Goal: Task Accomplishment & Management: Use online tool/utility

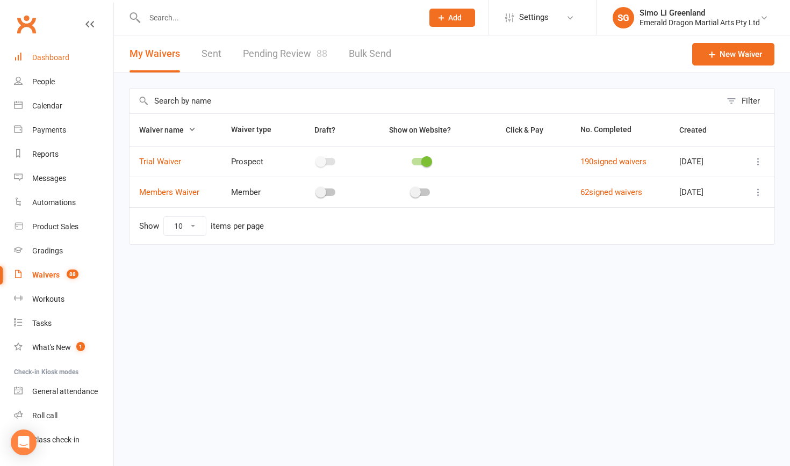
click at [45, 60] on div "Dashboard" at bounding box center [50, 57] width 37 height 9
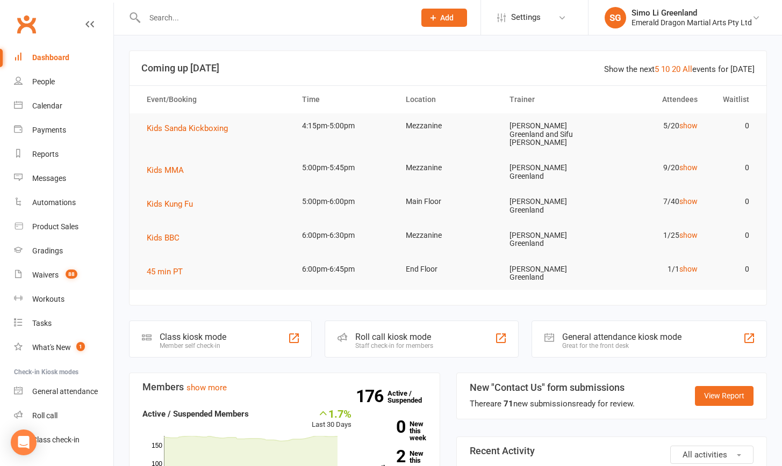
click at [159, 23] on input "text" at bounding box center [274, 17] width 266 height 15
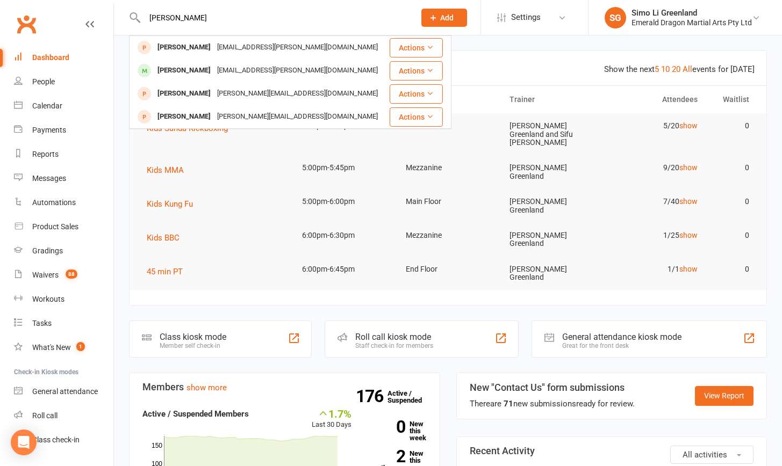
type input "Leo"
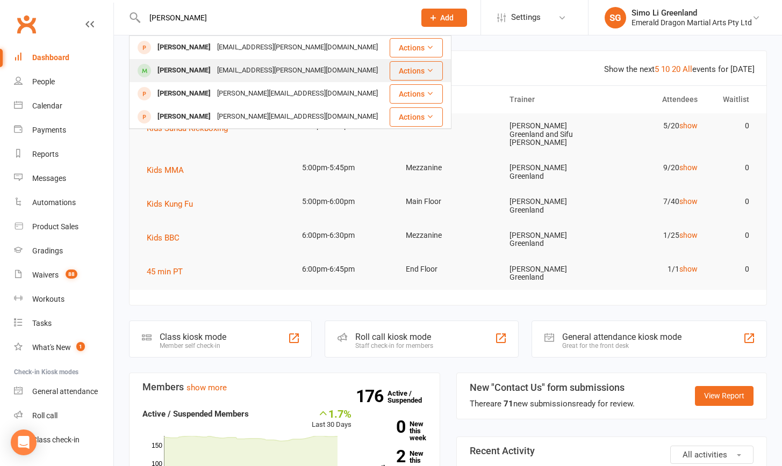
drag, startPoint x: 159, startPoint y: 35, endPoint x: 177, endPoint y: 72, distance: 41.1
click at [177, 72] on div "[PERSON_NAME]" at bounding box center [184, 71] width 60 height 16
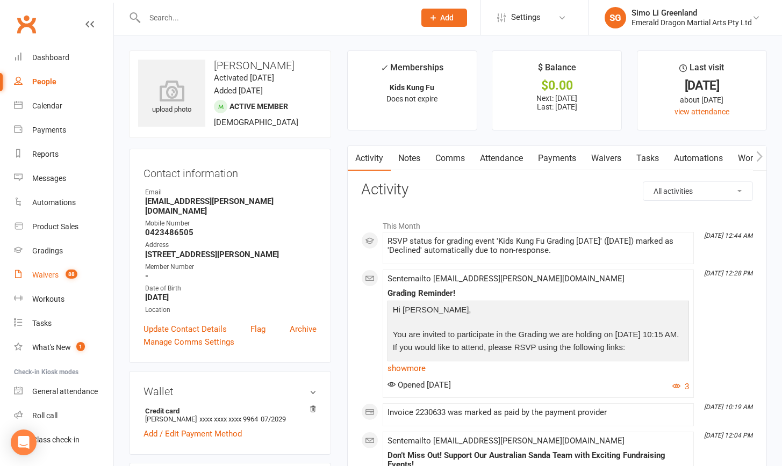
click at [35, 270] on link "Waivers 88" at bounding box center [63, 275] width 99 height 24
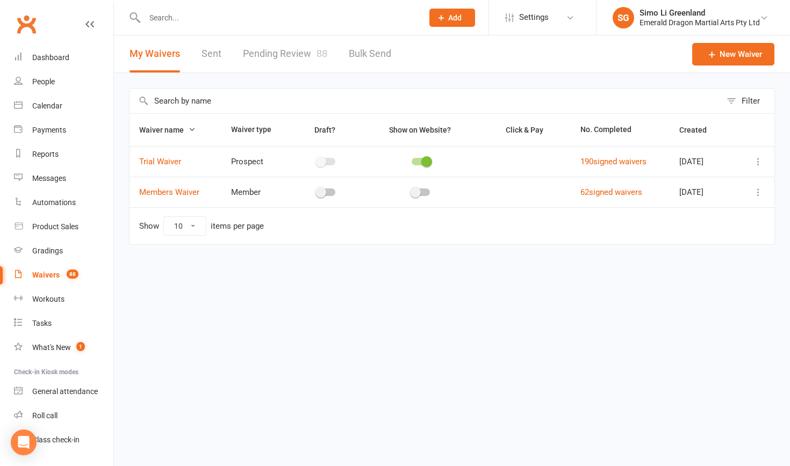
click at [306, 48] on link "Pending Review 88" at bounding box center [285, 53] width 84 height 37
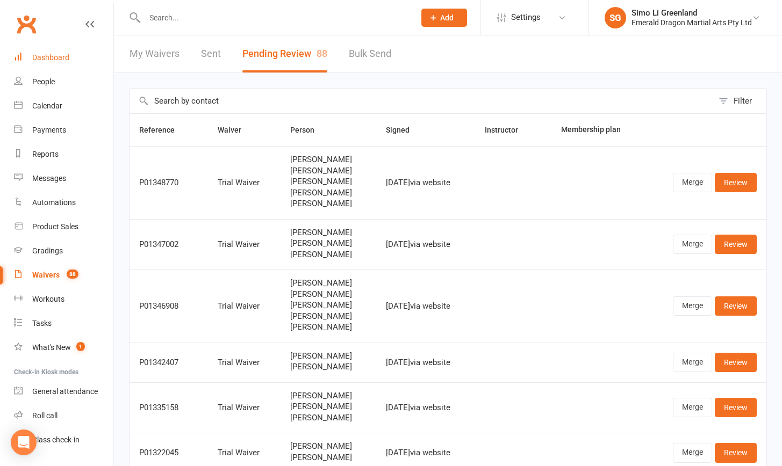
click at [47, 56] on div "Dashboard" at bounding box center [50, 57] width 37 height 9
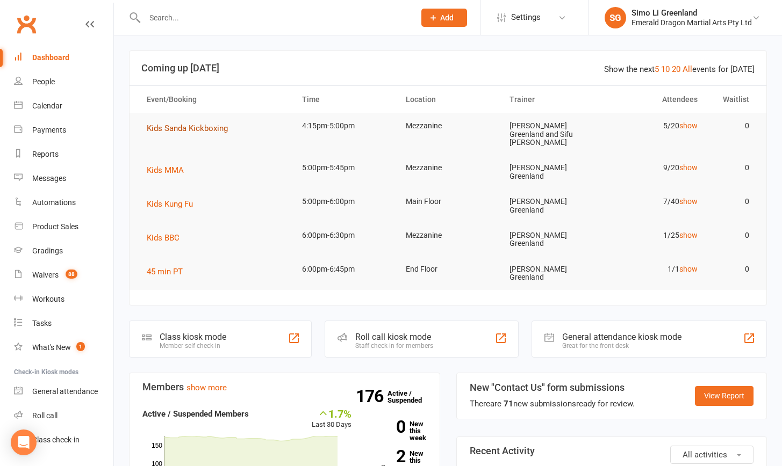
click at [187, 122] on button "Kids Sanda Kickboxing" at bounding box center [191, 128] width 89 height 13
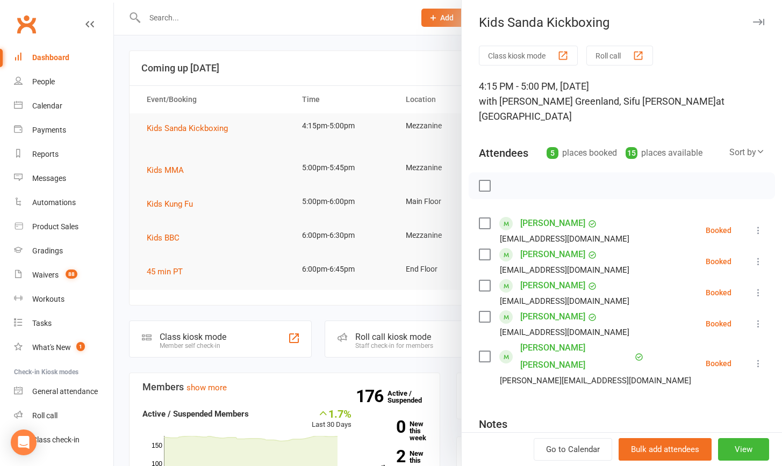
click at [401, 57] on div at bounding box center [448, 233] width 668 height 466
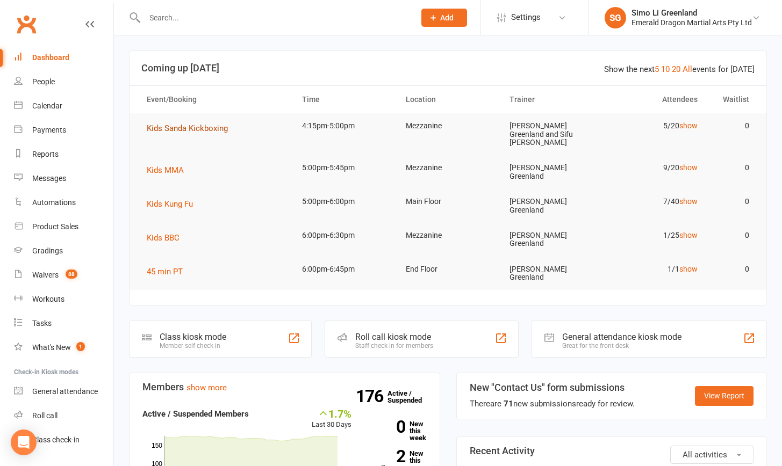
click at [182, 127] on span "Kids Sanda Kickboxing" at bounding box center [187, 129] width 81 height 10
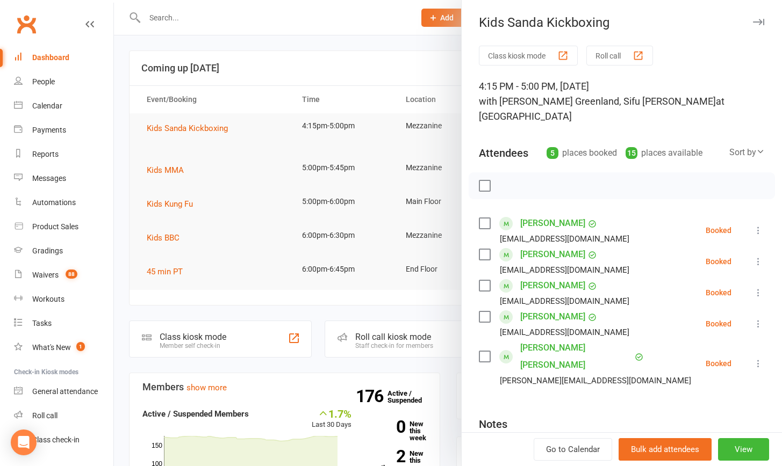
click at [526, 52] on button "Class kiosk mode" at bounding box center [528, 56] width 99 height 20
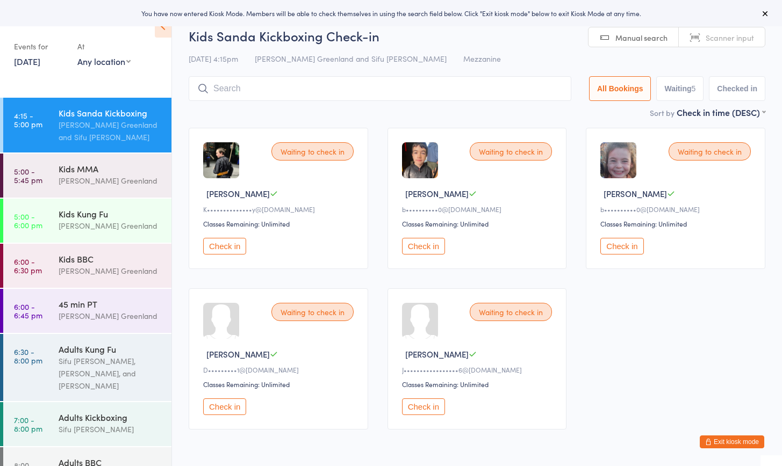
click at [732, 442] on button "Exit kiosk mode" at bounding box center [731, 442] width 64 height 13
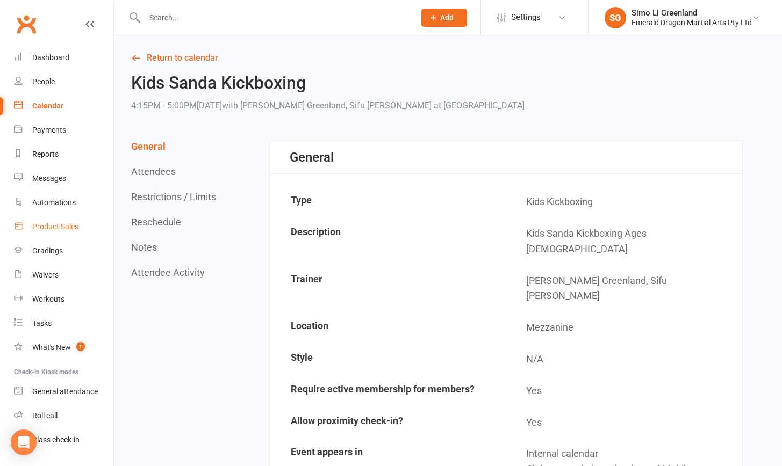
click at [55, 222] on div "Product Sales" at bounding box center [55, 226] width 46 height 9
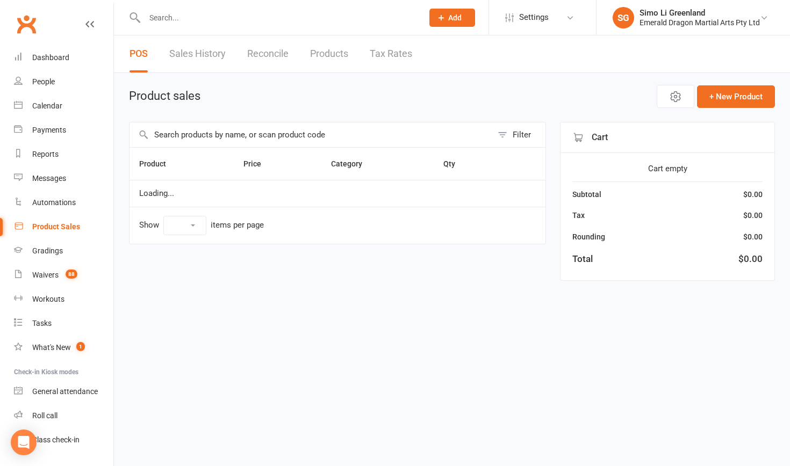
select select "10"
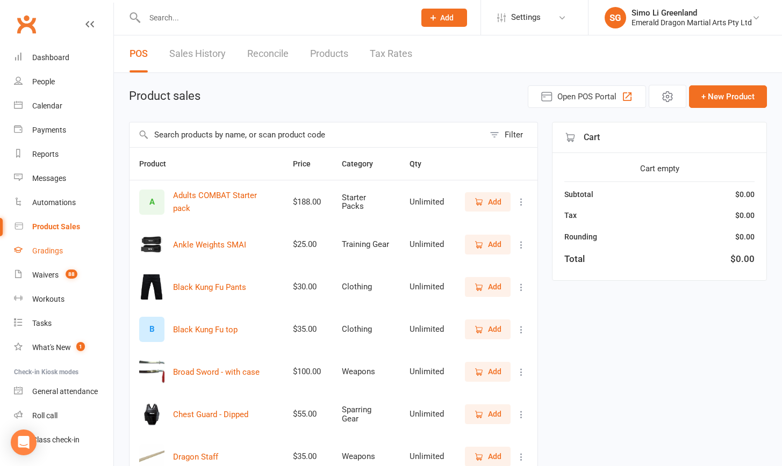
click at [40, 251] on div "Gradings" at bounding box center [47, 251] width 31 height 9
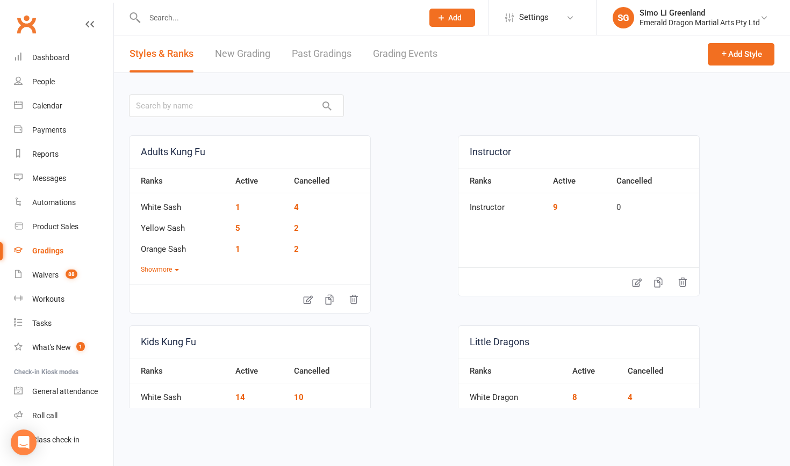
click at [399, 54] on link "Grading Events" at bounding box center [405, 53] width 64 height 37
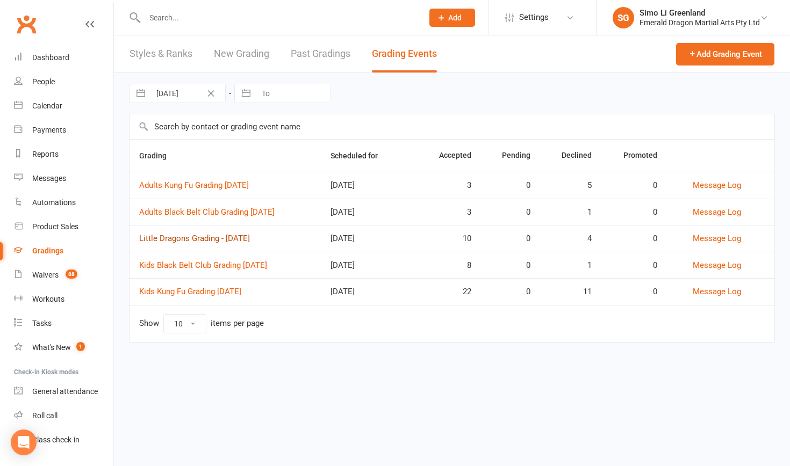
click at [250, 236] on link "Little Dragons Grading - [DATE]" at bounding box center [194, 239] width 111 height 10
click at [254, 263] on link "Kids Black Belt Club Grading [DATE]" at bounding box center [203, 266] width 128 height 10
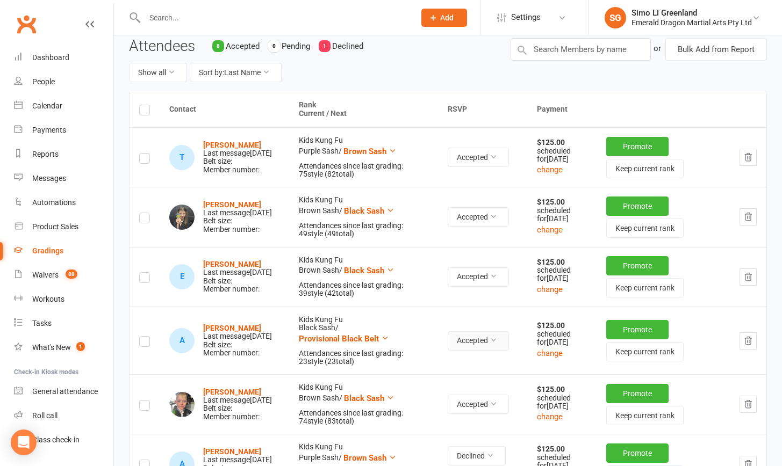
scroll to position [35, 0]
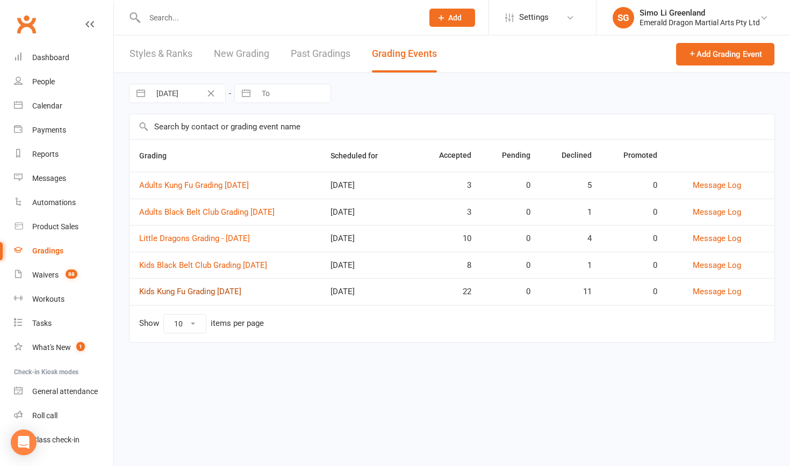
click at [241, 288] on link "Kids Kung Fu Grading [DATE]" at bounding box center [190, 292] width 102 height 10
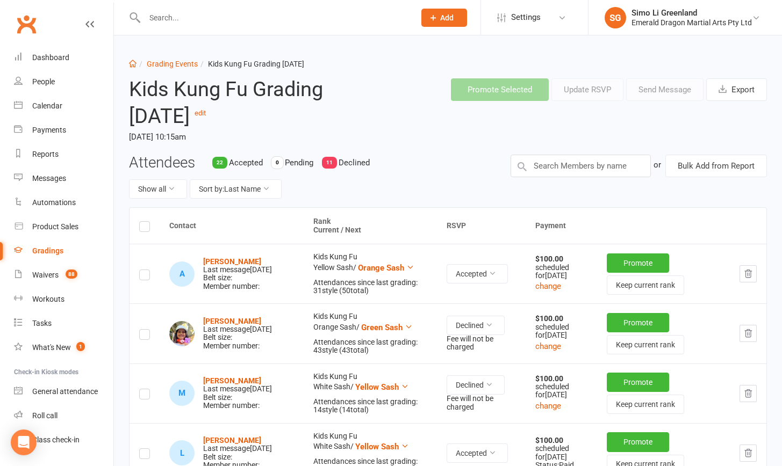
scroll to position [12, 0]
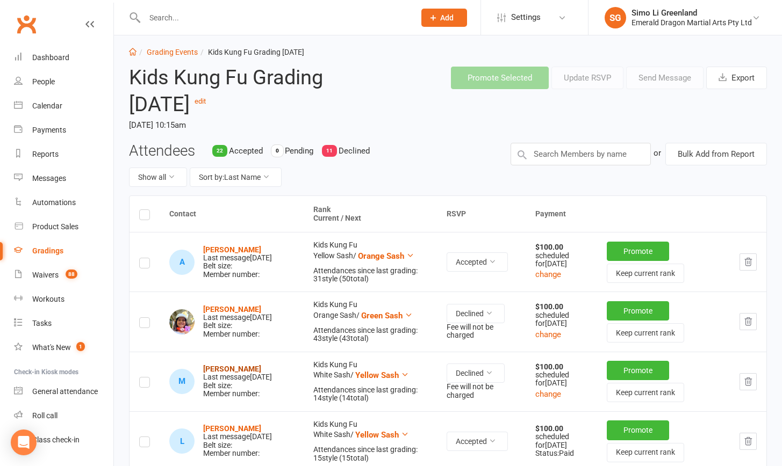
click at [239, 371] on strong "[PERSON_NAME]" at bounding box center [232, 369] width 58 height 9
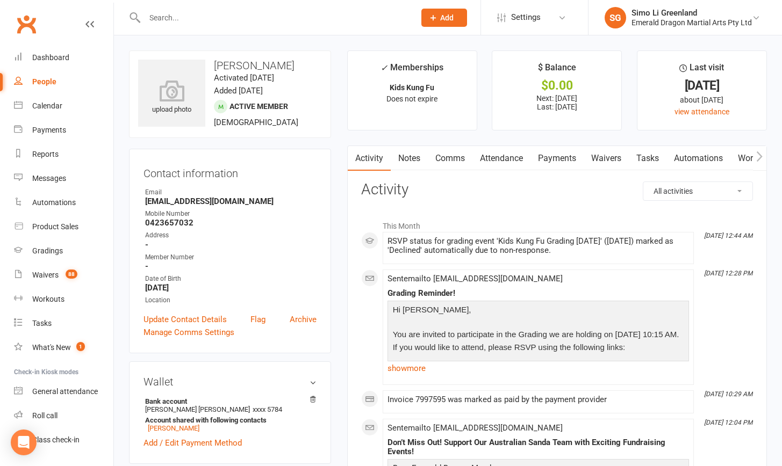
click at [554, 160] on link "Payments" at bounding box center [556, 158] width 53 height 25
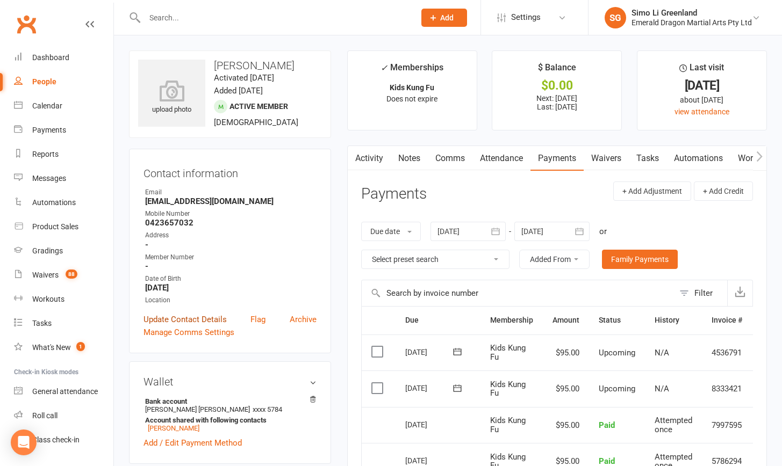
scroll to position [203, 0]
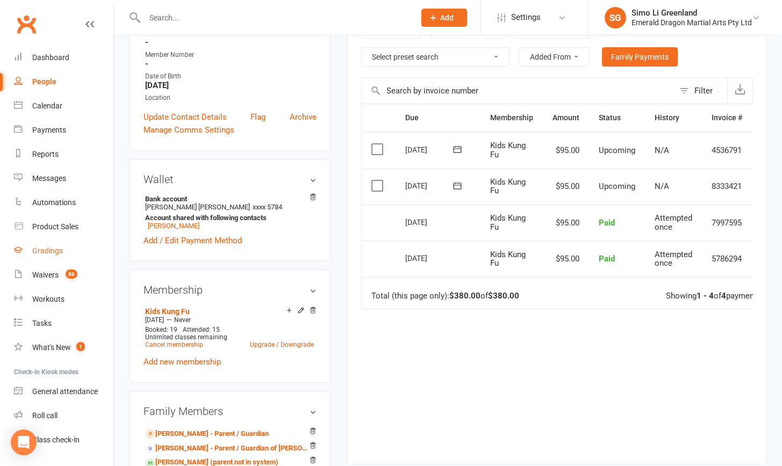
click at [50, 253] on div "Gradings" at bounding box center [47, 251] width 31 height 9
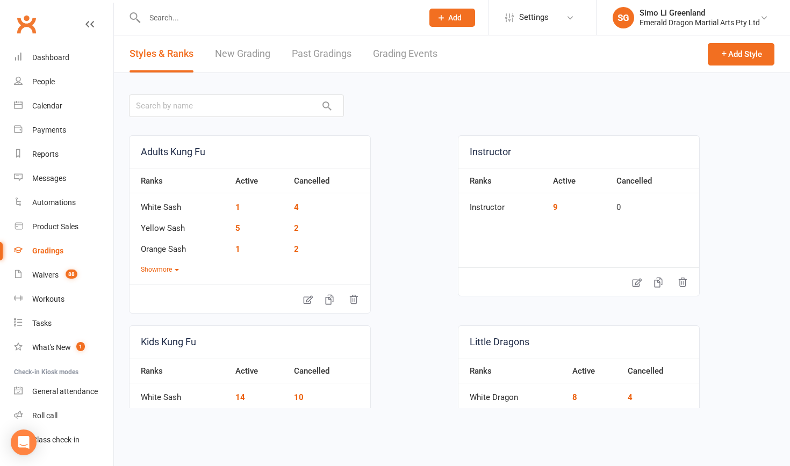
click at [392, 55] on link "Grading Events" at bounding box center [405, 53] width 64 height 37
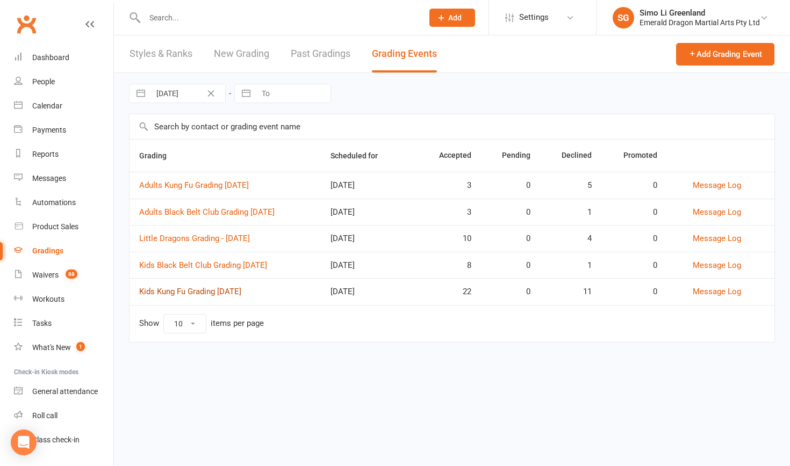
click at [241, 291] on link "Kids Kung Fu Grading [DATE]" at bounding box center [190, 292] width 102 height 10
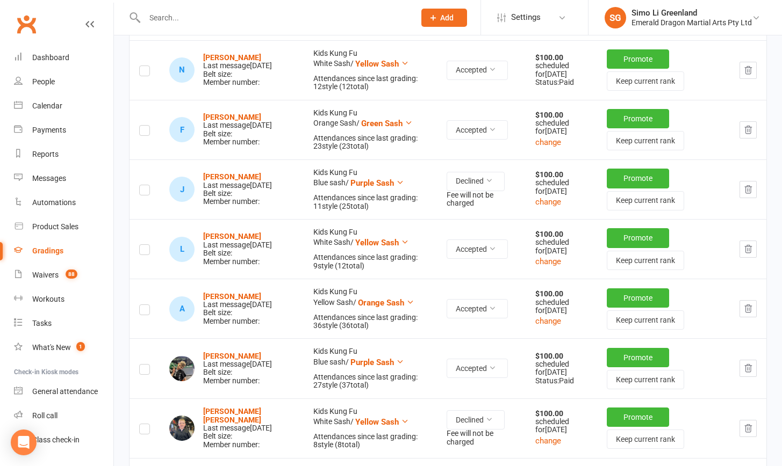
scroll to position [1712, 0]
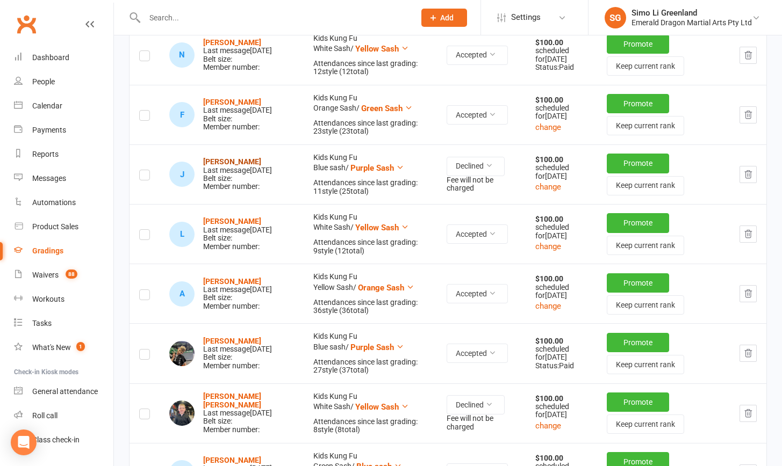
click at [237, 166] on strong "[PERSON_NAME]" at bounding box center [232, 161] width 58 height 9
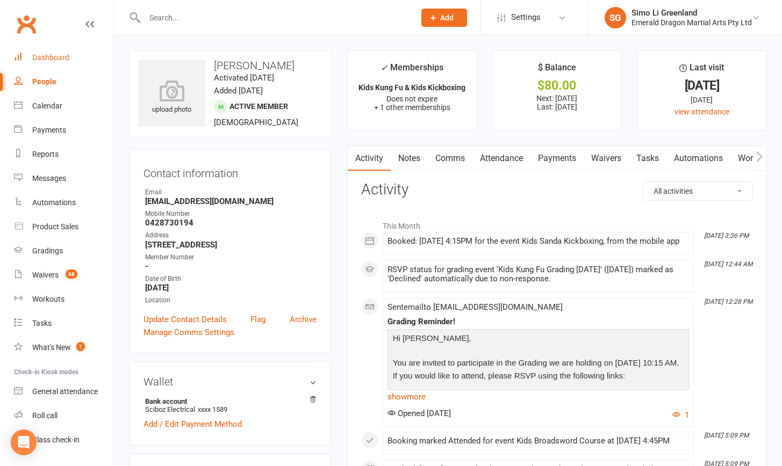
click at [50, 58] on div "Dashboard" at bounding box center [50, 57] width 37 height 9
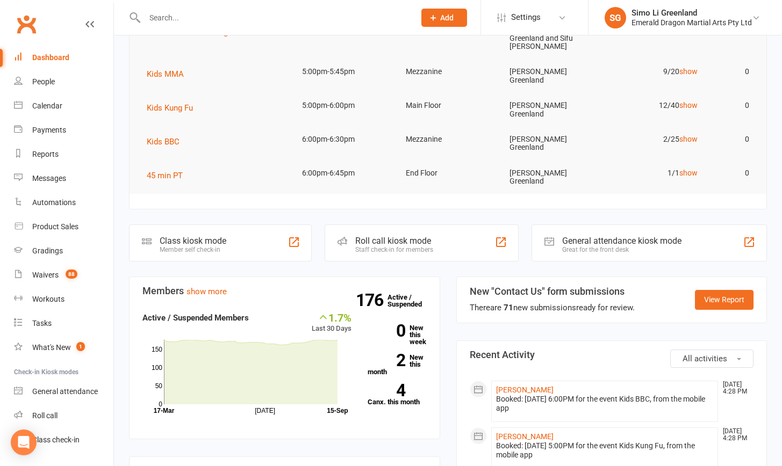
scroll to position [204, 0]
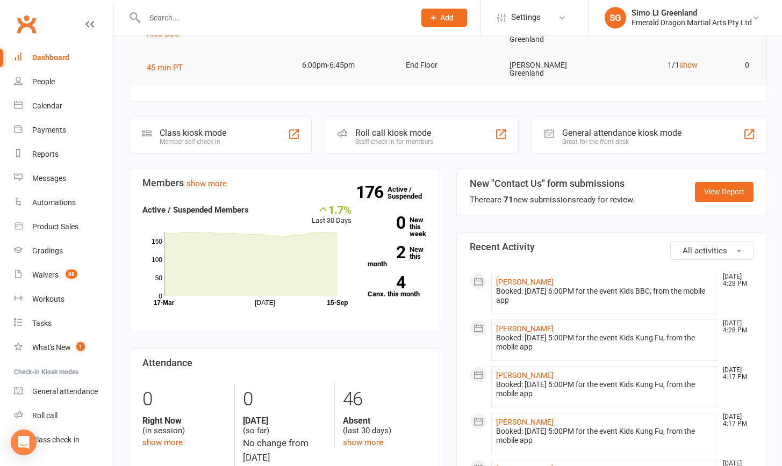
click at [47, 59] on div "Dashboard" at bounding box center [50, 57] width 37 height 9
click at [36, 79] on div "People" at bounding box center [43, 81] width 23 height 9
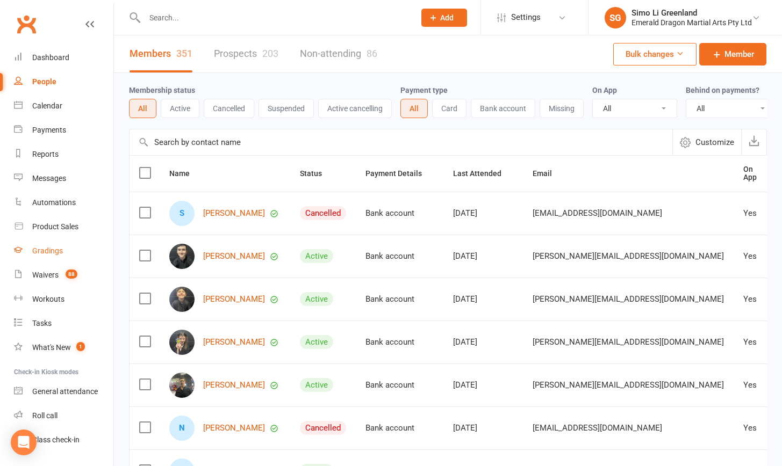
click at [44, 252] on div "Gradings" at bounding box center [47, 251] width 31 height 9
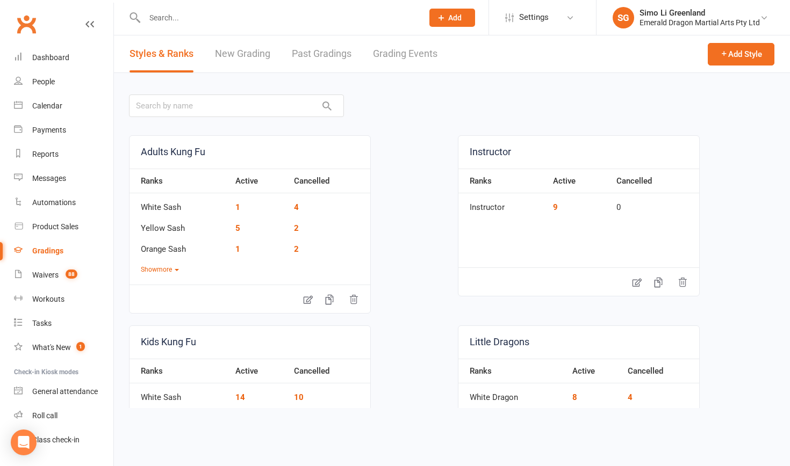
click at [409, 52] on link "Grading Events" at bounding box center [405, 53] width 64 height 37
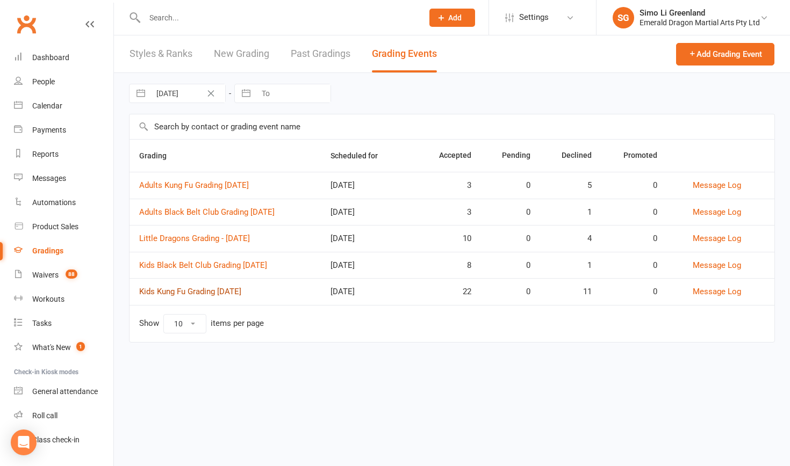
click at [226, 290] on link "Kids Kung Fu Grading [DATE]" at bounding box center [190, 292] width 102 height 10
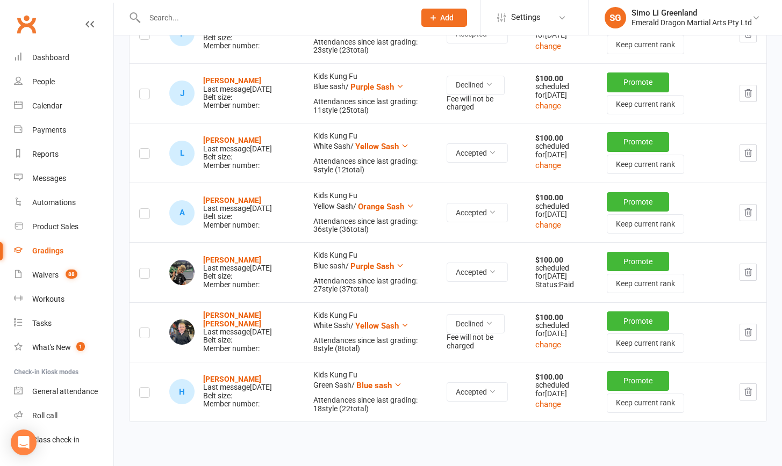
scroll to position [1417, 0]
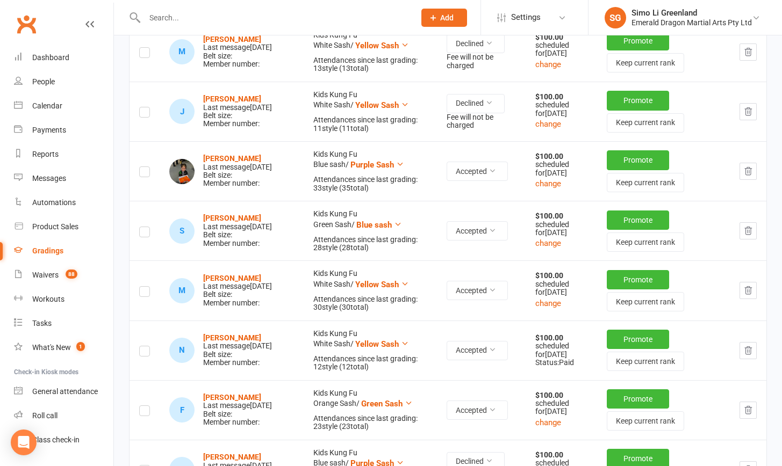
click at [236, 103] on strong "[PERSON_NAME]" at bounding box center [232, 99] width 58 height 9
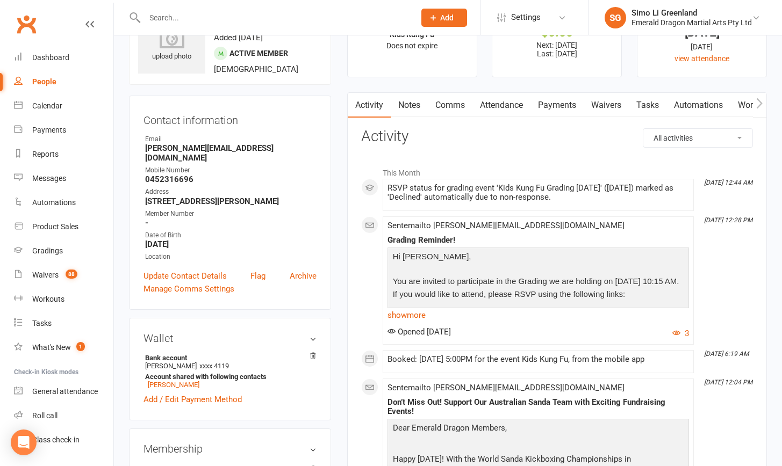
scroll to position [65, 0]
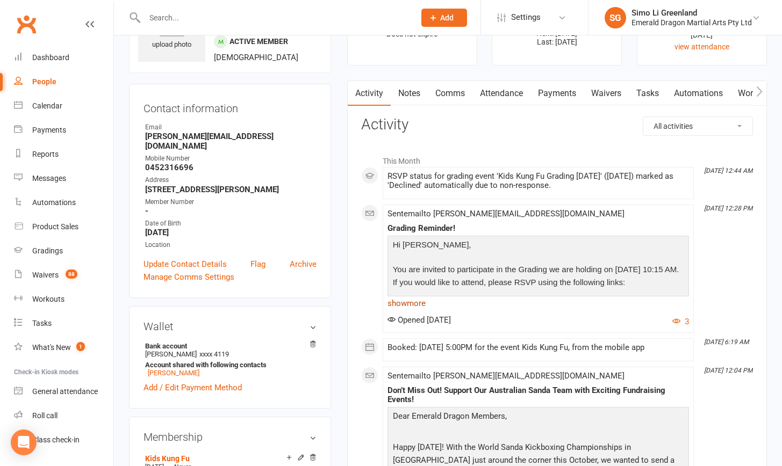
click at [406, 299] on link "show more" at bounding box center [537, 303] width 301 height 15
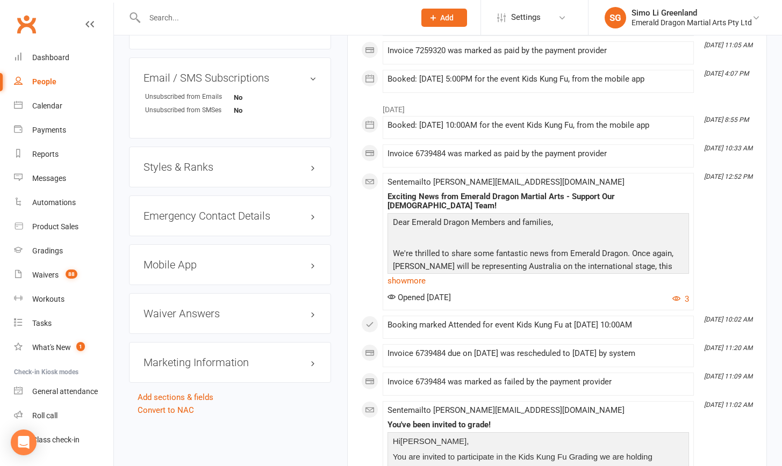
scroll to position [646, 0]
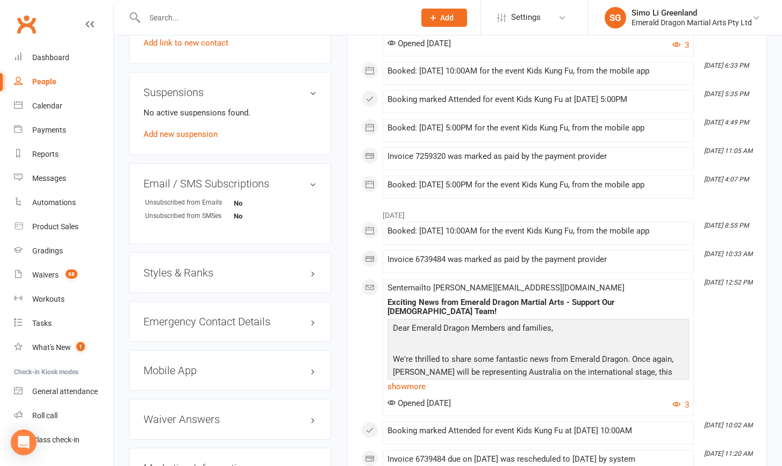
click at [307, 365] on h3 "Mobile App" at bounding box center [229, 371] width 173 height 12
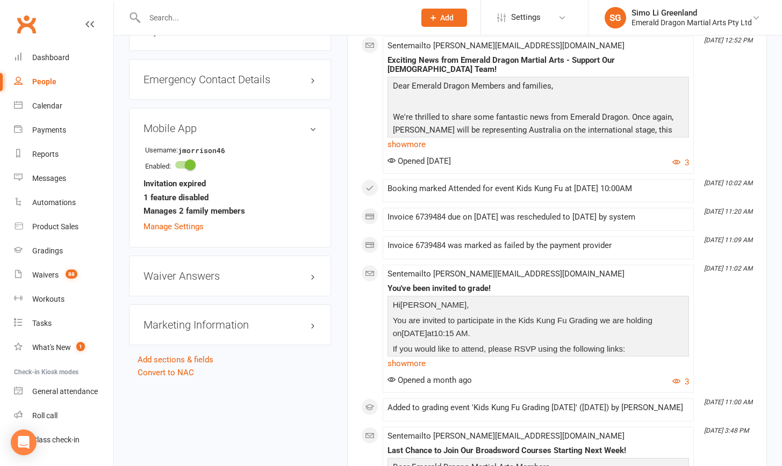
scroll to position [162, 0]
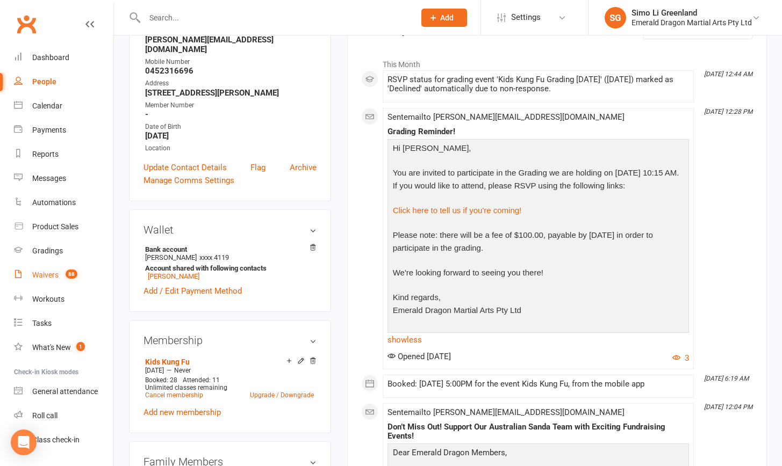
click at [39, 272] on div "Waivers" at bounding box center [45, 275] width 26 height 9
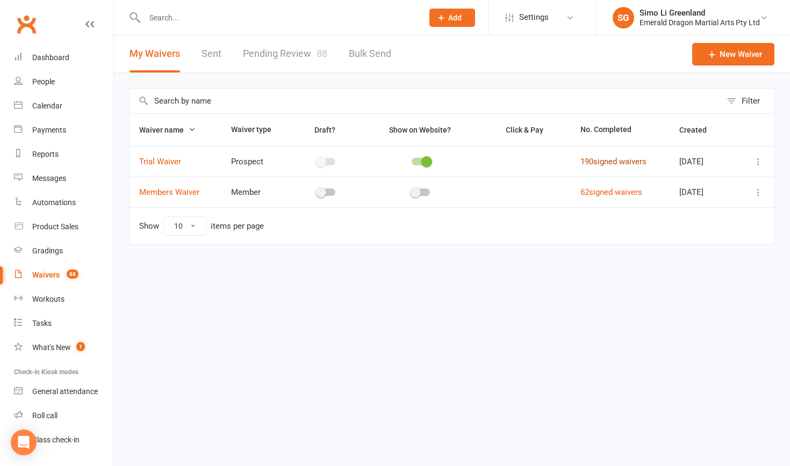
click at [608, 162] on link "190 signed waivers" at bounding box center [613, 162] width 66 height 10
click at [46, 130] on div "Payments" at bounding box center [49, 130] width 34 height 9
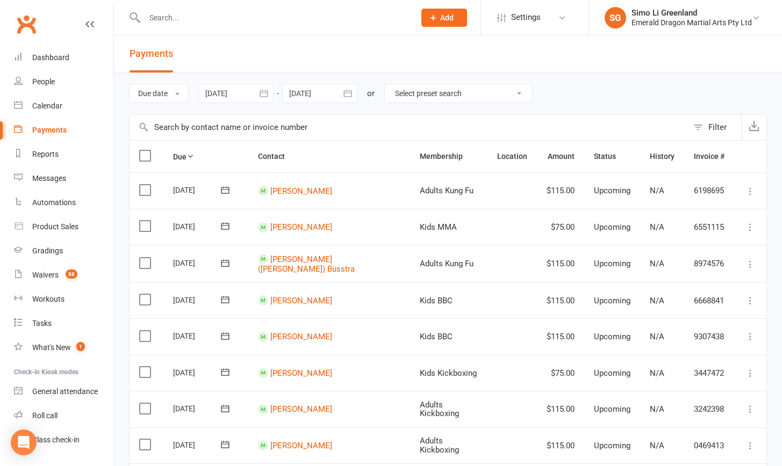
select select "0"
type input "15 Sep 2025"
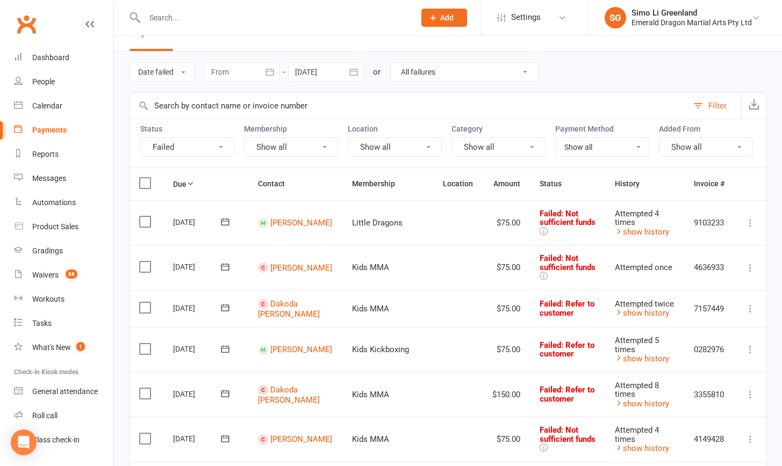
scroll to position [66, 0]
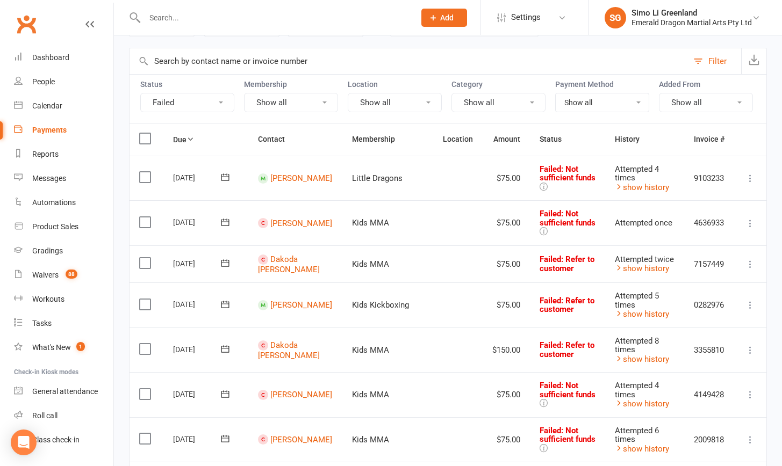
click at [227, 179] on icon at bounding box center [225, 177] width 11 height 11
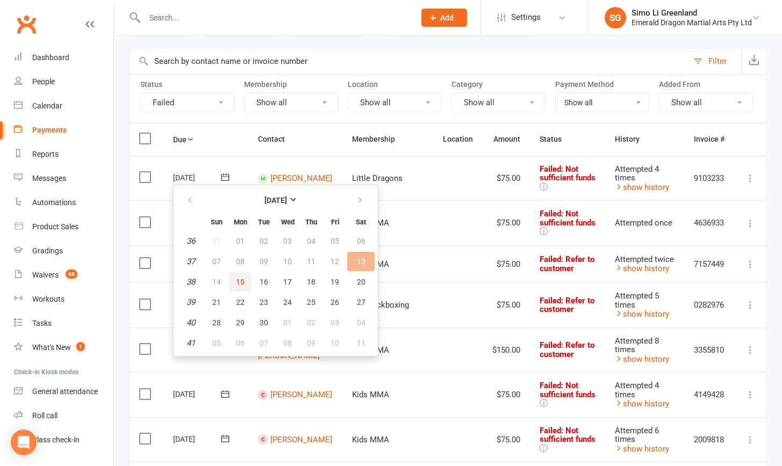
click at [240, 283] on span "15" at bounding box center [240, 282] width 9 height 9
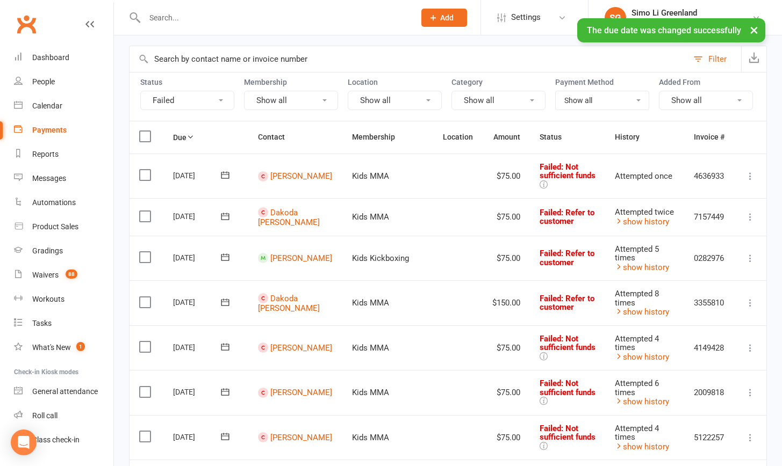
scroll to position [89, 0]
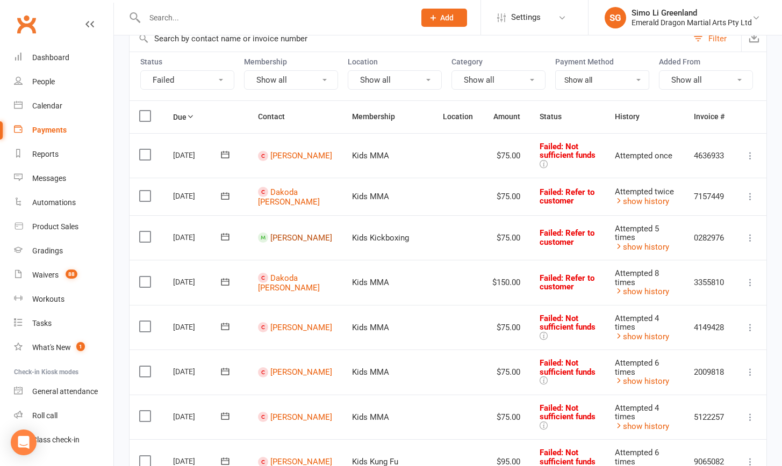
click at [279, 238] on link "Huxton McCullan" at bounding box center [301, 238] width 62 height 10
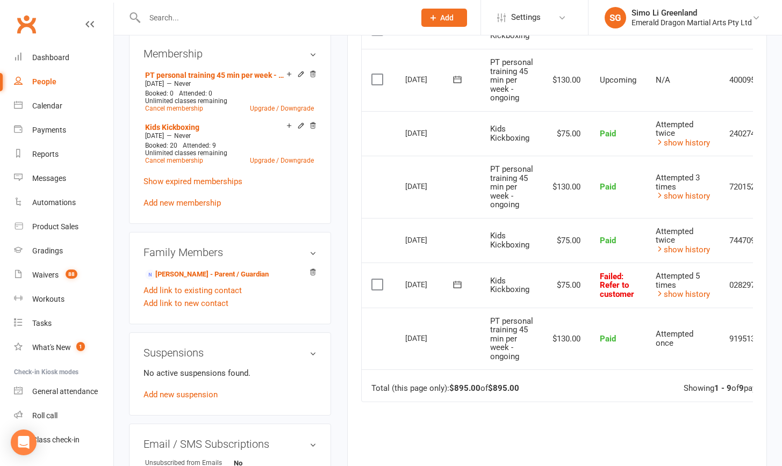
scroll to position [401, 0]
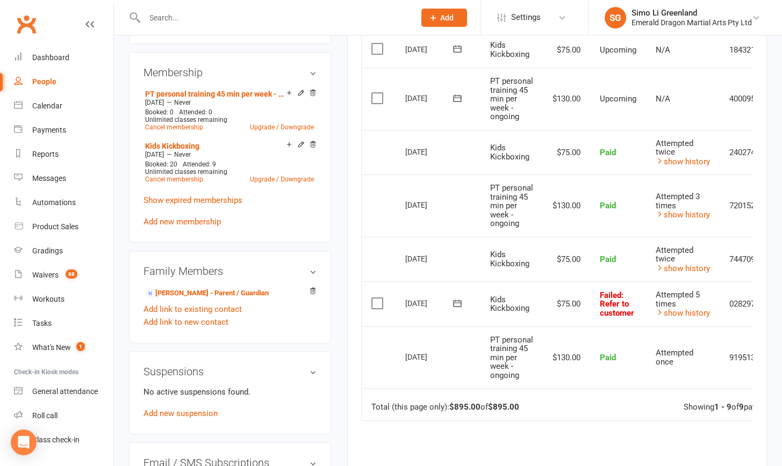
click at [455, 309] on icon at bounding box center [457, 303] width 11 height 11
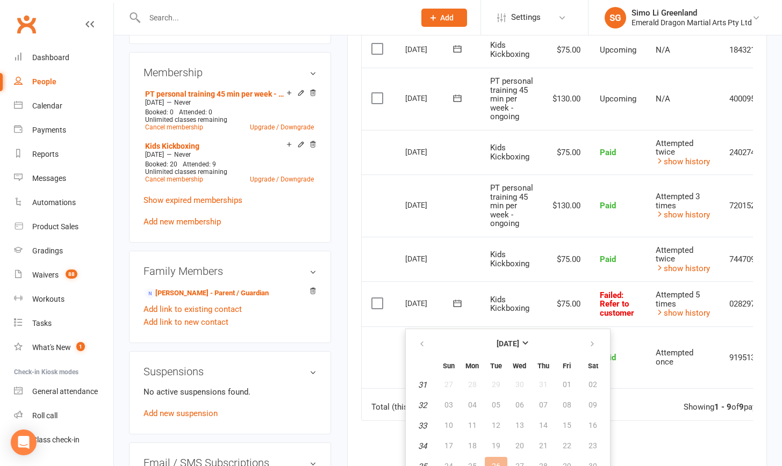
scroll to position [482, 0]
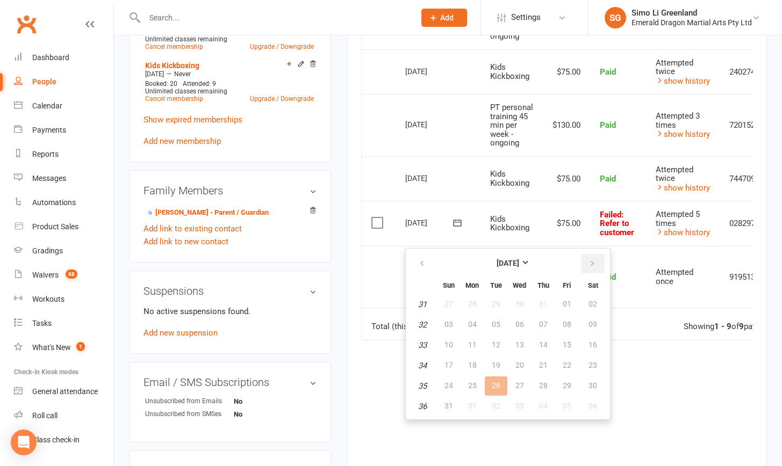
click at [592, 263] on icon "button" at bounding box center [592, 263] width 8 height 9
click at [472, 347] on span "15" at bounding box center [472, 345] width 9 height 9
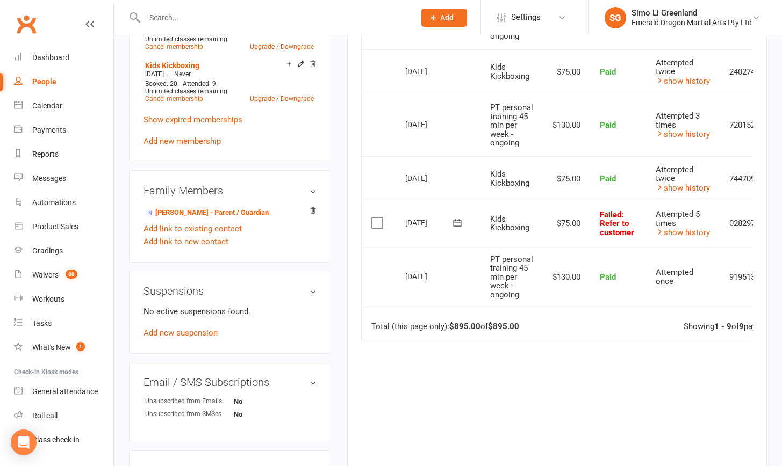
click at [461, 228] on icon at bounding box center [457, 223] width 11 height 11
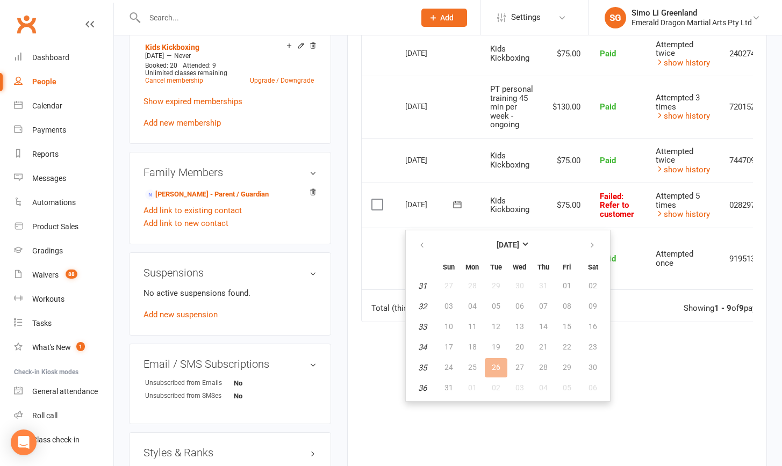
scroll to position [580, 0]
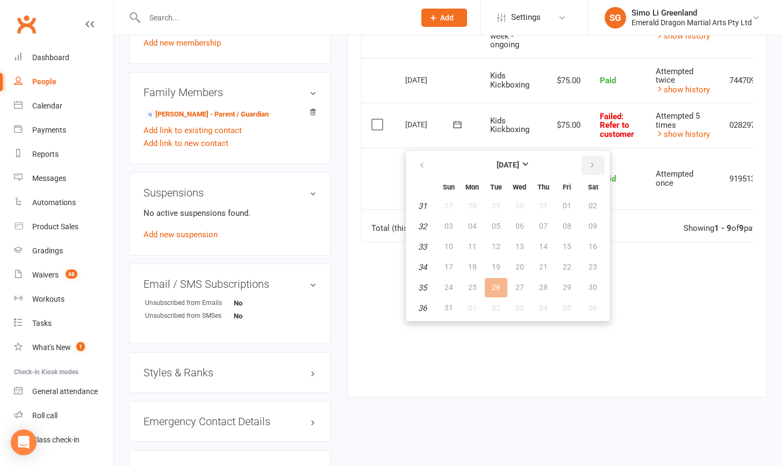
click at [593, 164] on icon "button" at bounding box center [592, 165] width 8 height 9
click at [472, 247] on span "15" at bounding box center [472, 246] width 9 height 9
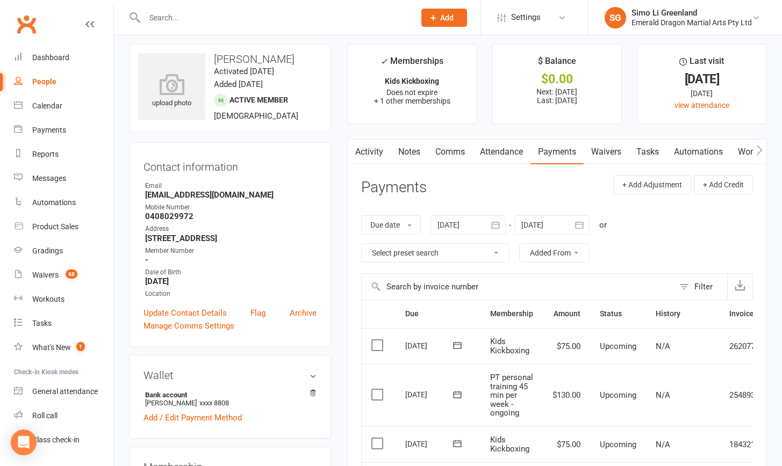
scroll to position [0, 0]
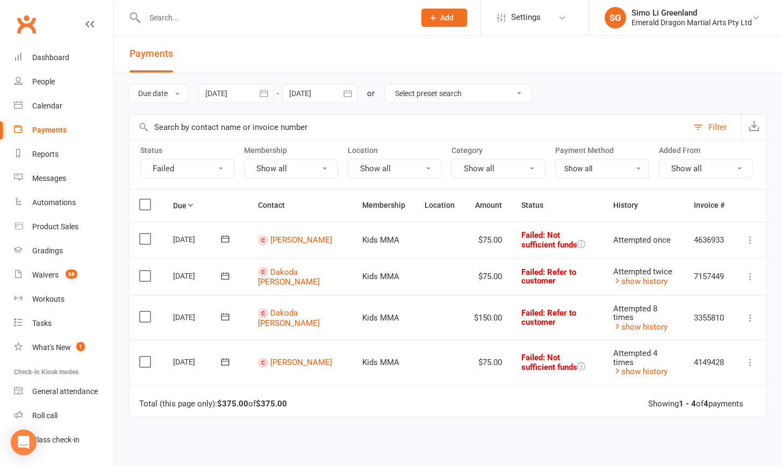
select select "0"
type input "[DATE]"
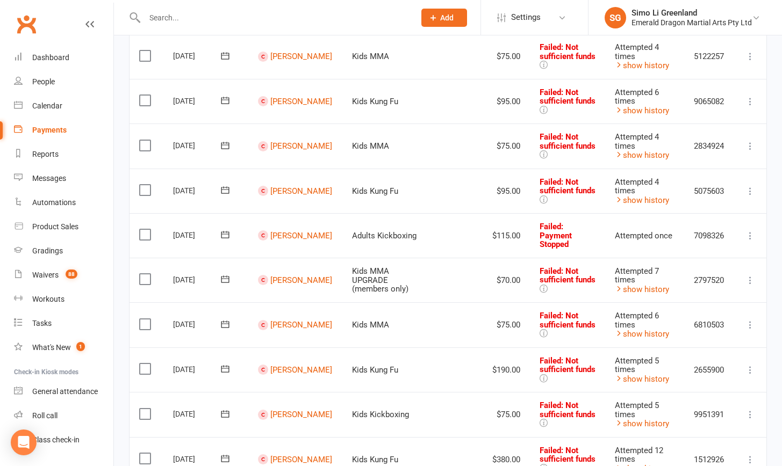
scroll to position [72, 0]
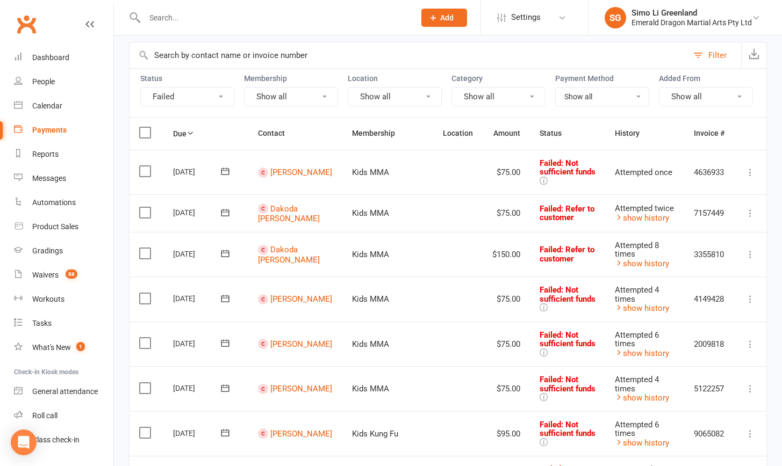
click at [54, 121] on link "Payments" at bounding box center [63, 130] width 99 height 24
click at [52, 104] on div "Calendar" at bounding box center [47, 106] width 30 height 9
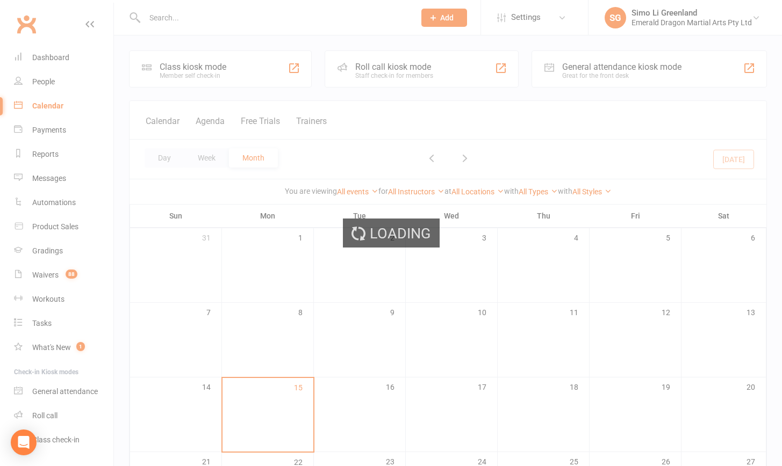
click at [49, 73] on div "Loading" at bounding box center [391, 233] width 782 height 466
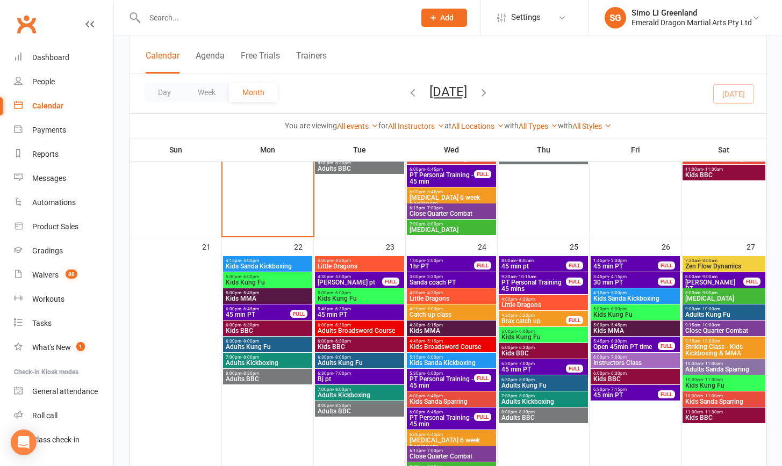
scroll to position [869, 0]
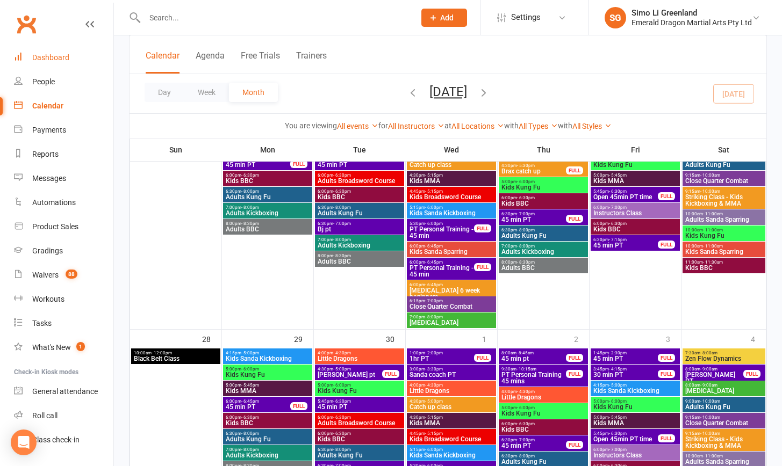
click at [44, 54] on div "Dashboard" at bounding box center [50, 57] width 37 height 9
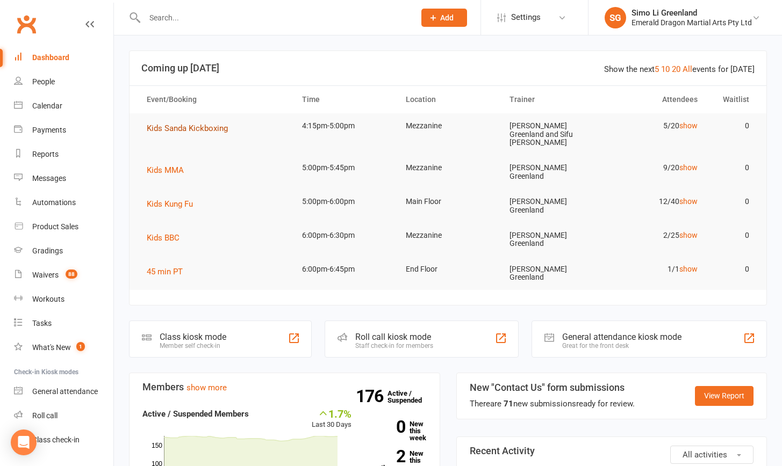
click at [203, 128] on span "Kids Sanda Kickboxing" at bounding box center [187, 129] width 81 height 10
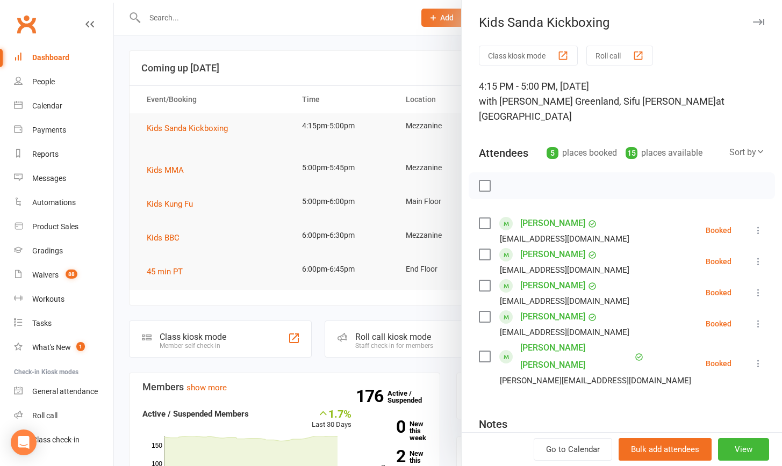
click at [522, 54] on button "Class kiosk mode" at bounding box center [528, 56] width 99 height 20
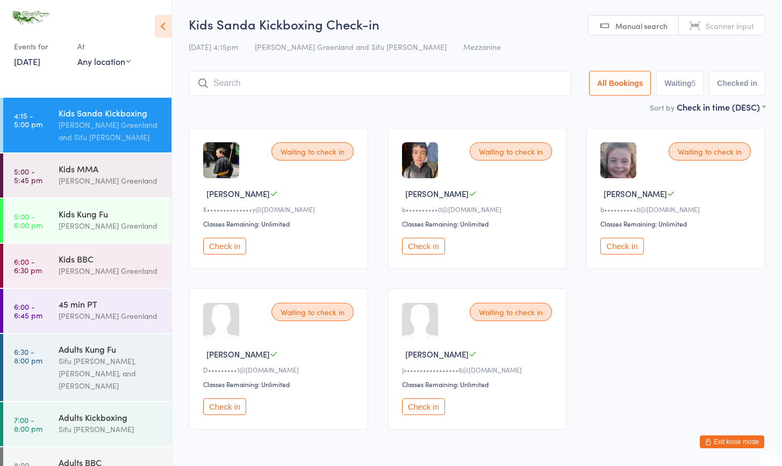
click at [218, 246] on button "Check in" at bounding box center [224, 246] width 43 height 17
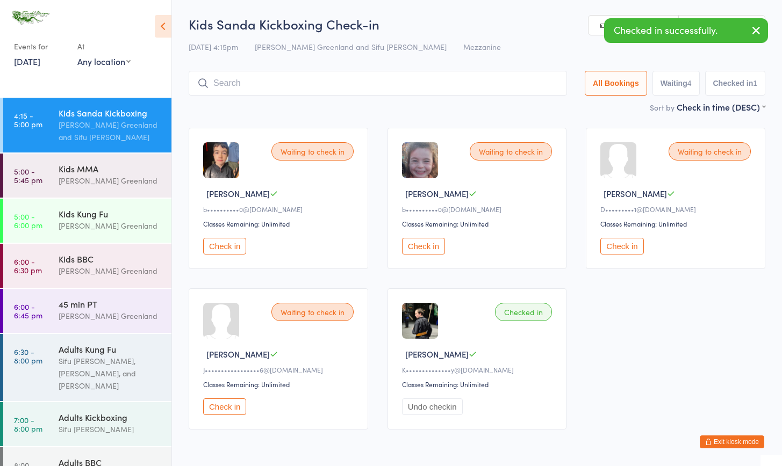
click at [218, 245] on button "Check in" at bounding box center [224, 246] width 43 height 17
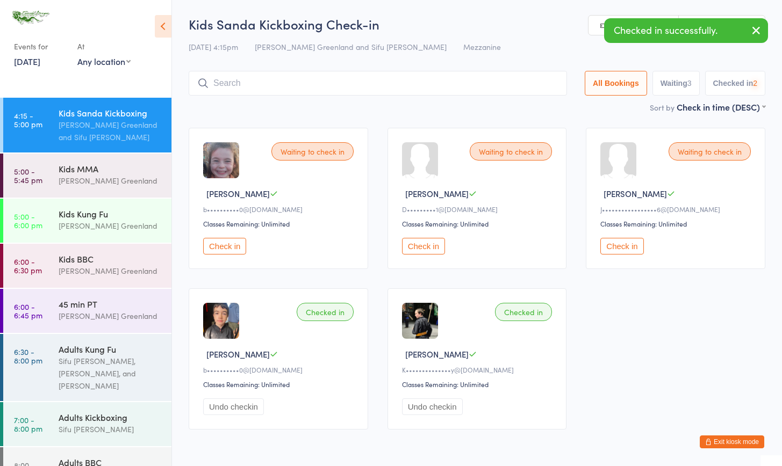
click at [219, 244] on button "Check in" at bounding box center [224, 246] width 43 height 17
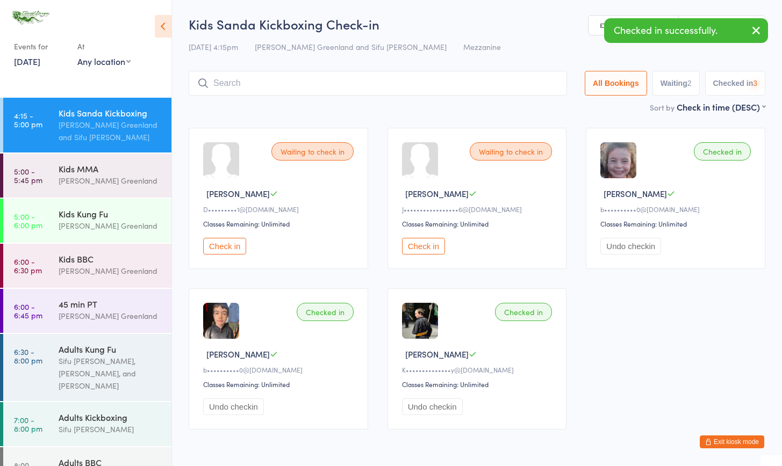
click at [219, 244] on button "Check in" at bounding box center [224, 246] width 43 height 17
click at [220, 245] on button "Check in" at bounding box center [224, 246] width 43 height 17
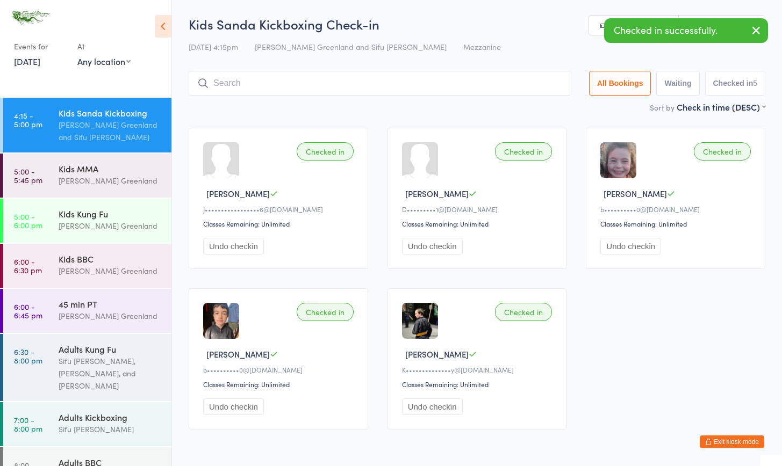
click at [250, 85] on input "search" at bounding box center [380, 83] width 383 height 25
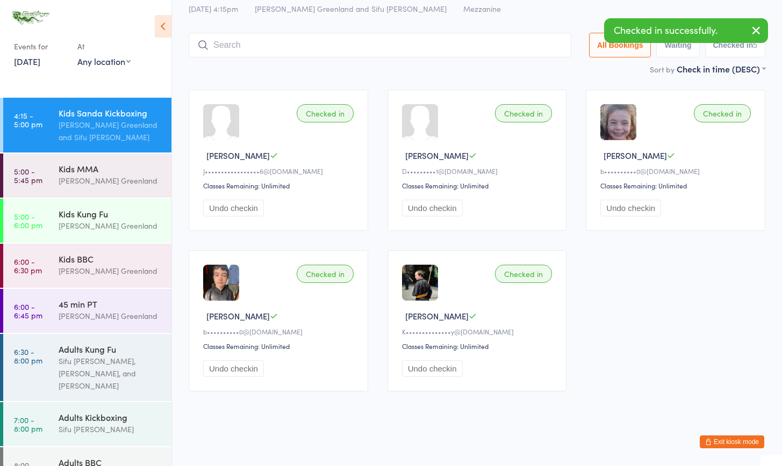
scroll to position [46, 0]
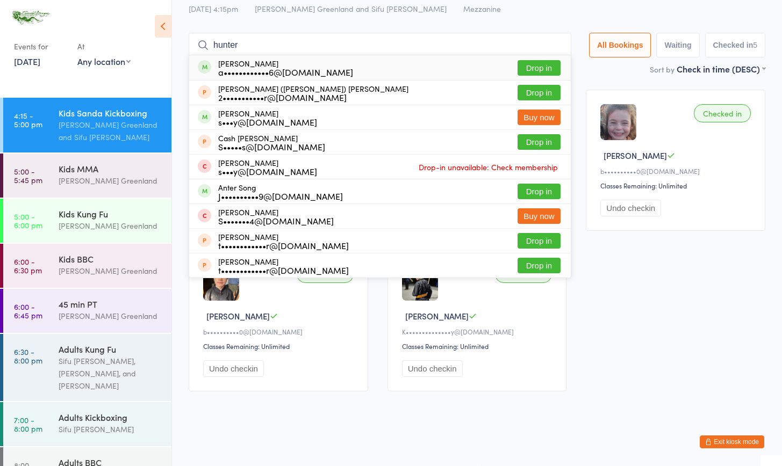
type input "hunter"
click at [533, 60] on button "Drop in" at bounding box center [538, 68] width 43 height 16
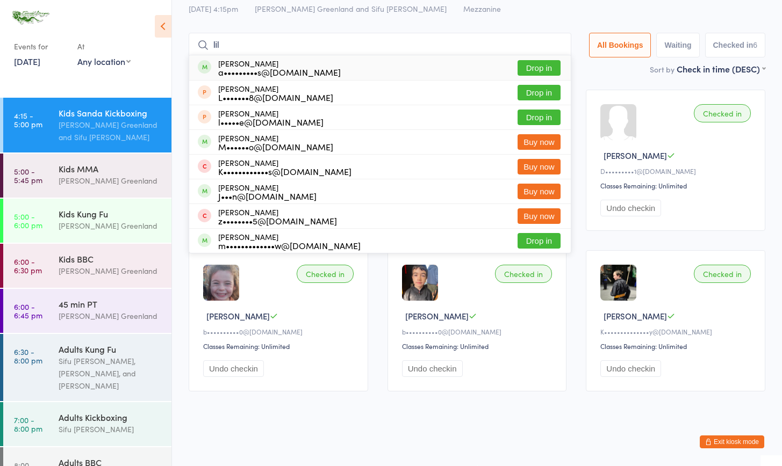
type input "lil"
click at [540, 60] on button "Drop in" at bounding box center [538, 68] width 43 height 16
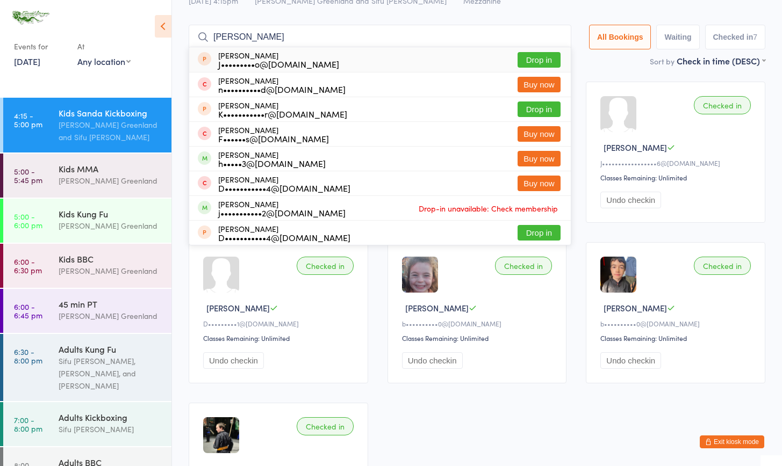
click at [232, 41] on input "joe" at bounding box center [380, 37] width 383 height 25
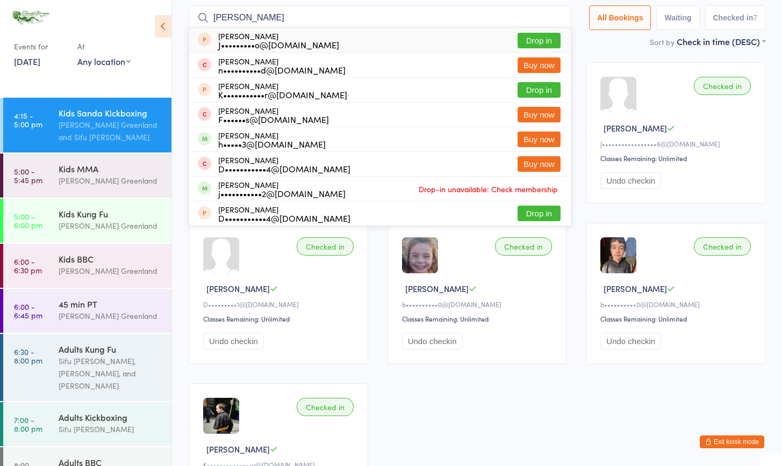
scroll to position [71, 0]
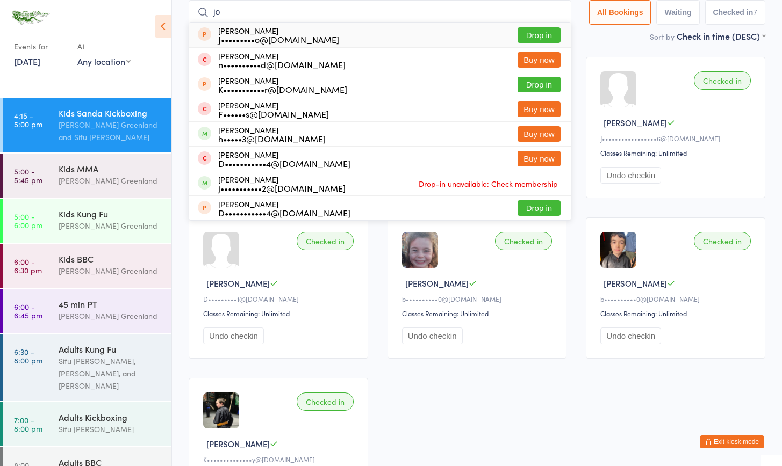
type input "j"
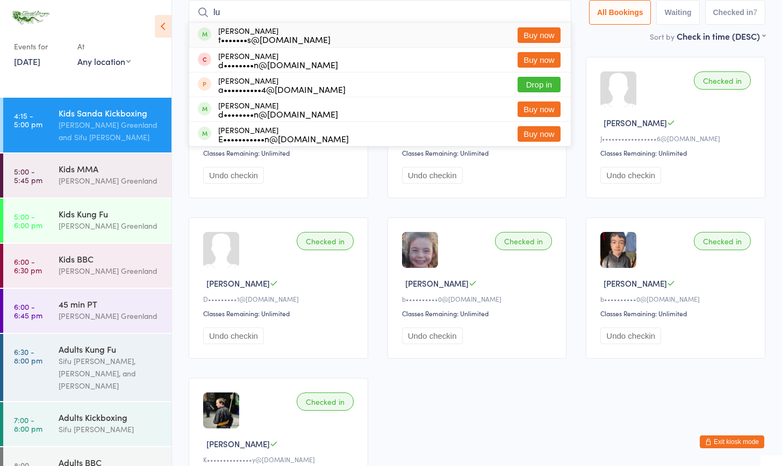
type input "l"
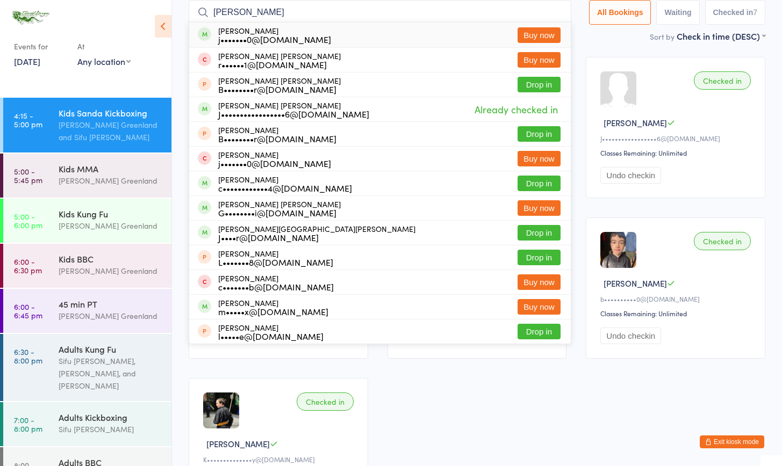
type input "Cooper"
drag, startPoint x: 232, startPoint y: 38, endPoint x: 533, endPoint y: 234, distance: 360.0
click at [533, 234] on button "Drop in" at bounding box center [538, 233] width 43 height 16
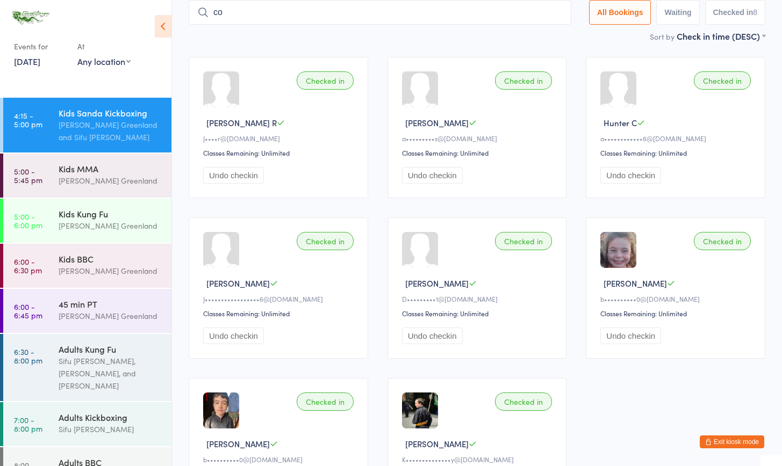
type input "c"
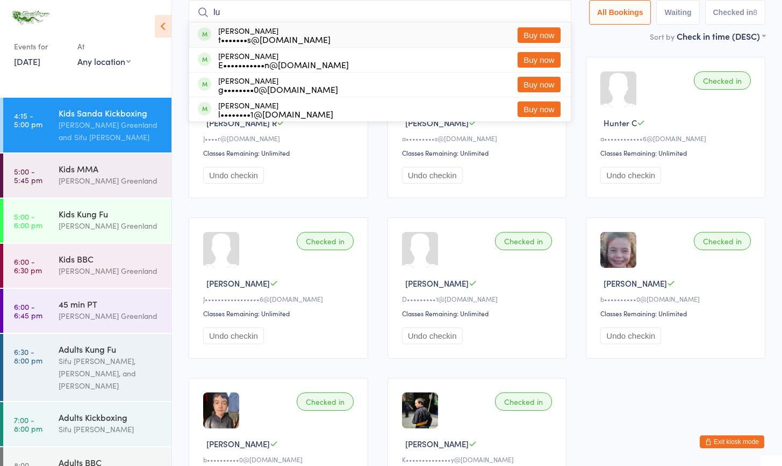
type input "l"
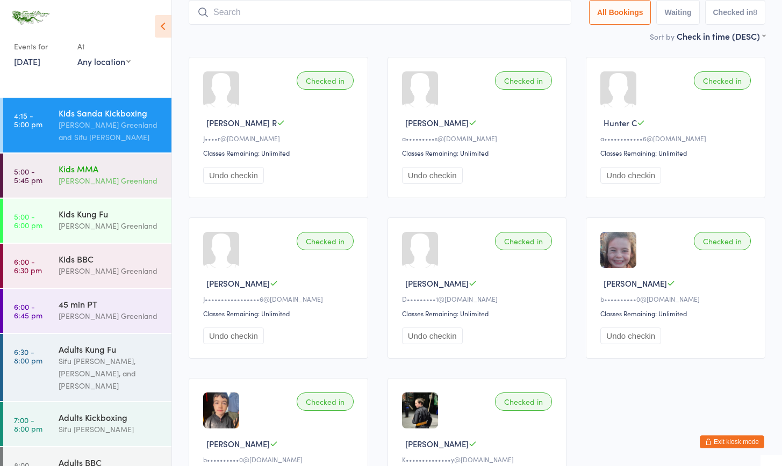
click at [93, 186] on div "[PERSON_NAME] Greenland" at bounding box center [111, 181] width 104 height 12
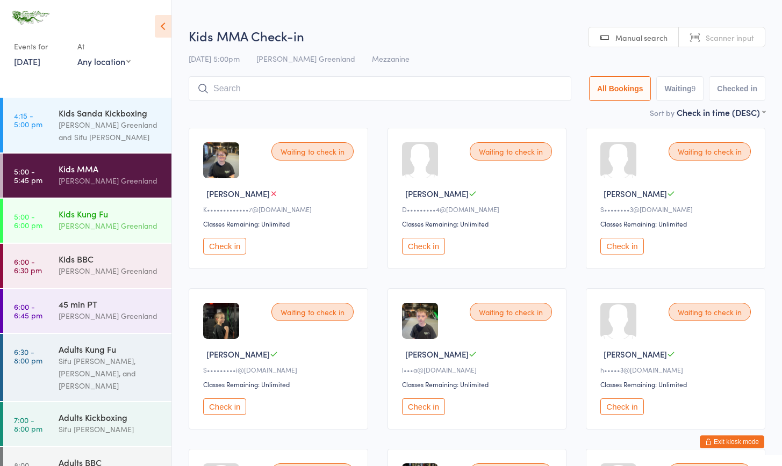
click at [98, 235] on div "Kids Kung Fu Sifu Riley Greenland" at bounding box center [115, 220] width 113 height 42
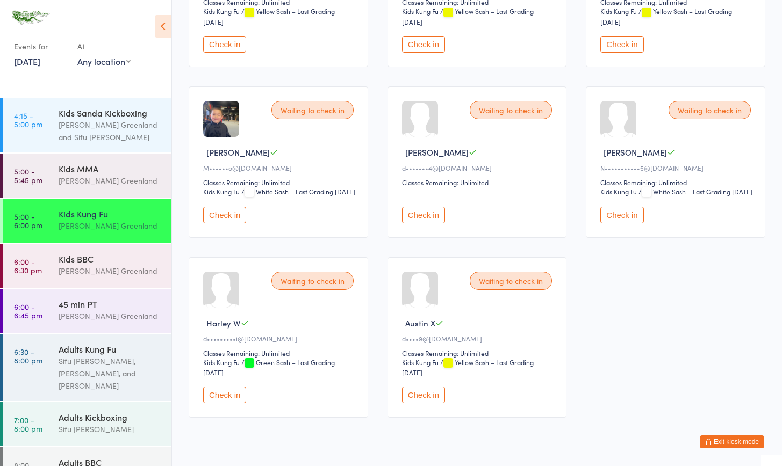
scroll to position [598, 0]
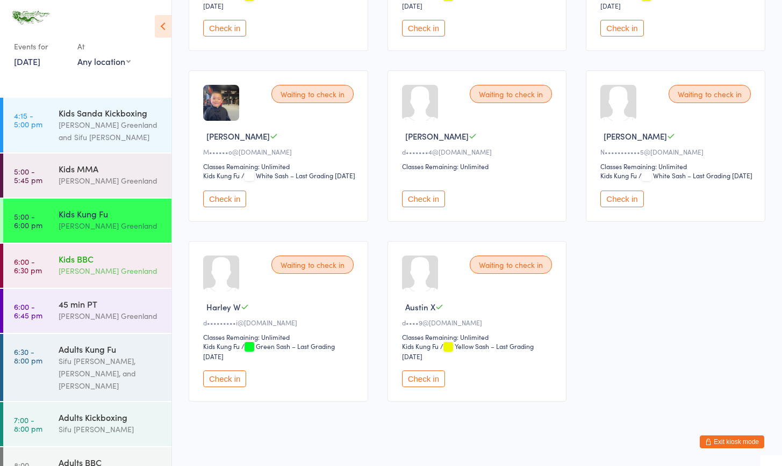
click at [102, 263] on div "Kids BBC" at bounding box center [111, 259] width 104 height 12
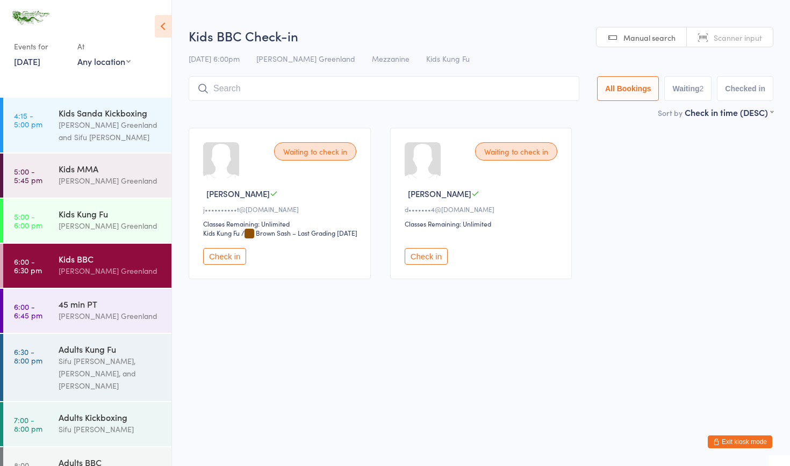
click at [435, 265] on button "Check in" at bounding box center [426, 256] width 43 height 17
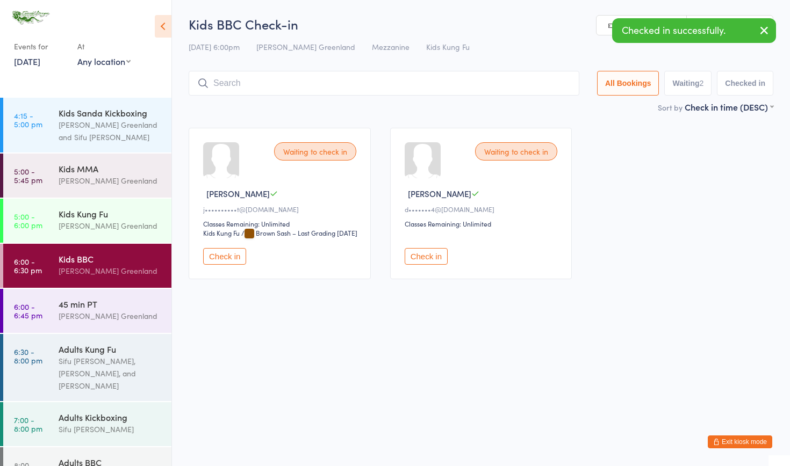
click at [433, 265] on button "Check in" at bounding box center [426, 256] width 43 height 17
click at [759, 27] on icon "button" at bounding box center [763, 30] width 13 height 13
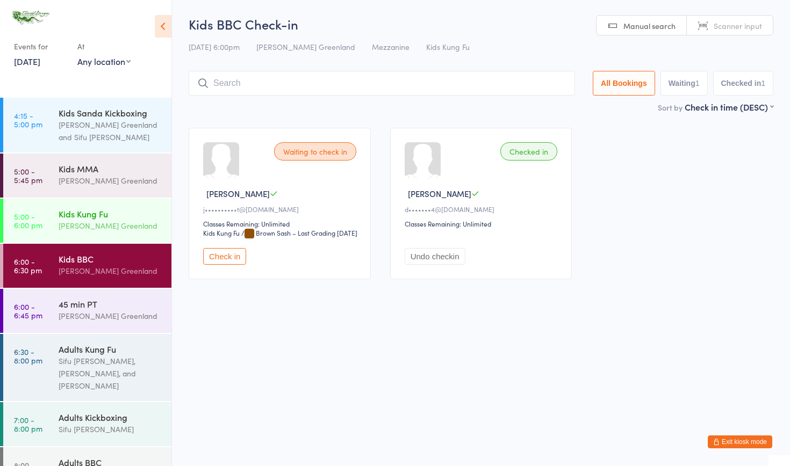
click at [103, 229] on div "[PERSON_NAME] Greenland" at bounding box center [111, 226] width 104 height 12
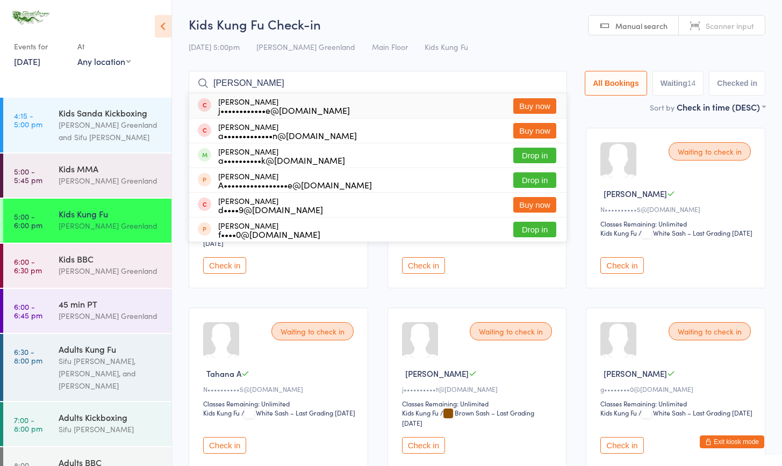
type input "Alex"
drag, startPoint x: 254, startPoint y: 89, endPoint x: 538, endPoint y: 153, distance: 290.9
click at [538, 153] on button "Drop in" at bounding box center [534, 156] width 43 height 16
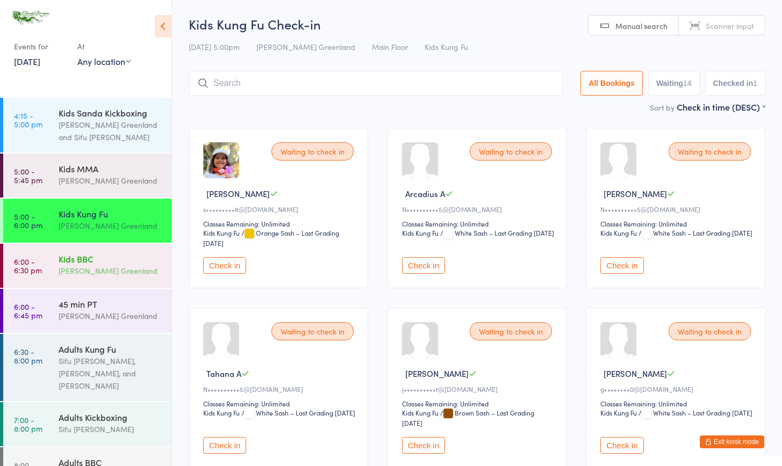
click at [72, 265] on div "[PERSON_NAME] Greenland" at bounding box center [111, 271] width 104 height 12
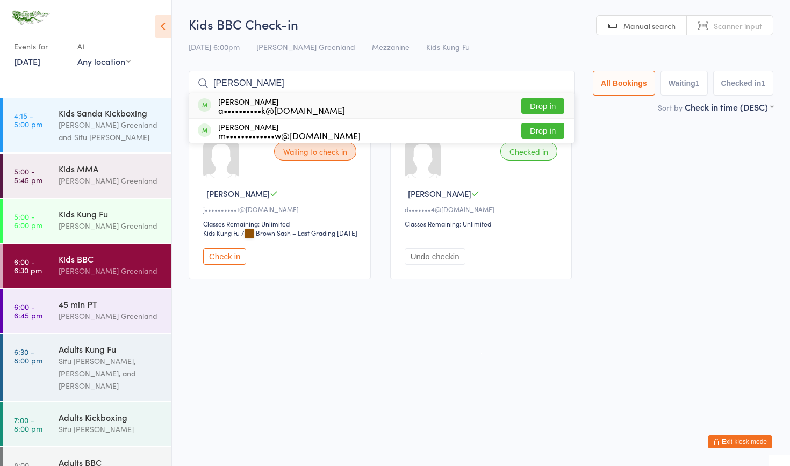
type input "Xavier"
drag, startPoint x: 451, startPoint y: 96, endPoint x: 541, endPoint y: 105, distance: 90.2
click at [541, 105] on button "Drop in" at bounding box center [542, 106] width 43 height 16
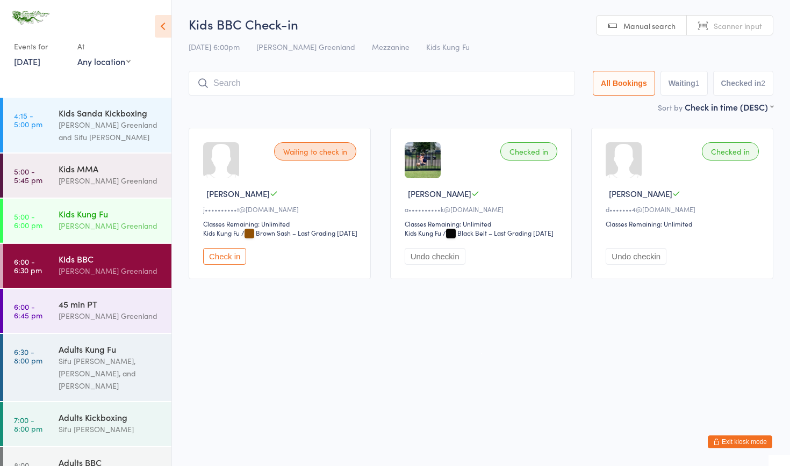
click at [86, 229] on div "[PERSON_NAME] Greenland" at bounding box center [111, 226] width 104 height 12
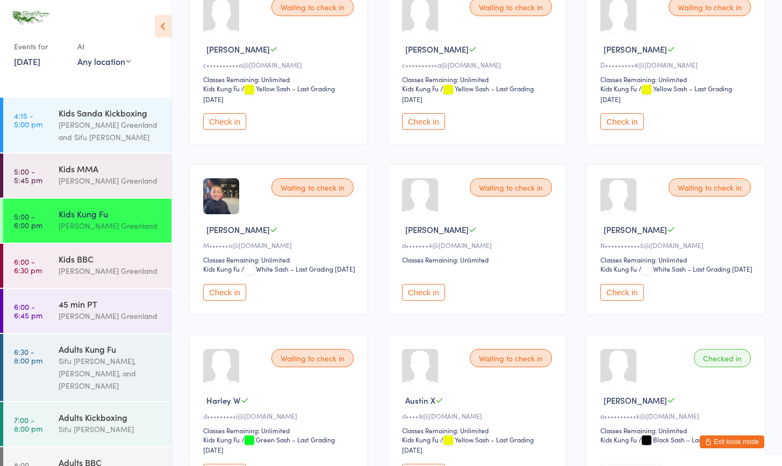
scroll to position [627, 0]
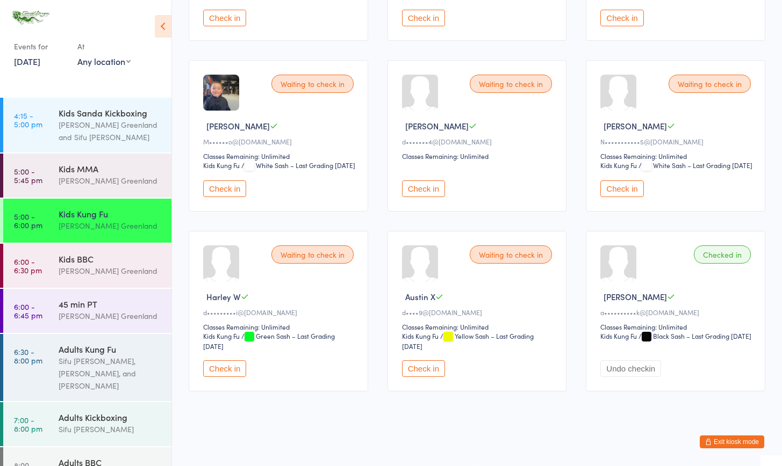
click at [232, 360] on button "Check in" at bounding box center [224, 368] width 43 height 17
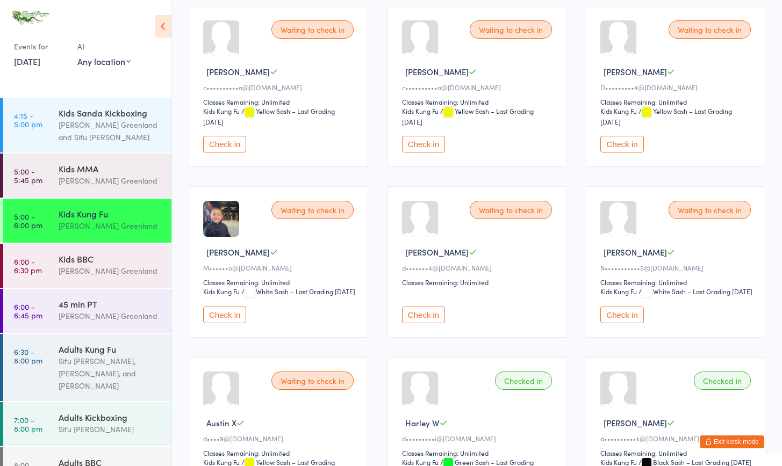
click at [423, 315] on div "Check in" at bounding box center [479, 310] width 154 height 27
click at [426, 323] on button "Check in" at bounding box center [423, 315] width 43 height 17
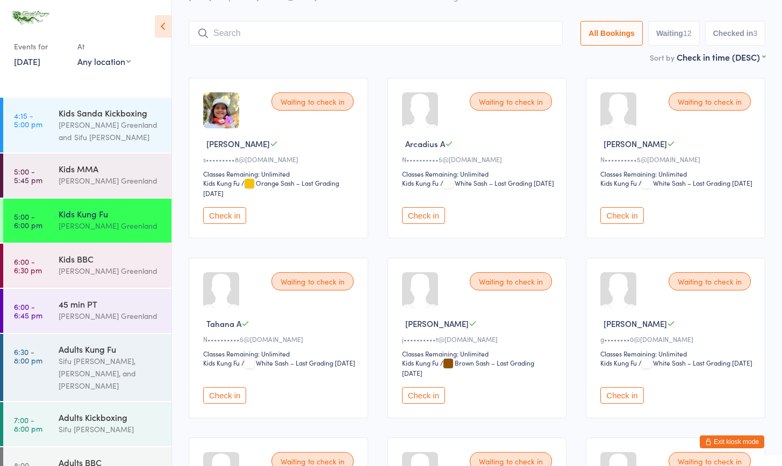
scroll to position [0, 0]
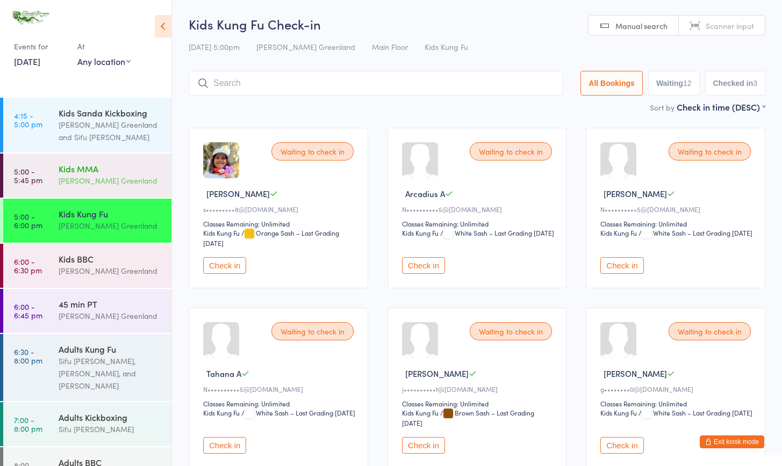
click at [75, 179] on div "[PERSON_NAME] Greenland" at bounding box center [111, 181] width 104 height 12
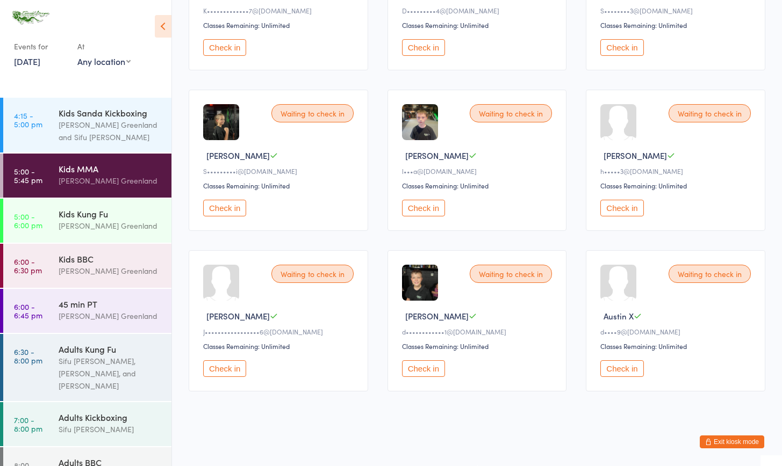
scroll to position [192, 0]
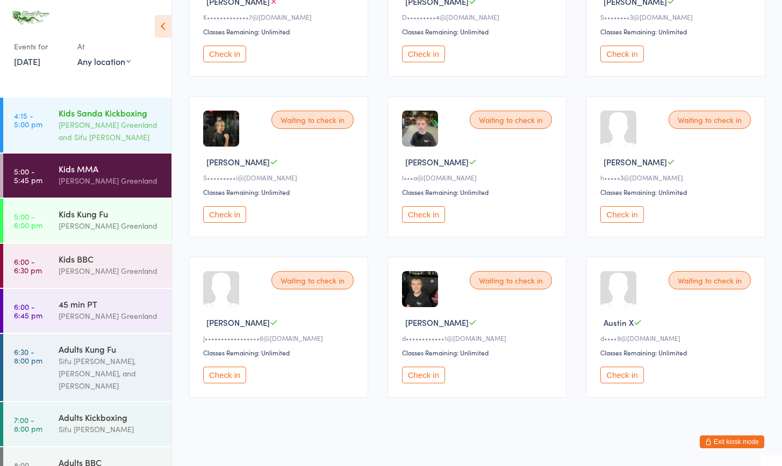
click at [92, 124] on div "[PERSON_NAME] Greenland and Sifu [PERSON_NAME]" at bounding box center [111, 131] width 104 height 25
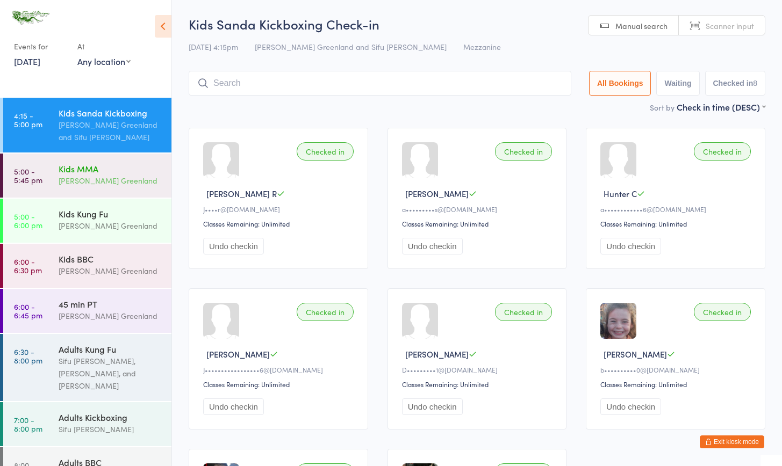
click at [75, 181] on div "[PERSON_NAME] Greenland" at bounding box center [111, 181] width 104 height 12
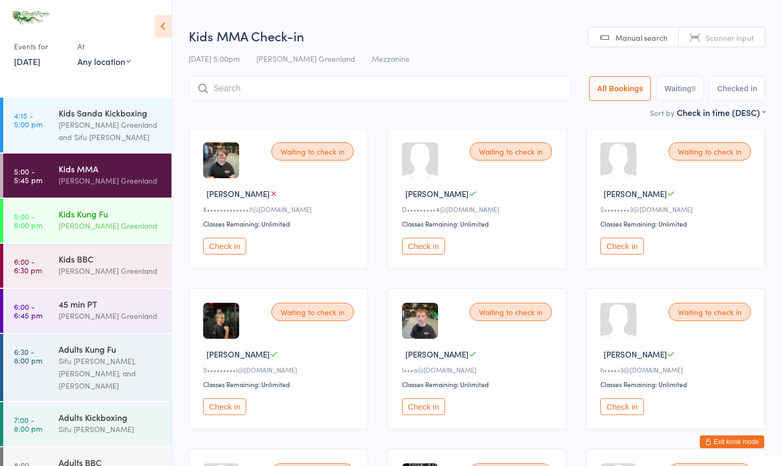
click at [106, 226] on div "[PERSON_NAME] Greenland" at bounding box center [111, 226] width 104 height 12
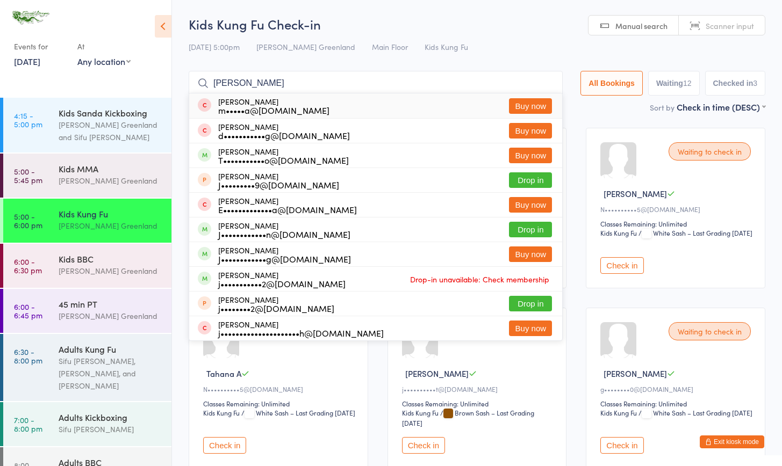
type input "Joshua"
drag, startPoint x: 254, startPoint y: 98, endPoint x: 497, endPoint y: 38, distance: 251.3
click at [497, 38] on div "Kids Kung Fu Check-in 15 Sep 5:00pm Sifu Riley Greenland Main Floor Kids Kung F…" at bounding box center [477, 58] width 576 height 86
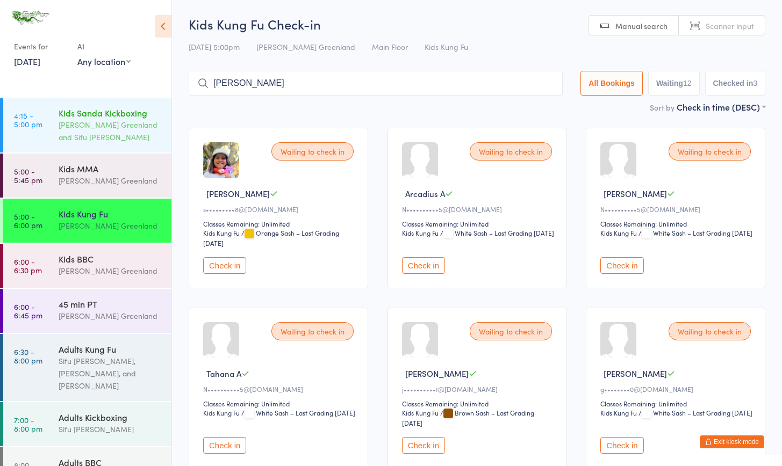
click at [113, 128] on div "[PERSON_NAME] Greenland and Sifu [PERSON_NAME]" at bounding box center [111, 131] width 104 height 25
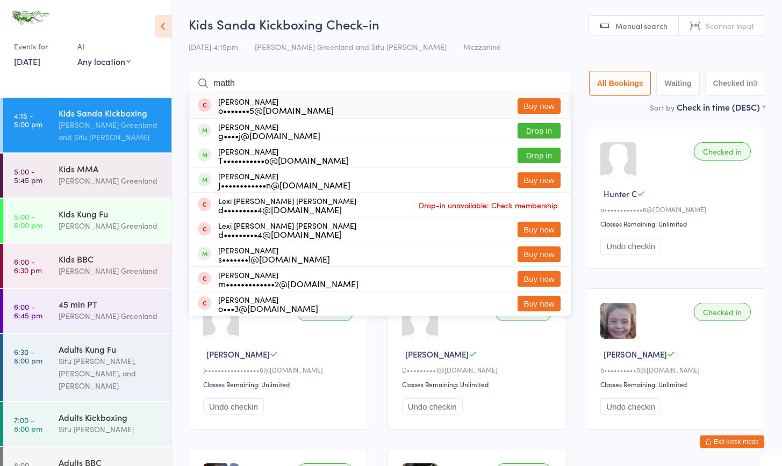
type input "math"
drag, startPoint x: 330, startPoint y: 98, endPoint x: 537, endPoint y: 153, distance: 214.1
click at [537, 153] on button "Drop in" at bounding box center [538, 156] width 43 height 16
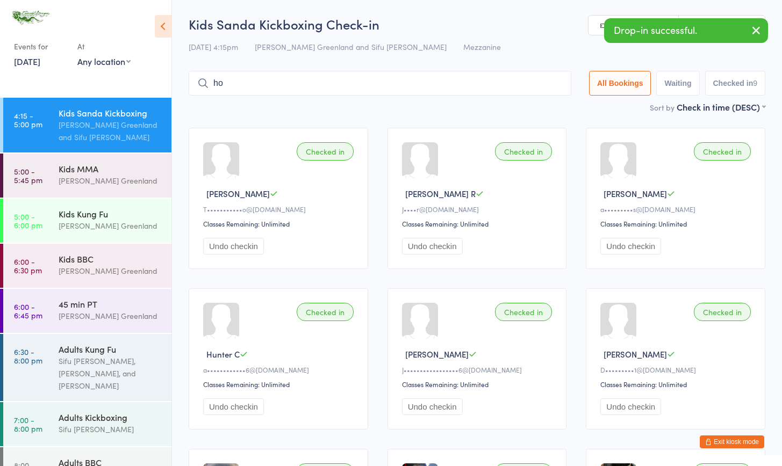
type input "h"
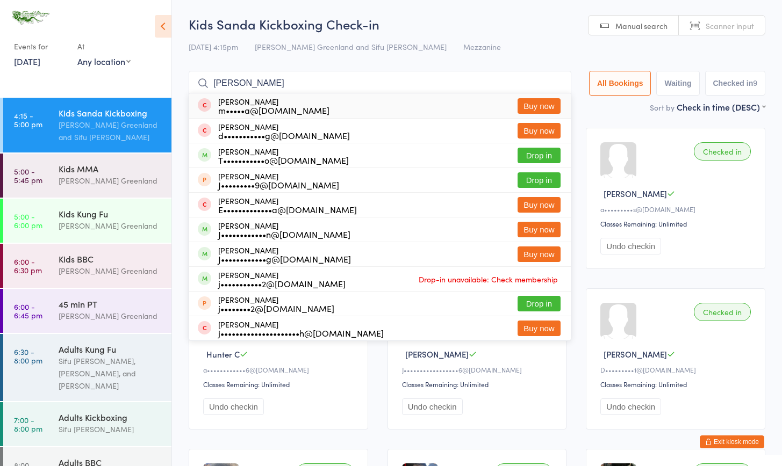
type input "Joshua"
drag, startPoint x: 257, startPoint y: 95, endPoint x: 540, endPoint y: 156, distance: 289.7
click at [540, 156] on button "Drop in" at bounding box center [538, 156] width 43 height 16
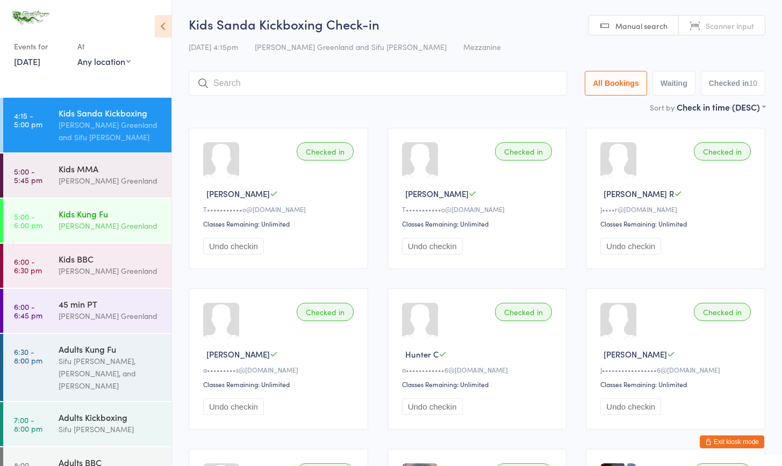
click at [72, 219] on div "Kids Kung Fu" at bounding box center [111, 214] width 104 height 12
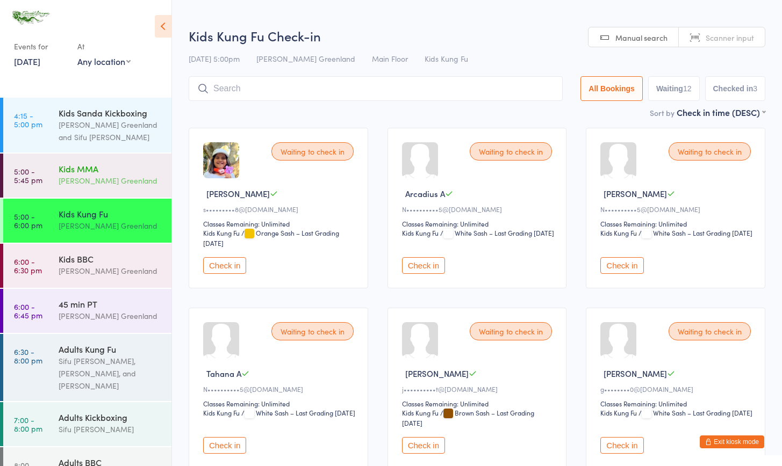
click at [84, 164] on div "Kids MMA" at bounding box center [111, 169] width 104 height 12
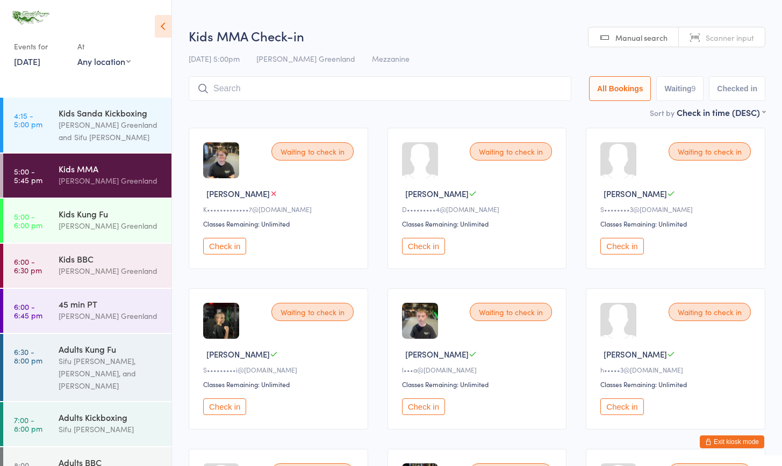
scroll to position [81, 0]
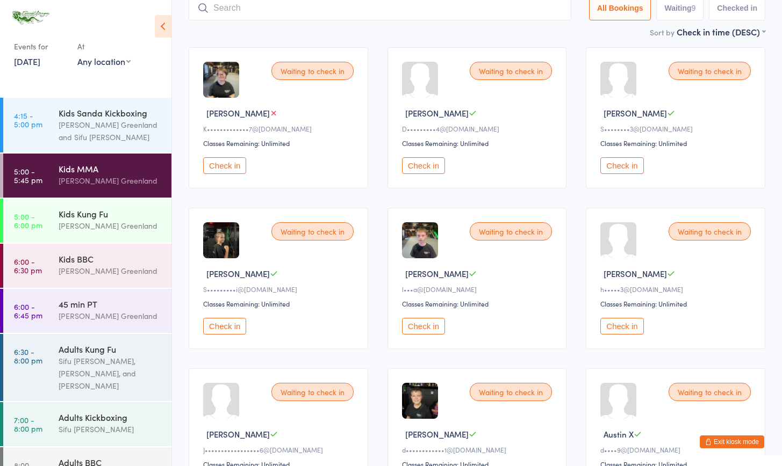
click at [620, 330] on button "Check in" at bounding box center [621, 326] width 43 height 17
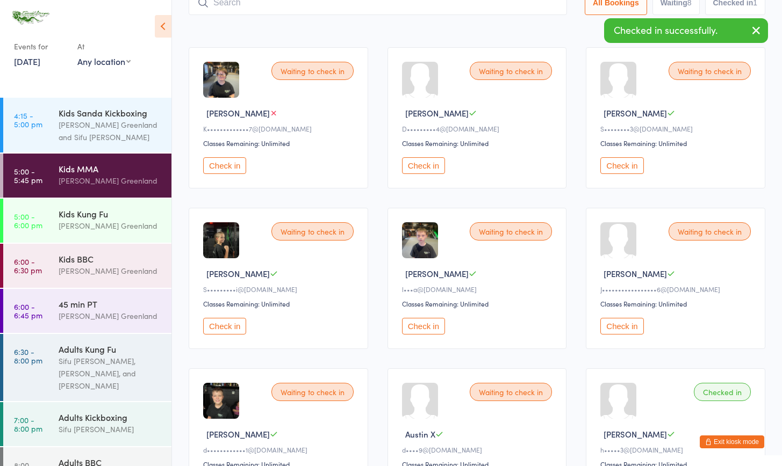
click at [624, 165] on button "Check in" at bounding box center [621, 165] width 43 height 17
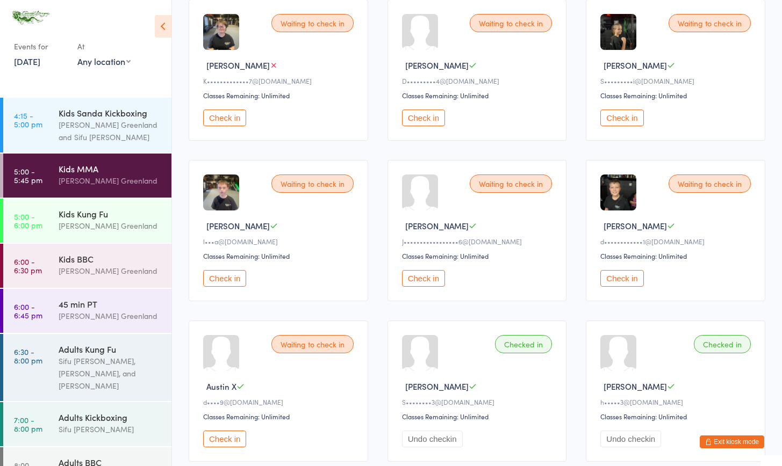
scroll to position [0, 0]
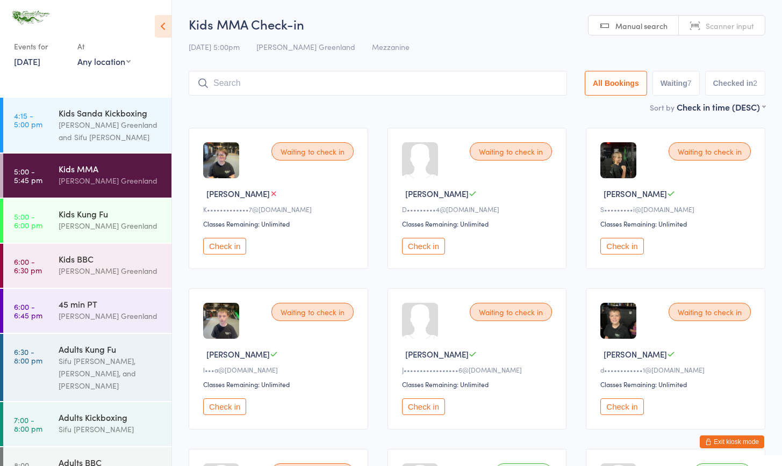
click at [716, 441] on button "Exit kiosk mode" at bounding box center [731, 442] width 64 height 13
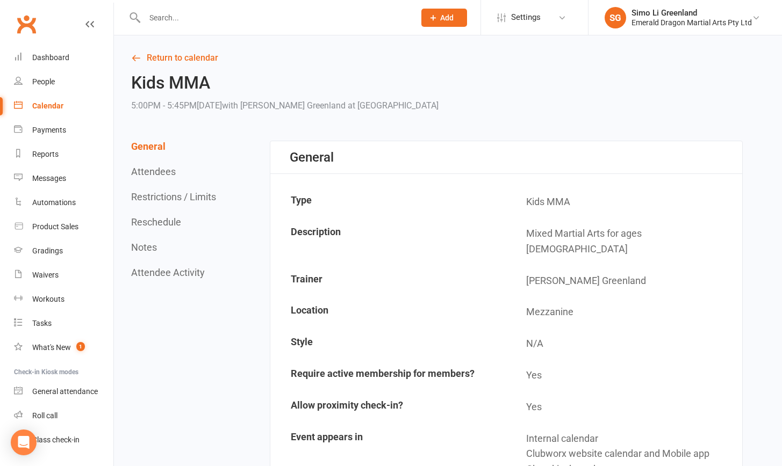
click at [166, 17] on input "text" at bounding box center [274, 17] width 266 height 15
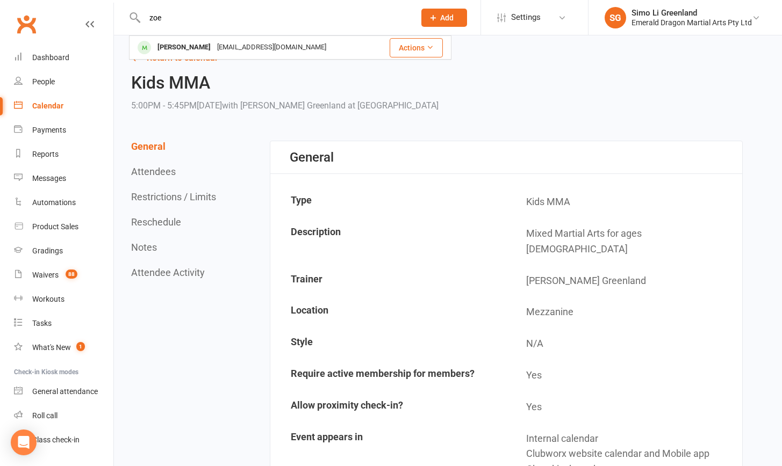
type input "[PERSON_NAME]"
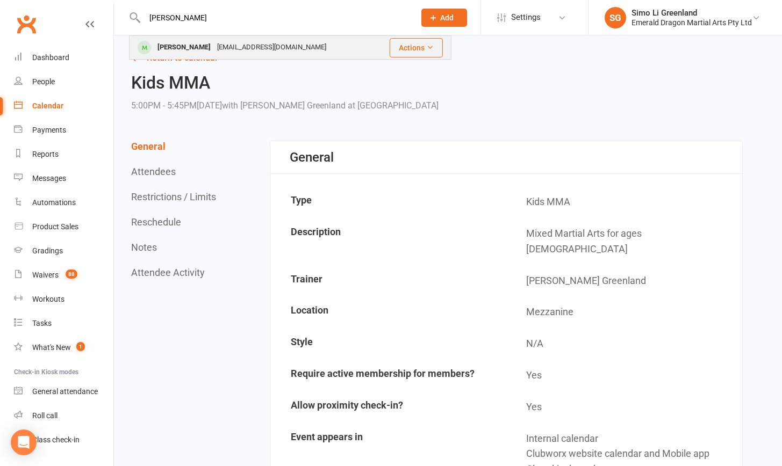
drag, startPoint x: 166, startPoint y: 17, endPoint x: 181, endPoint y: 45, distance: 31.0
click at [181, 45] on div "[PERSON_NAME]" at bounding box center [184, 48] width 60 height 16
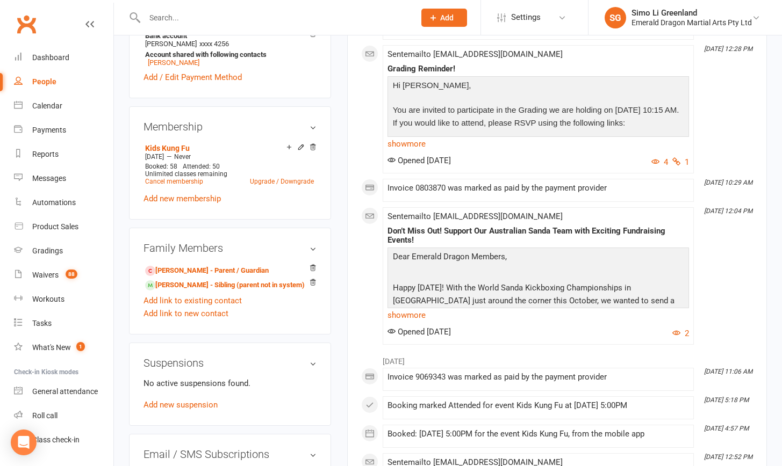
scroll to position [711, 0]
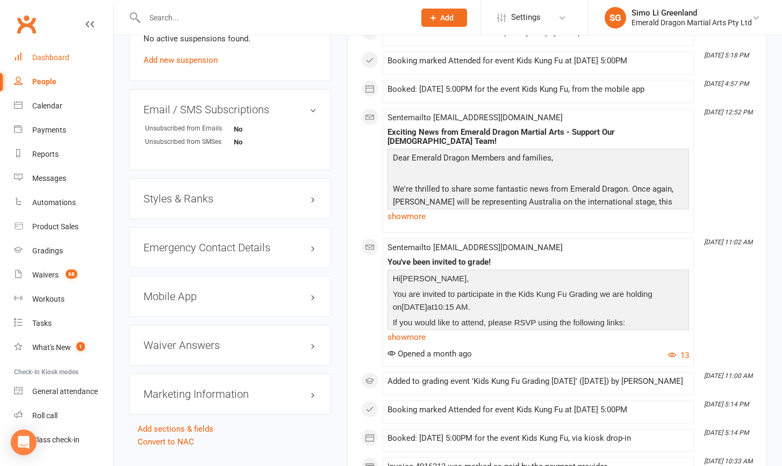
click at [53, 56] on div "Dashboard" at bounding box center [50, 57] width 37 height 9
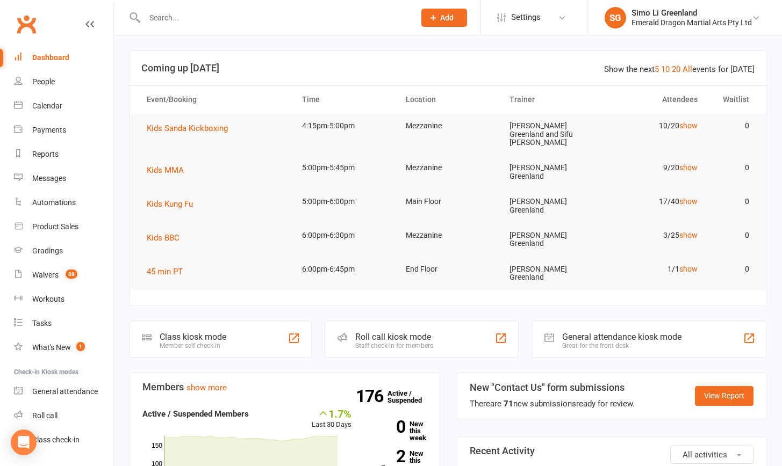
click at [179, 15] on input "text" at bounding box center [274, 17] width 266 height 15
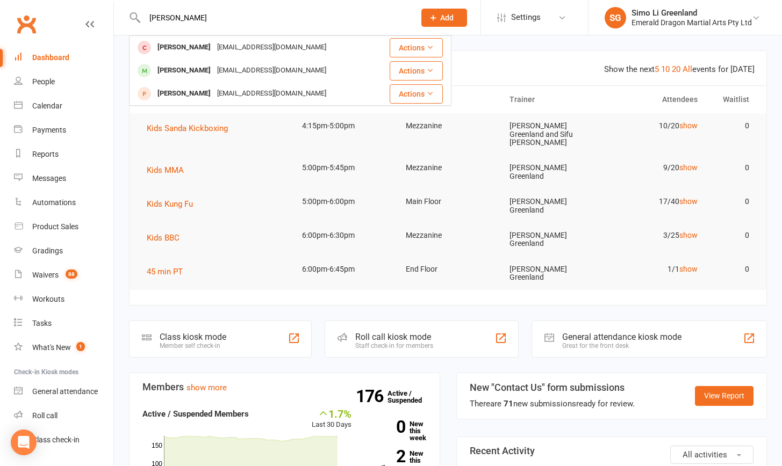
type input "[PERSON_NAME]"
drag, startPoint x: 181, startPoint y: 16, endPoint x: 172, endPoint y: 73, distance: 57.0
click at [173, 73] on div "[PERSON_NAME]" at bounding box center [184, 71] width 60 height 16
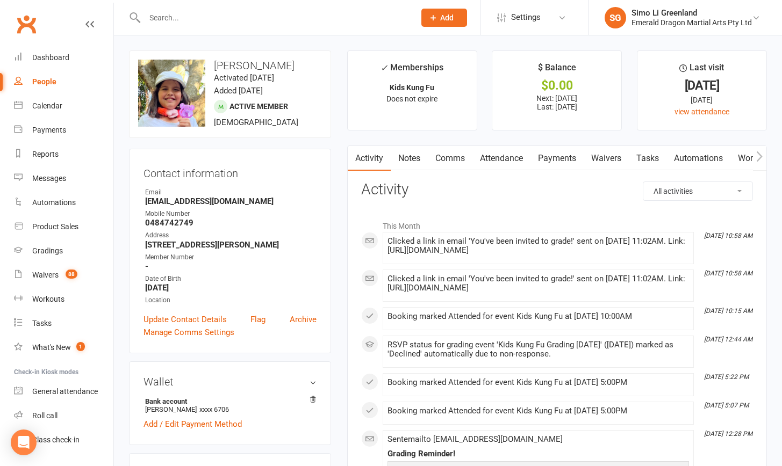
click at [513, 155] on link "Attendance" at bounding box center [501, 158] width 58 height 25
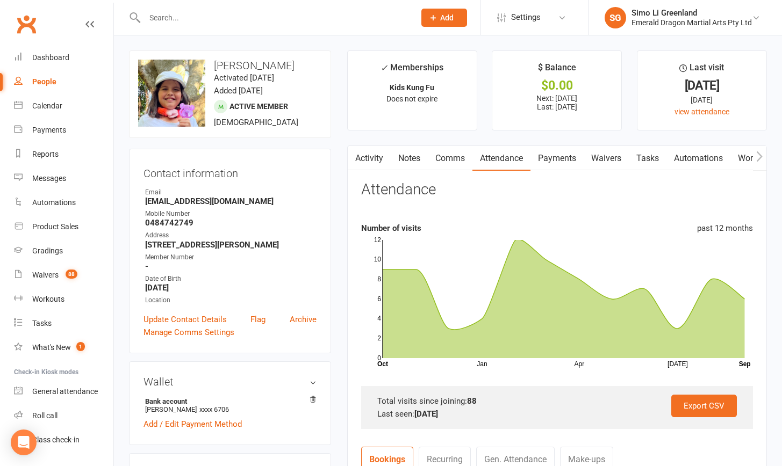
click at [561, 159] on link "Payments" at bounding box center [556, 158] width 53 height 25
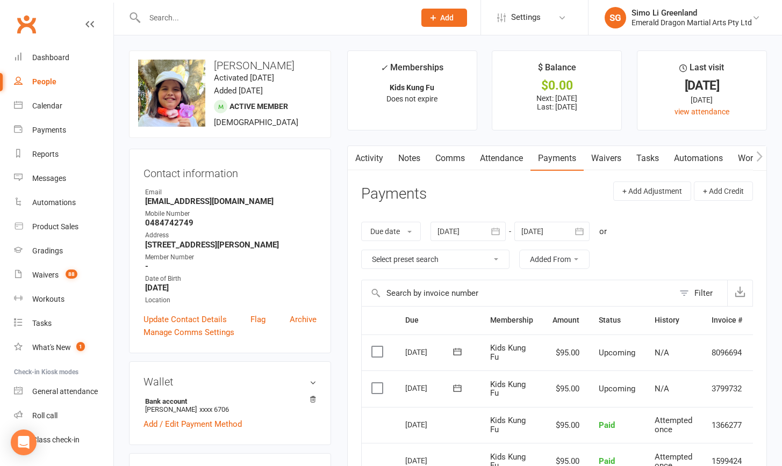
click at [49, 253] on div "Gradings" at bounding box center [47, 251] width 31 height 9
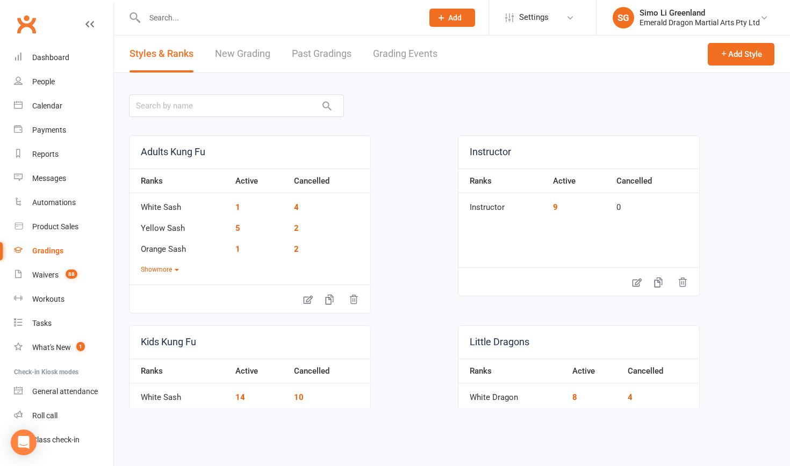
click at [171, 17] on input "text" at bounding box center [278, 17] width 274 height 15
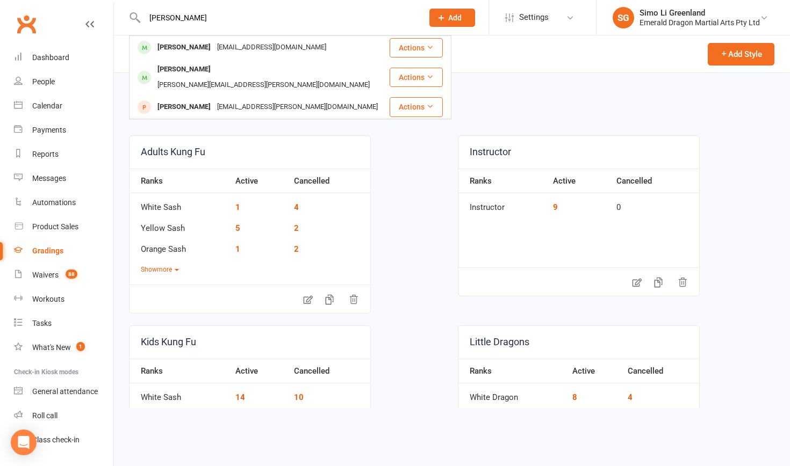
type input "Arron"
drag, startPoint x: 184, startPoint y: 34, endPoint x: 50, endPoint y: 255, distance: 258.0
click at [50, 255] on div "Gradings" at bounding box center [47, 251] width 31 height 9
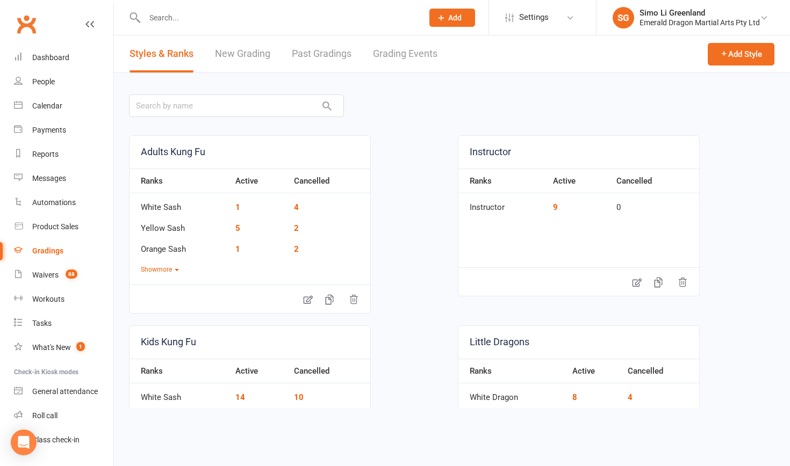
click at [45, 251] on div "Gradings" at bounding box center [47, 251] width 31 height 9
click at [398, 55] on link "Grading Events" at bounding box center [405, 53] width 64 height 37
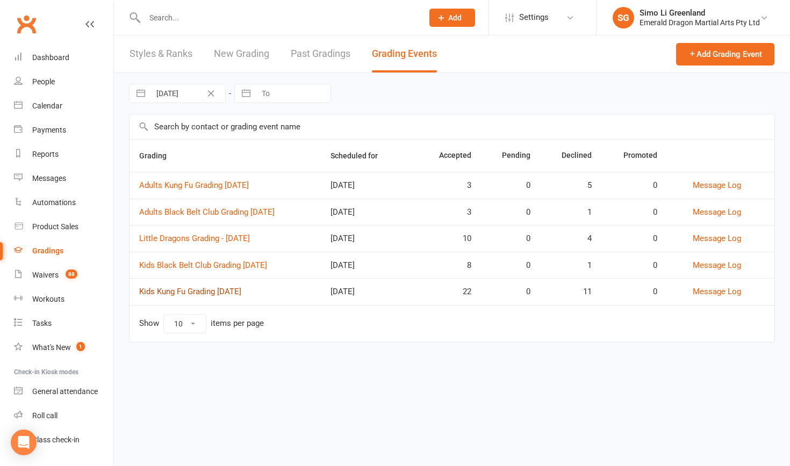
click at [210, 292] on link "Kids Kung Fu Grading September 2025" at bounding box center [190, 292] width 102 height 10
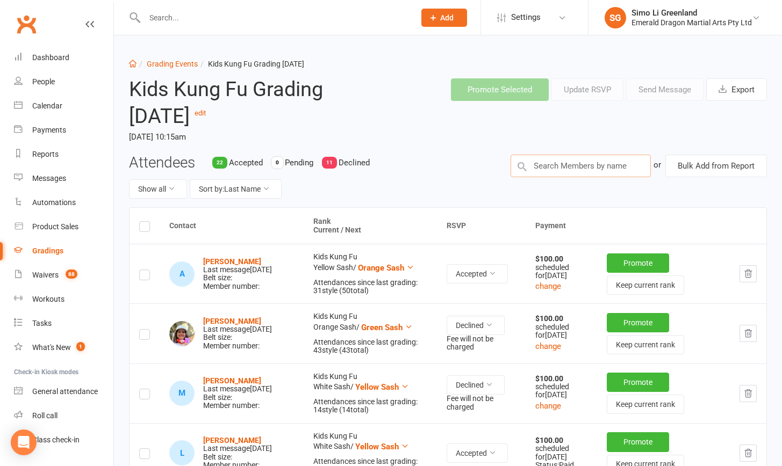
click at [572, 164] on input "text" at bounding box center [580, 166] width 140 height 23
type input "aaron"
drag, startPoint x: 573, startPoint y: 165, endPoint x: 594, endPoint y: 168, distance: 21.2
click at [594, 168] on input "text" at bounding box center [580, 166] width 140 height 23
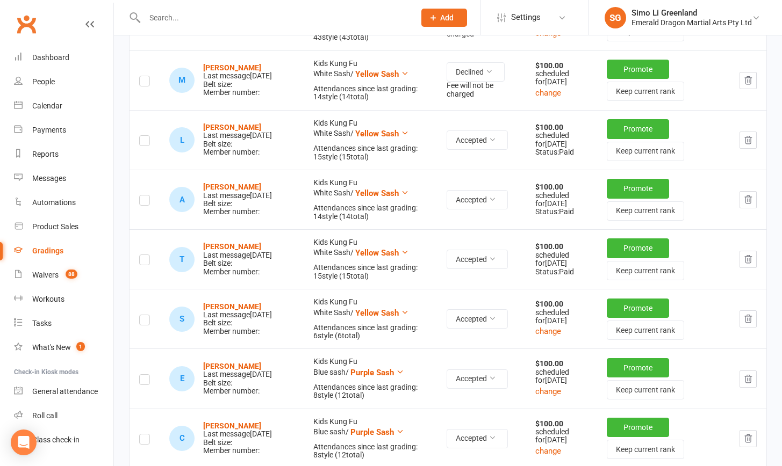
scroll to position [99, 0]
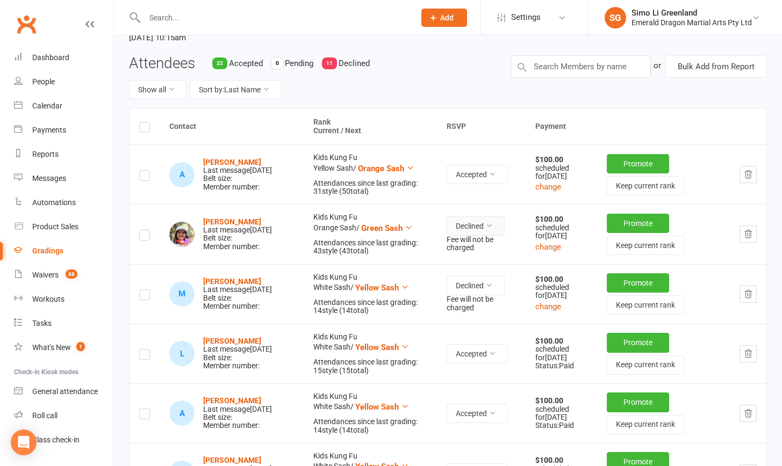
click at [483, 228] on button "Declined" at bounding box center [475, 225] width 58 height 19
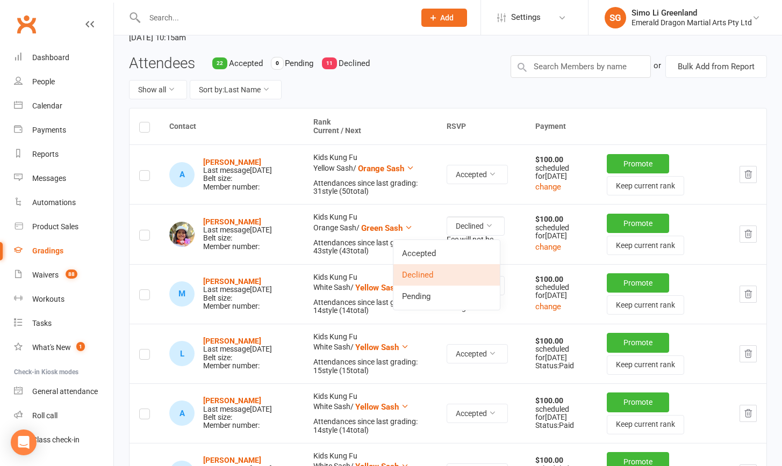
click at [442, 200] on td "Accepted" at bounding box center [481, 175] width 89 height 60
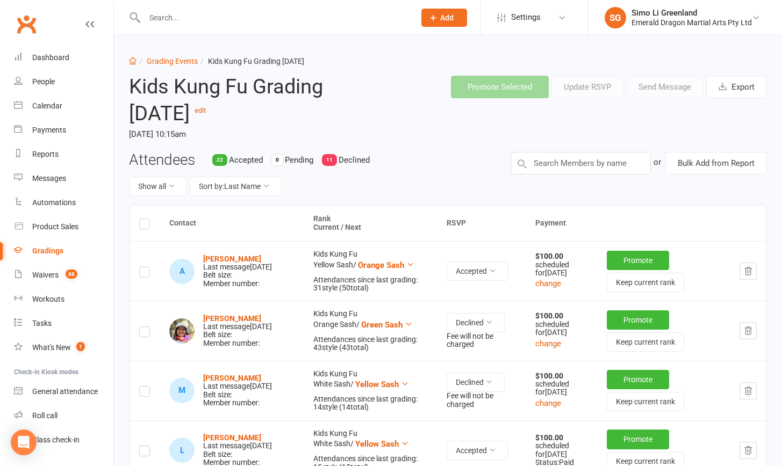
scroll to position [0, 0]
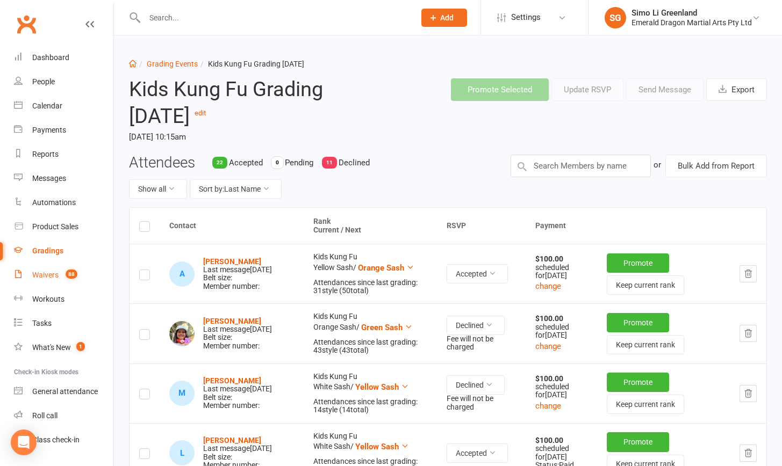
click at [44, 276] on div "Waivers" at bounding box center [45, 275] width 26 height 9
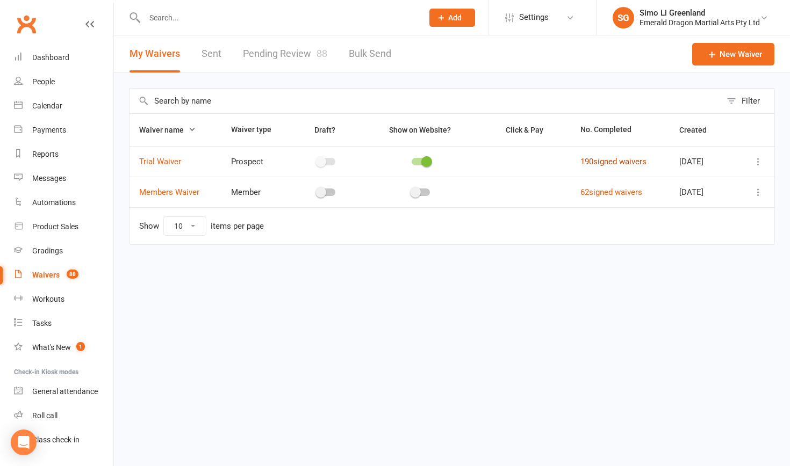
click at [620, 161] on link "190 signed waivers" at bounding box center [613, 162] width 66 height 10
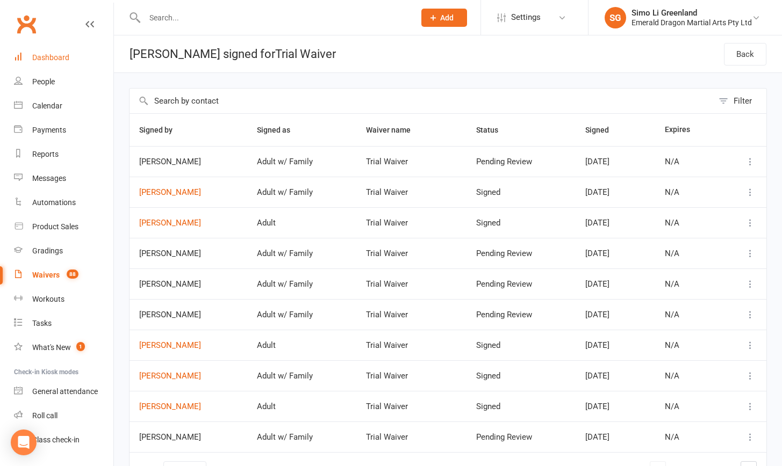
click at [56, 63] on link "Dashboard" at bounding box center [63, 58] width 99 height 24
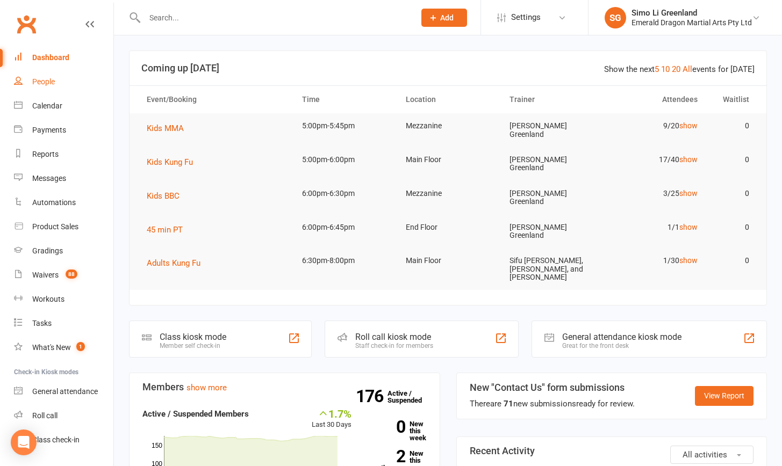
click at [39, 79] on div "People" at bounding box center [43, 81] width 23 height 9
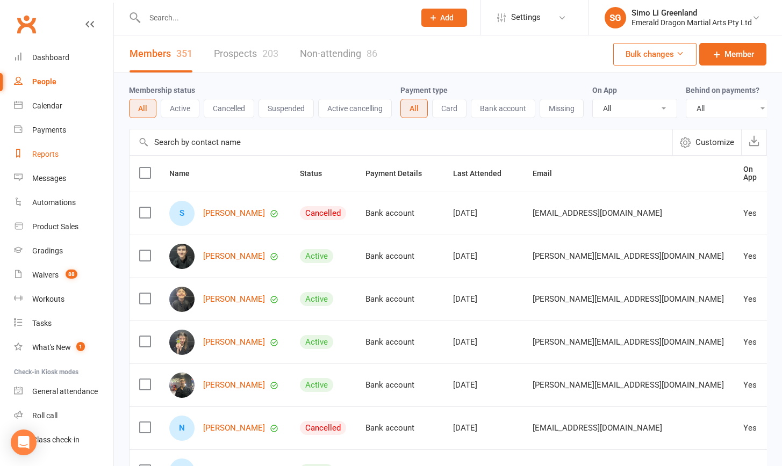
click at [54, 145] on link "Reports" at bounding box center [63, 154] width 99 height 24
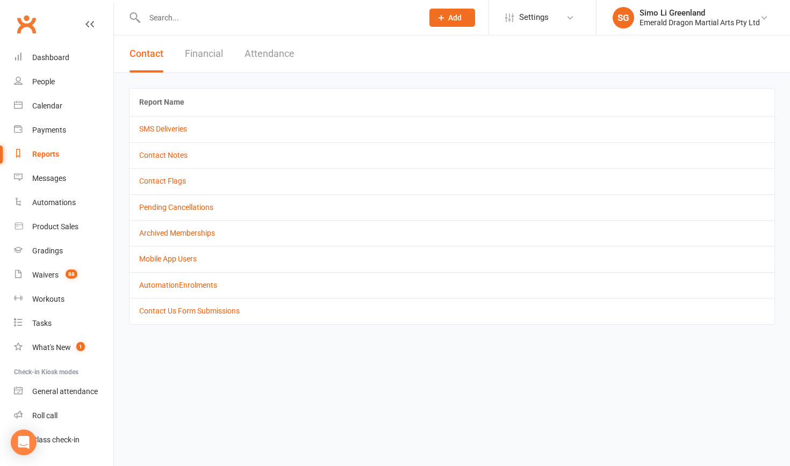
click at [223, 56] on button "Financial" at bounding box center [204, 53] width 38 height 37
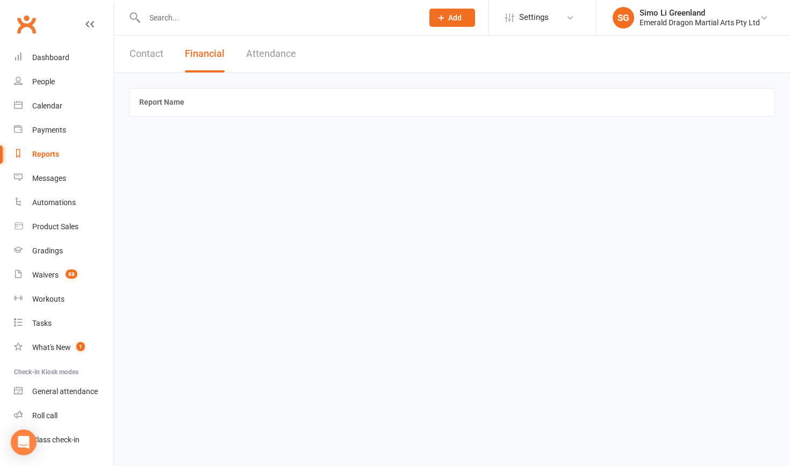
click at [279, 53] on button "Attendance" at bounding box center [271, 53] width 50 height 37
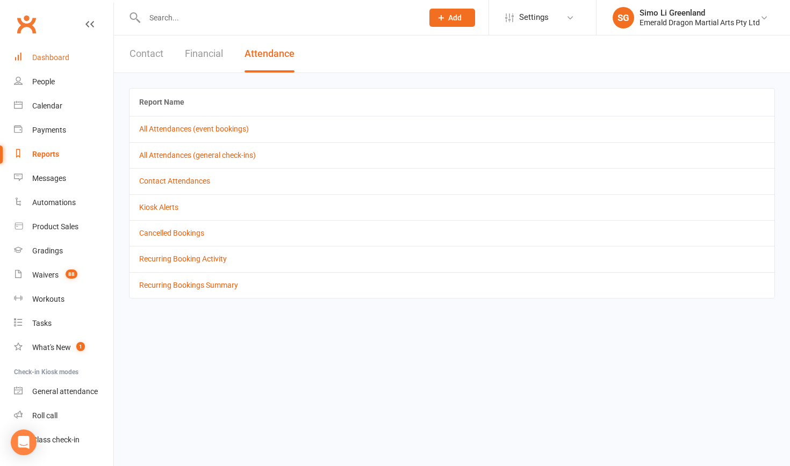
click at [61, 55] on div "Dashboard" at bounding box center [50, 57] width 37 height 9
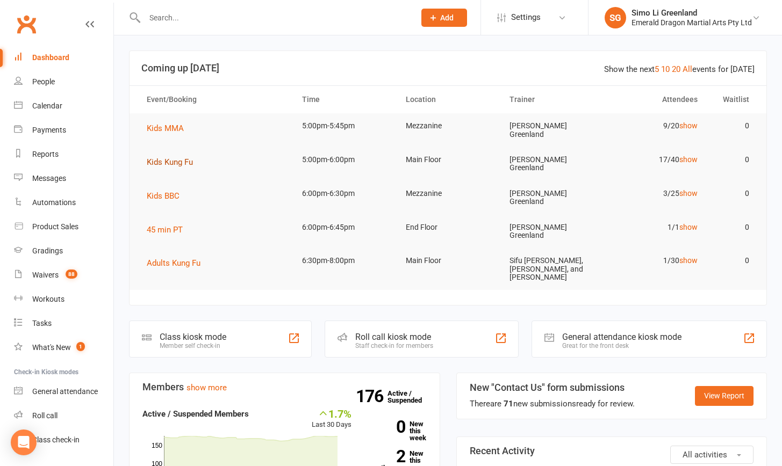
click at [163, 160] on span "Kids Kung Fu" at bounding box center [170, 162] width 46 height 10
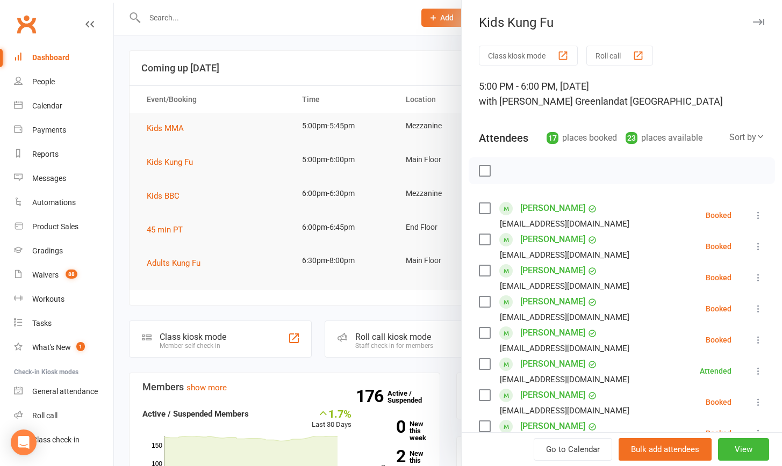
click at [523, 54] on button "Class kiosk mode" at bounding box center [528, 56] width 99 height 20
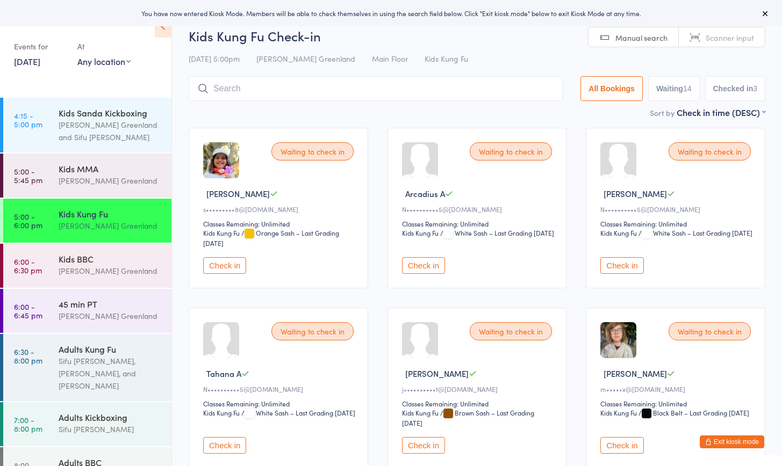
click at [233, 267] on button "Check in" at bounding box center [224, 265] width 43 height 17
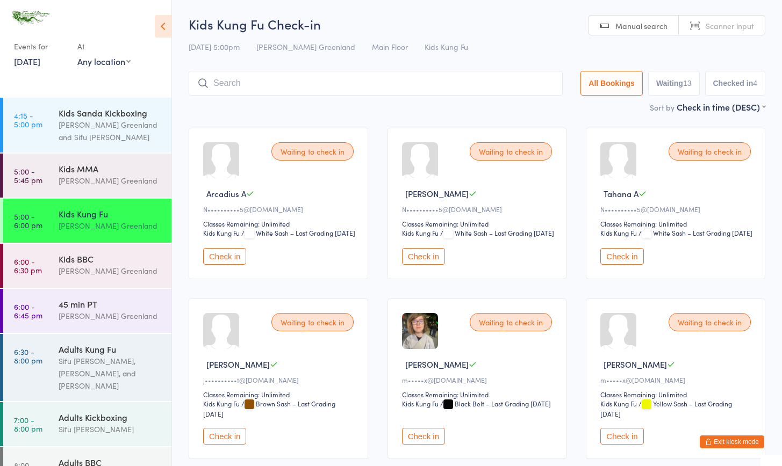
click at [234, 265] on button "Check in" at bounding box center [224, 256] width 43 height 17
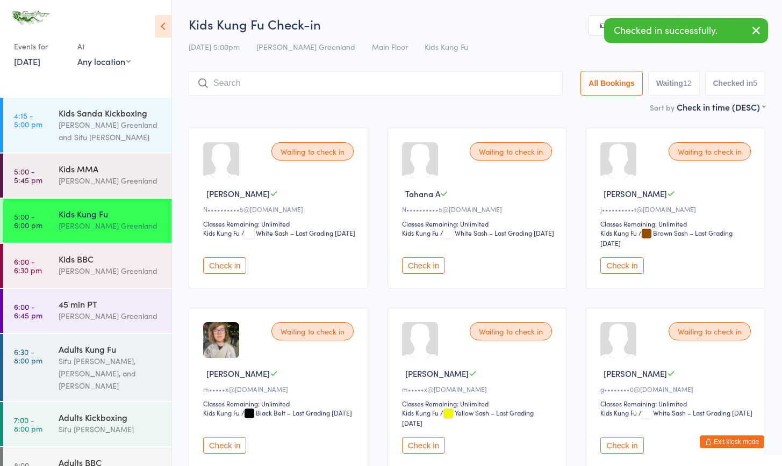
click at [225, 264] on button "Check in" at bounding box center [224, 265] width 43 height 17
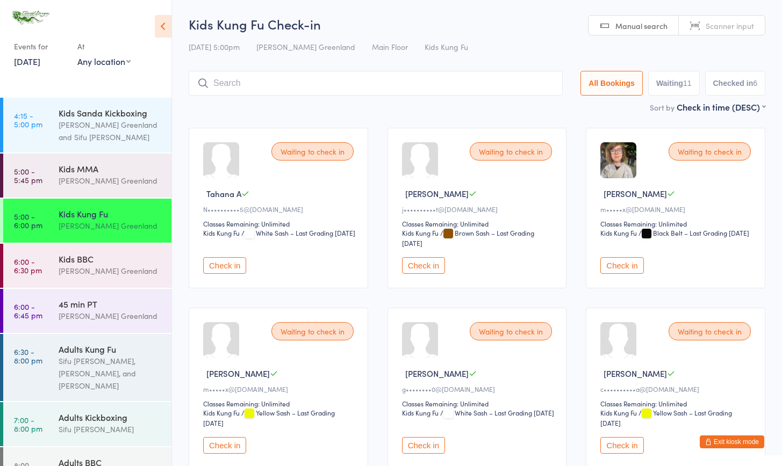
click at [230, 267] on button "Check in" at bounding box center [224, 265] width 43 height 17
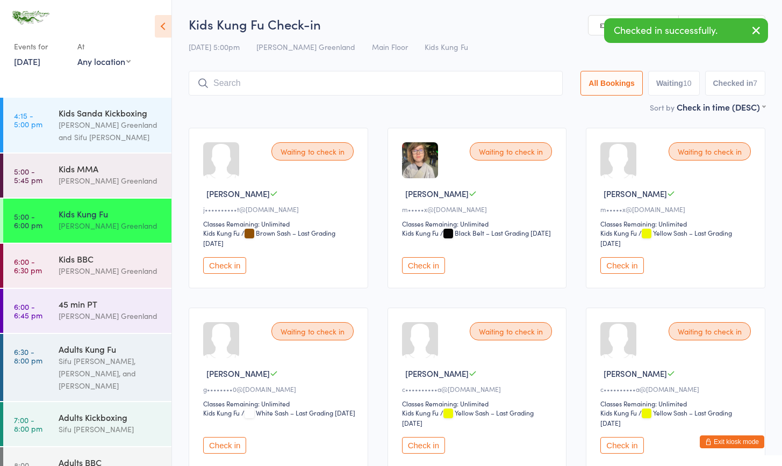
click at [230, 267] on button "Check in" at bounding box center [224, 265] width 43 height 17
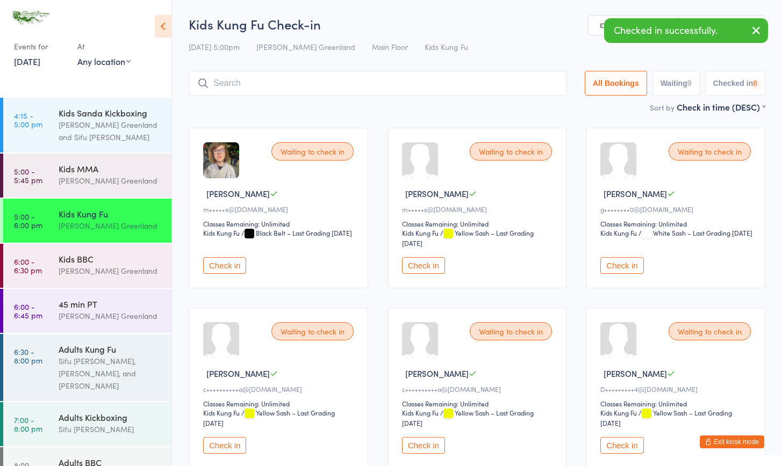
click at [230, 267] on button "Check in" at bounding box center [224, 265] width 43 height 17
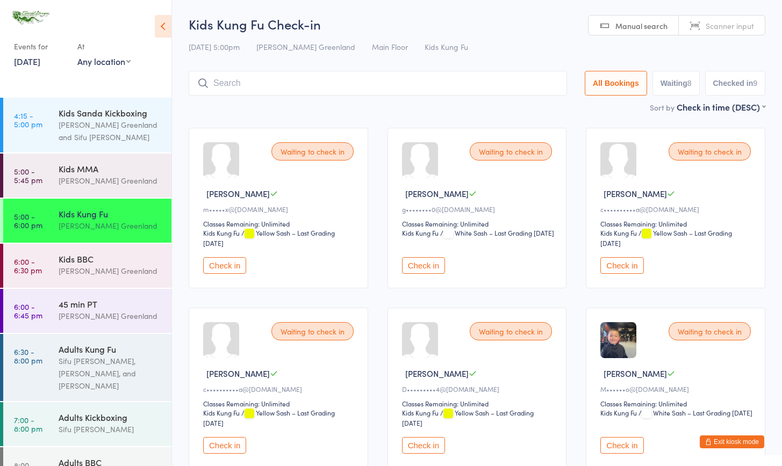
click at [229, 267] on button "Check in" at bounding box center [224, 265] width 43 height 17
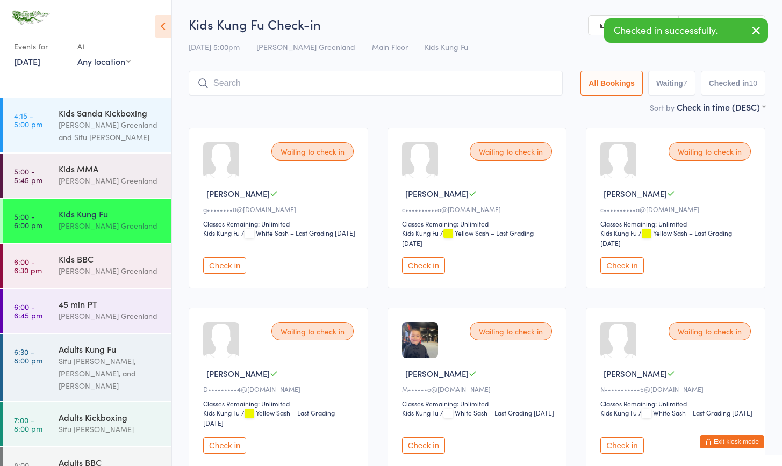
scroll to position [79, 0]
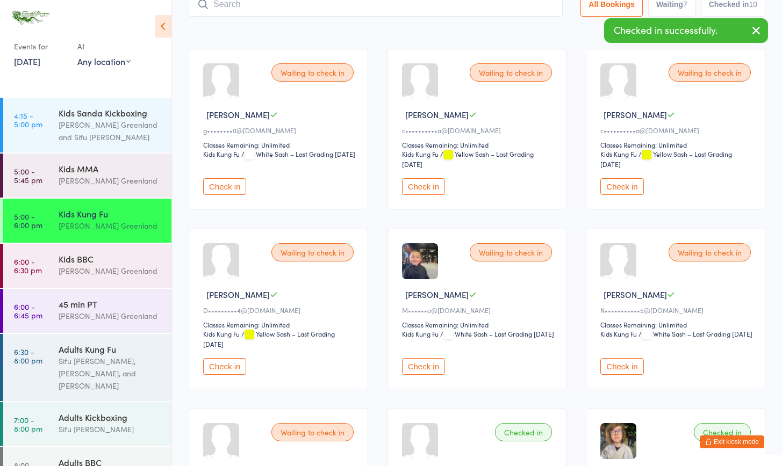
click at [222, 364] on button "Check in" at bounding box center [224, 366] width 43 height 17
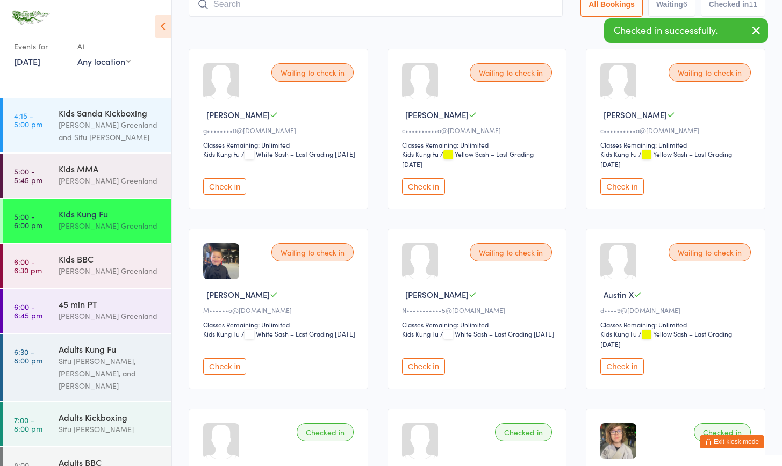
click at [225, 366] on button "Check in" at bounding box center [224, 366] width 43 height 17
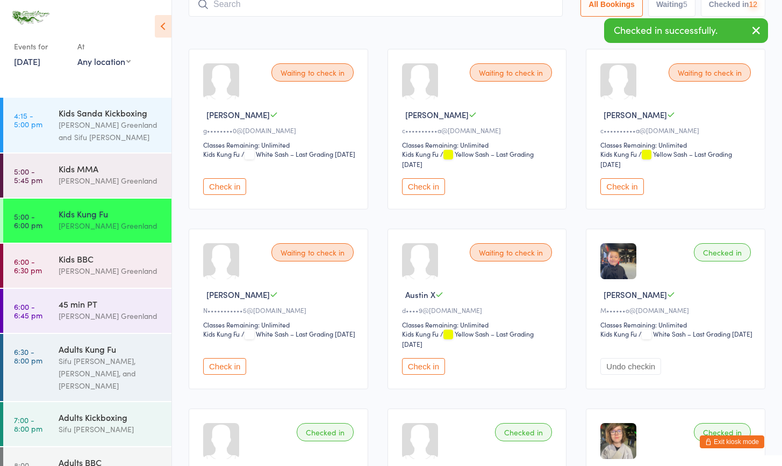
click at [225, 366] on button "Check in" at bounding box center [224, 366] width 43 height 17
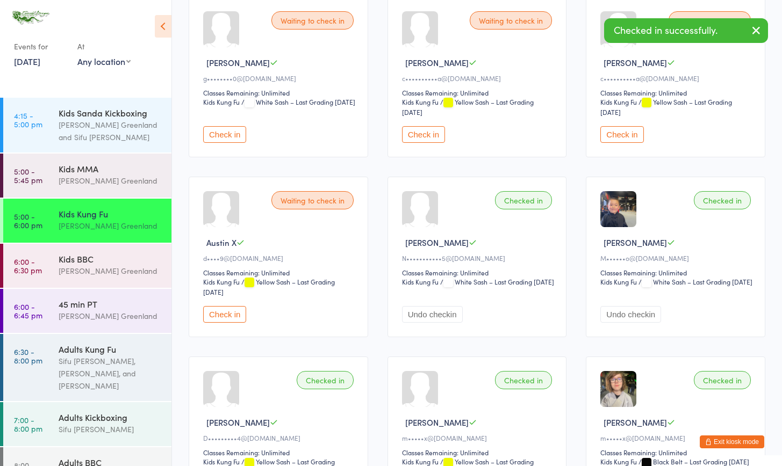
scroll to position [0, 0]
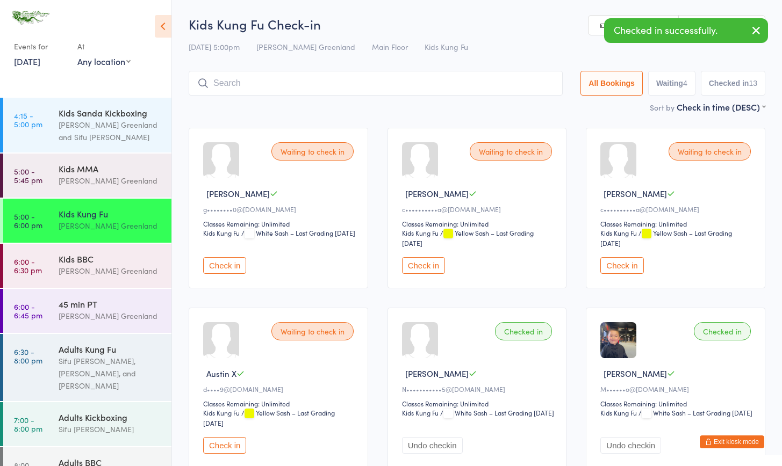
click at [239, 76] on input "search" at bounding box center [376, 83] width 374 height 25
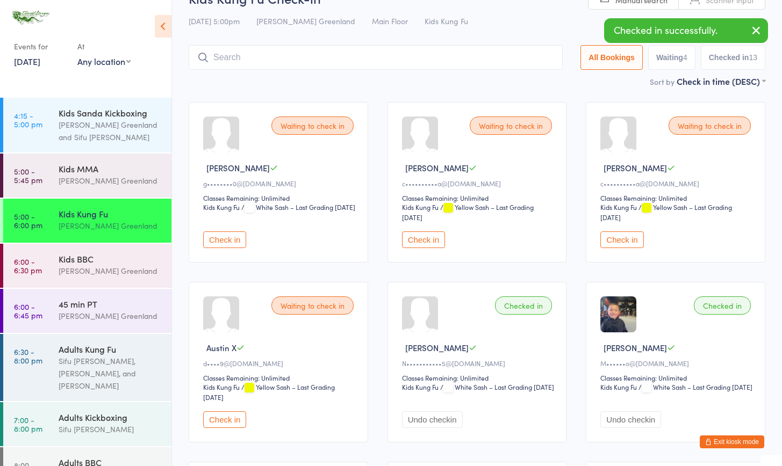
scroll to position [71, 0]
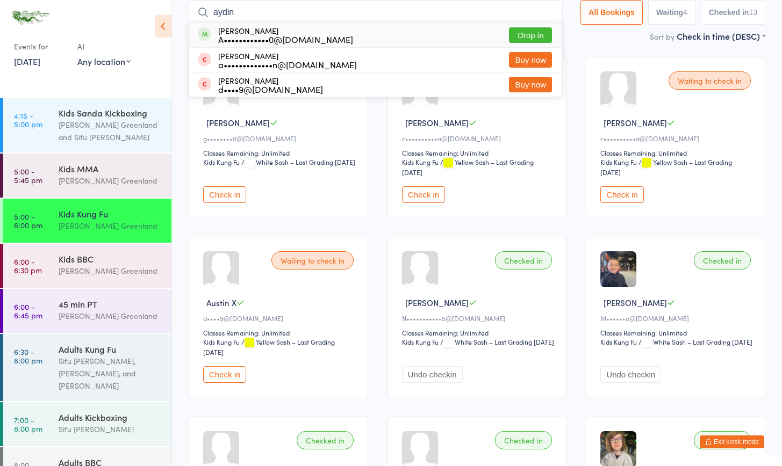
type input "aiding"
drag, startPoint x: 237, startPoint y: 68, endPoint x: 524, endPoint y: 35, distance: 288.2
click at [524, 35] on button "Drop in" at bounding box center [530, 35] width 43 height 16
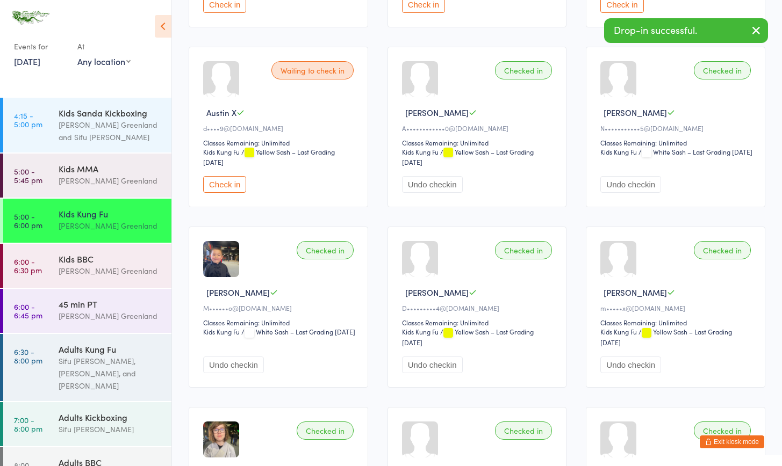
scroll to position [171, 0]
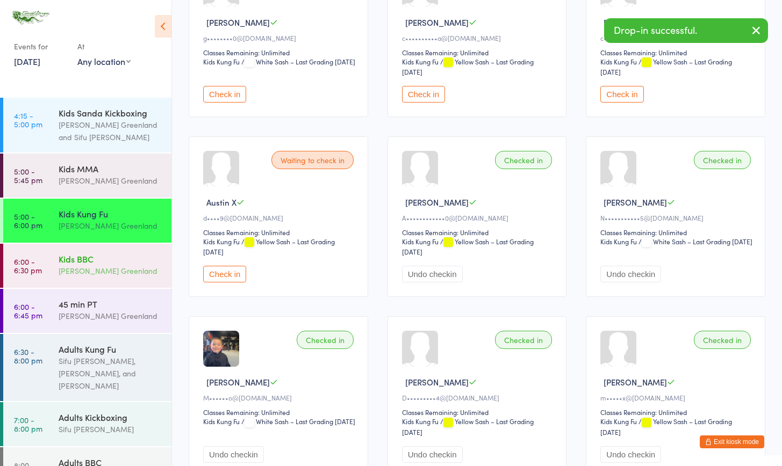
click at [67, 277] on div "[PERSON_NAME] Greenland" at bounding box center [111, 271] width 104 height 12
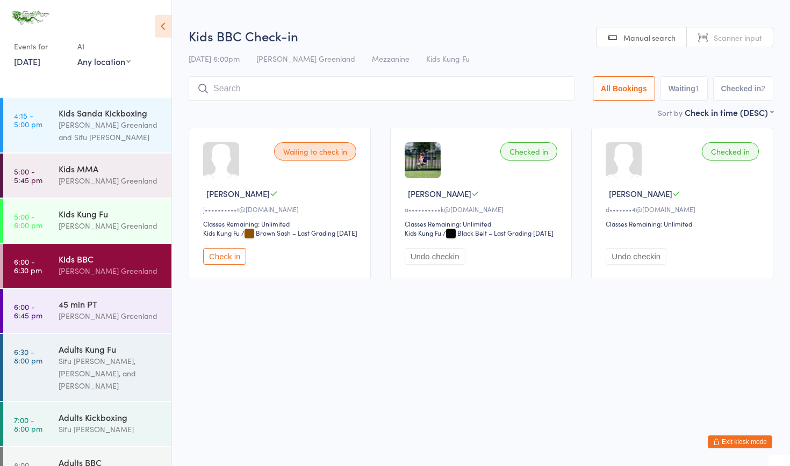
click at [211, 265] on button "Check in" at bounding box center [224, 256] width 43 height 17
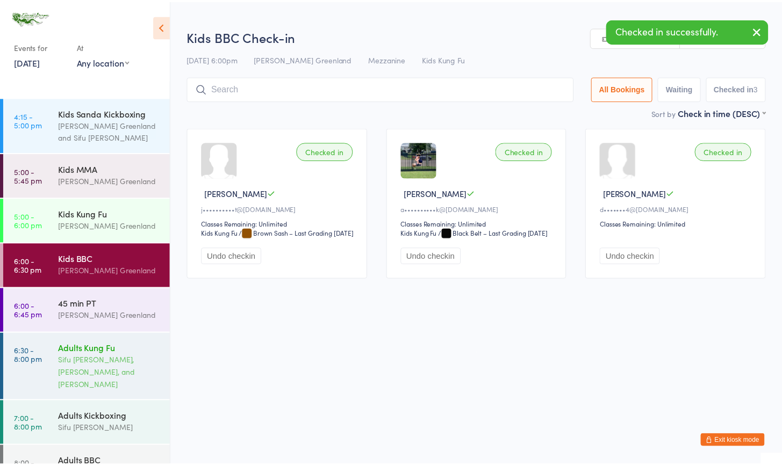
scroll to position [26, 0]
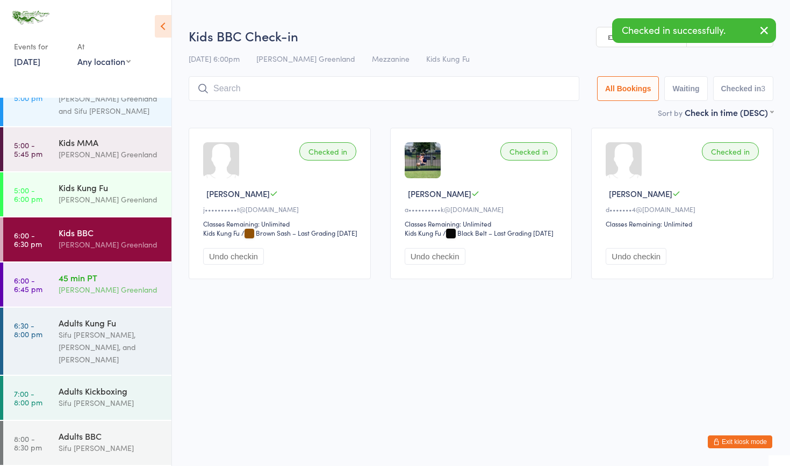
click at [73, 294] on div "[PERSON_NAME] Greenland" at bounding box center [111, 290] width 104 height 12
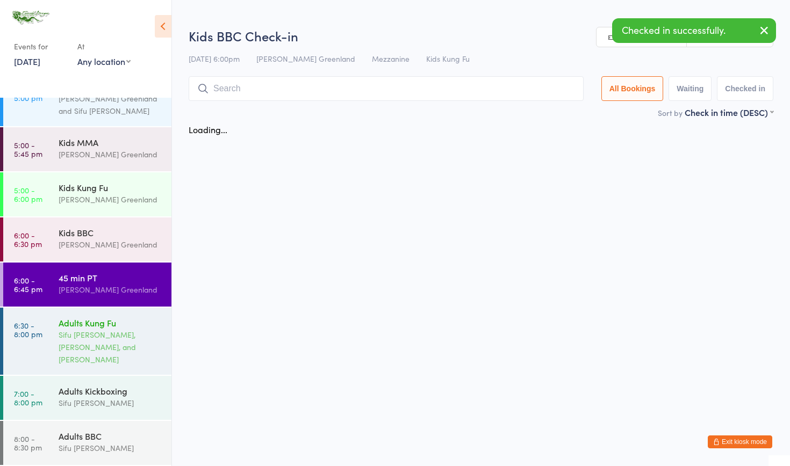
click at [71, 341] on div "Sifu [PERSON_NAME], [PERSON_NAME], and [PERSON_NAME]" at bounding box center [111, 347] width 104 height 37
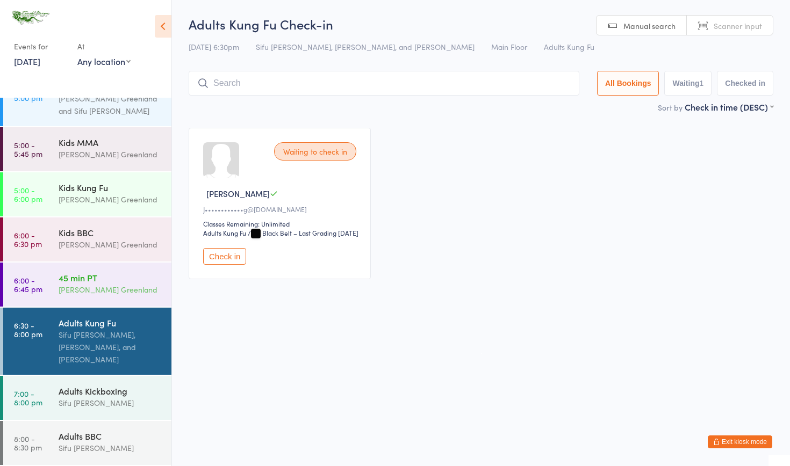
click at [90, 288] on div "[PERSON_NAME] Greenland" at bounding box center [111, 290] width 104 height 12
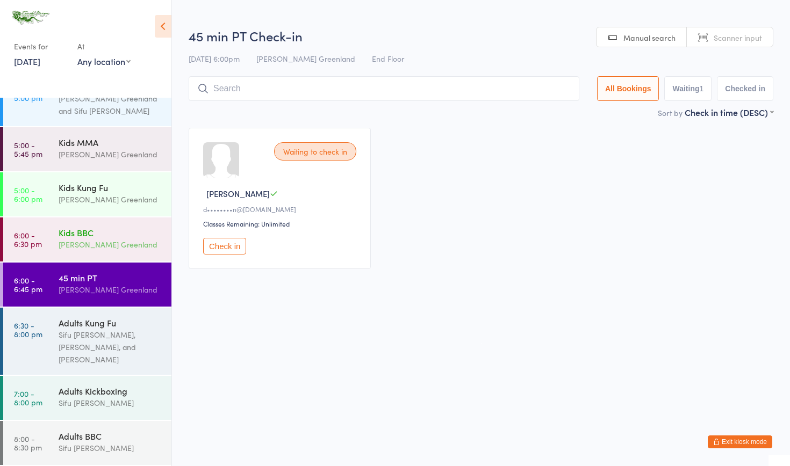
click at [90, 235] on div "Kids BBC" at bounding box center [111, 233] width 104 height 12
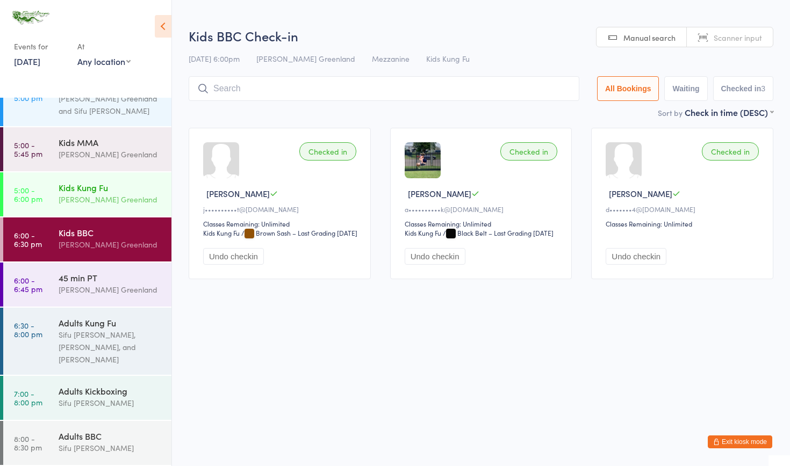
click at [101, 207] on div "Kids Kung Fu Sifu Riley Greenland" at bounding box center [115, 193] width 113 height 42
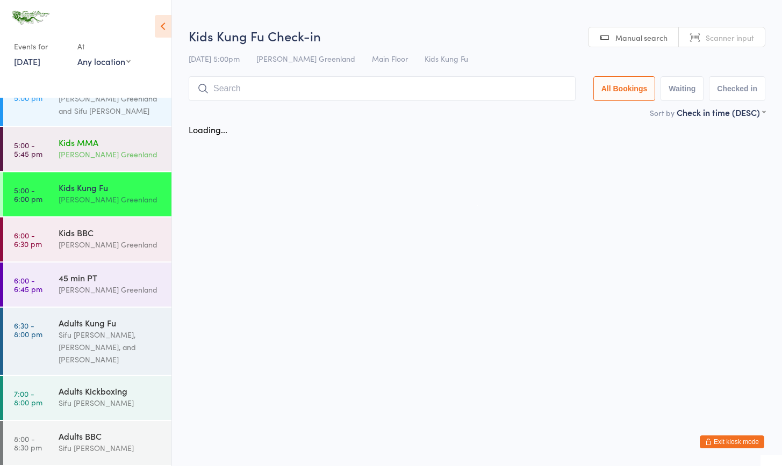
click at [100, 164] on div "Kids MMA Sifu Riley Greenland" at bounding box center [115, 148] width 113 height 42
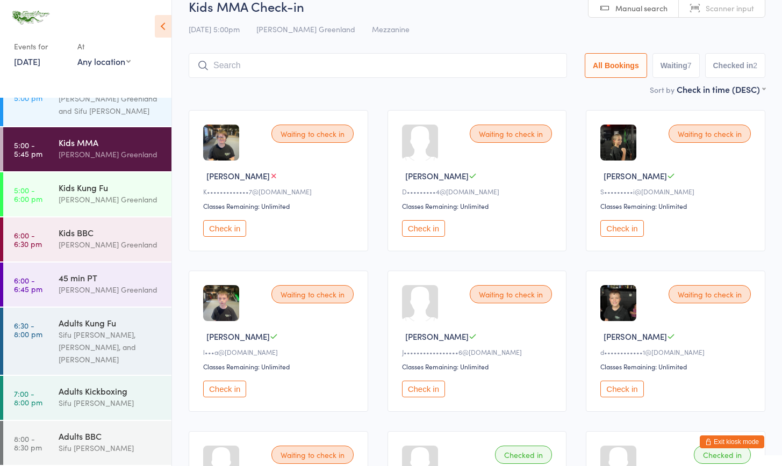
scroll to position [73, 0]
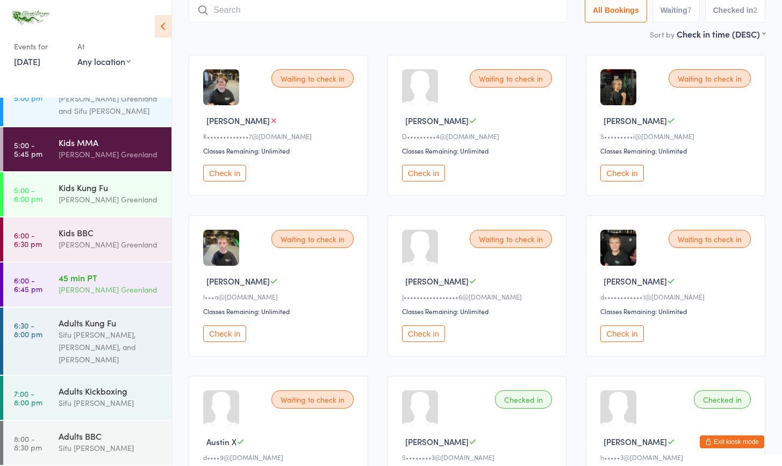
click at [60, 284] on div "[PERSON_NAME] Greenland" at bounding box center [111, 290] width 104 height 12
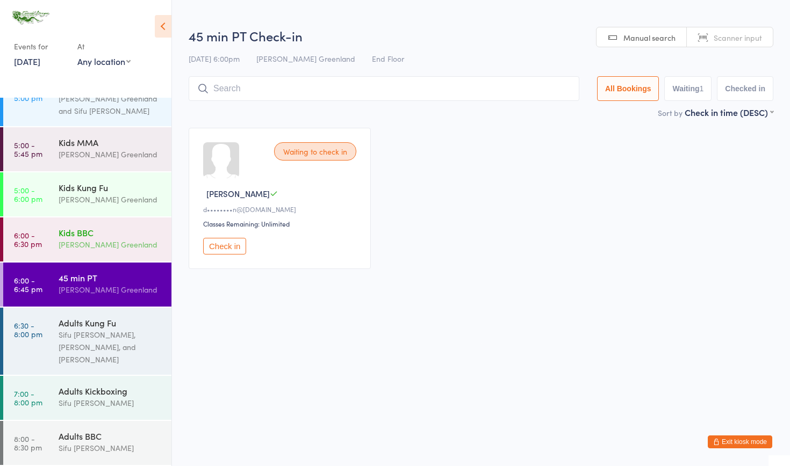
click at [60, 240] on div "[PERSON_NAME] Greenland" at bounding box center [111, 245] width 104 height 12
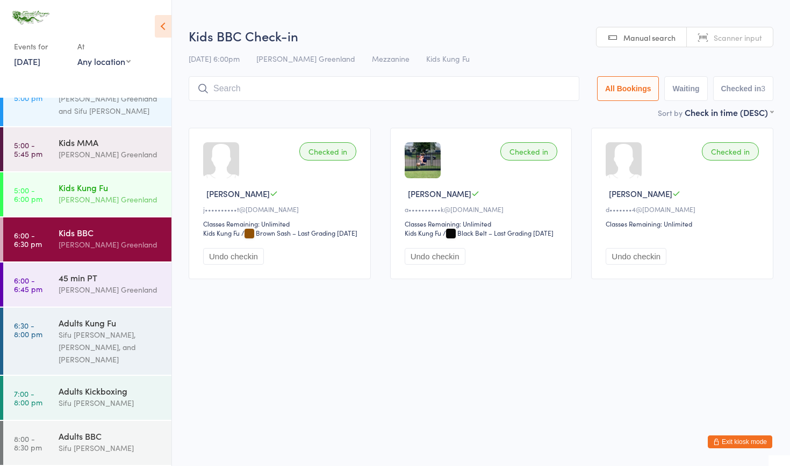
click at [70, 195] on div "[PERSON_NAME] Greenland" at bounding box center [111, 199] width 104 height 12
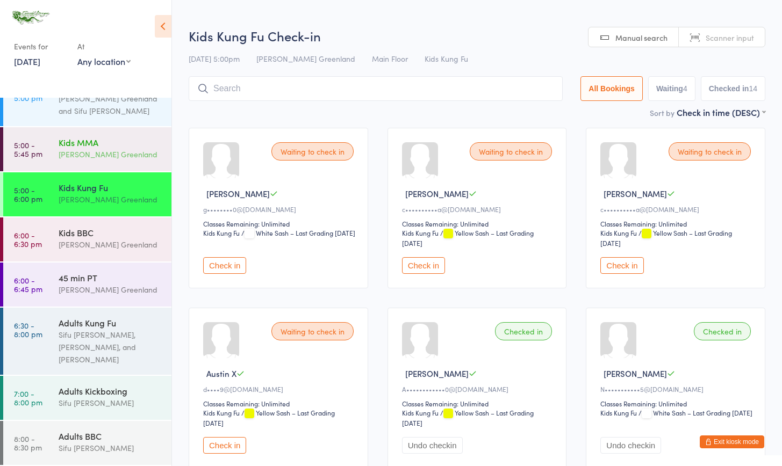
click at [102, 136] on div "Kids MMA" at bounding box center [111, 142] width 104 height 12
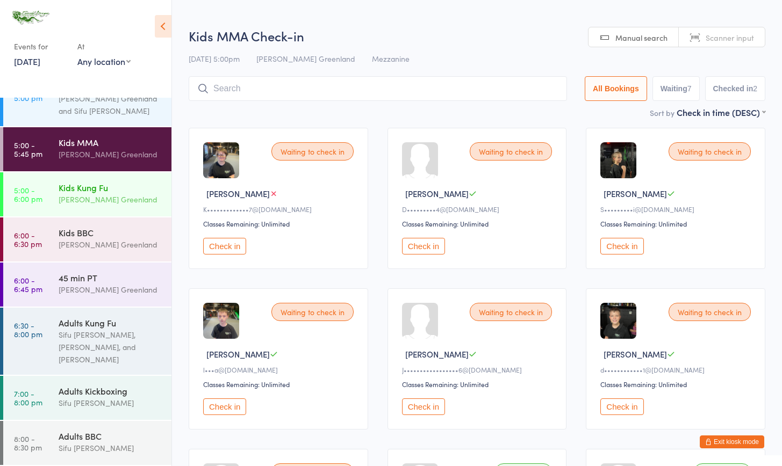
click at [84, 206] on div "Kids Kung Fu Sifu Riley Greenland" at bounding box center [115, 193] width 113 height 42
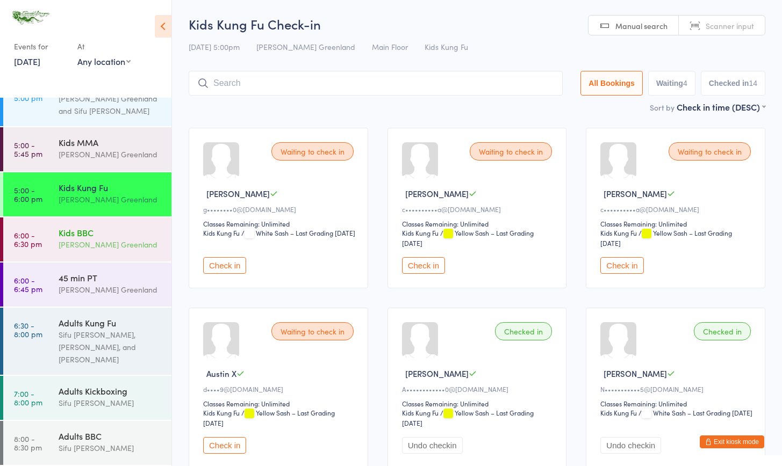
click at [82, 242] on div "[PERSON_NAME] Greenland" at bounding box center [111, 245] width 104 height 12
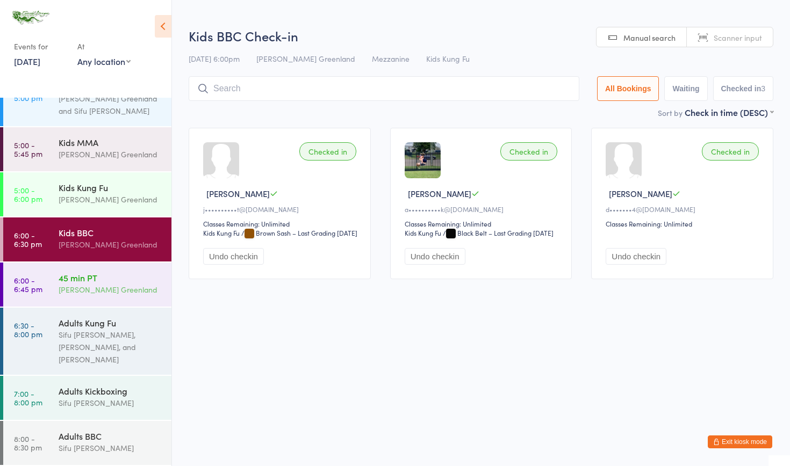
click at [113, 286] on div "[PERSON_NAME] Greenland" at bounding box center [111, 290] width 104 height 12
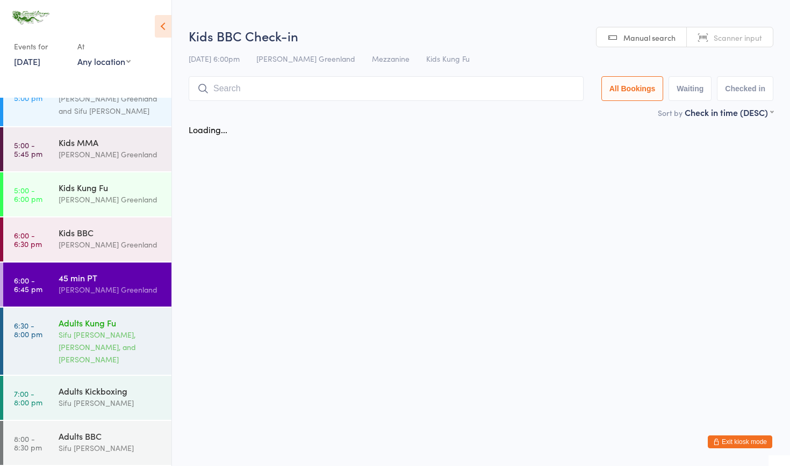
click at [127, 335] on div "Sifu [PERSON_NAME], [PERSON_NAME], and [PERSON_NAME]" at bounding box center [111, 347] width 104 height 37
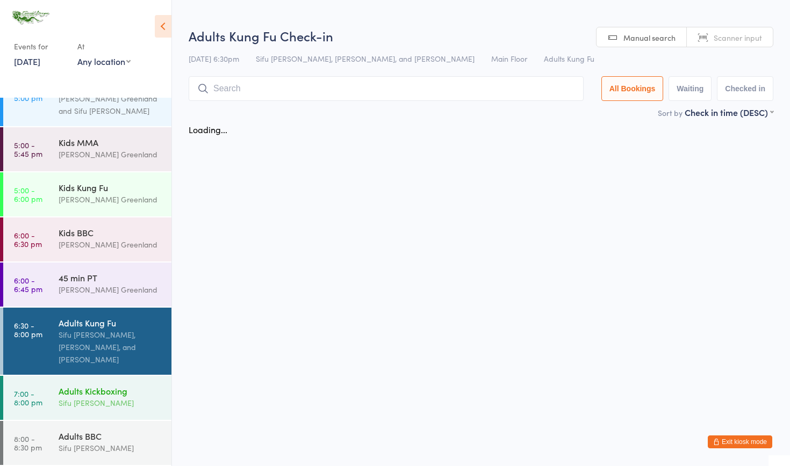
click at [89, 389] on div "Adults Kickboxing" at bounding box center [111, 391] width 104 height 12
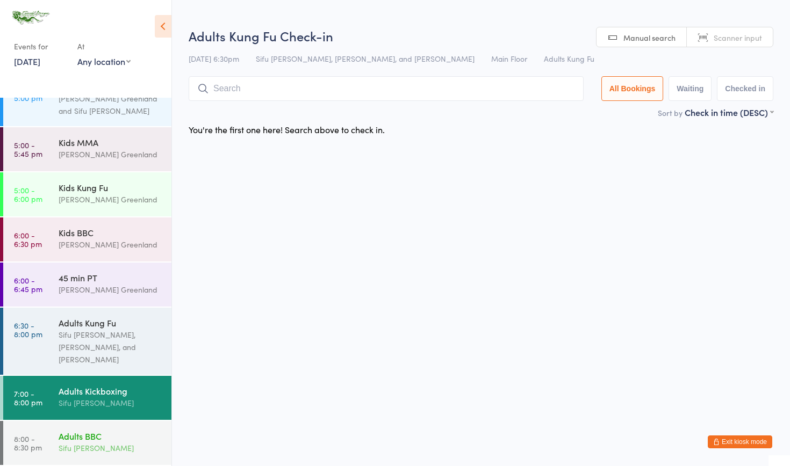
click at [112, 441] on div "Adults BBC" at bounding box center [111, 436] width 104 height 12
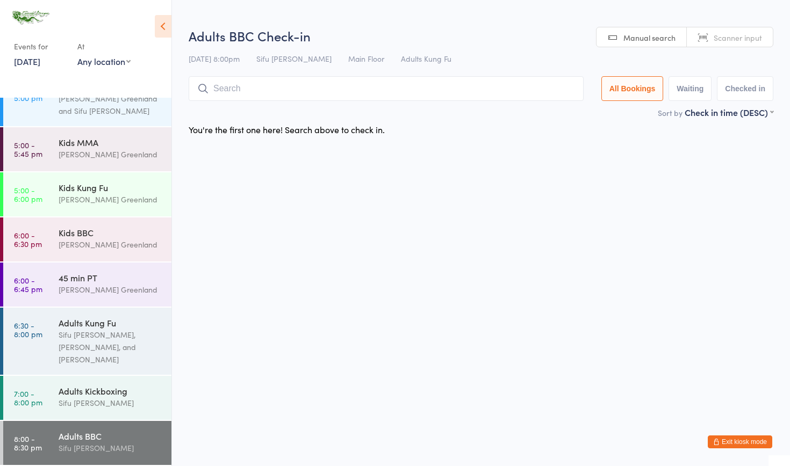
click at [730, 432] on html "You have now entered Kiosk Mode. Members will be able to check themselves in us…" at bounding box center [395, 233] width 790 height 466
click at [728, 437] on button "Exit kiosk mode" at bounding box center [740, 442] width 64 height 13
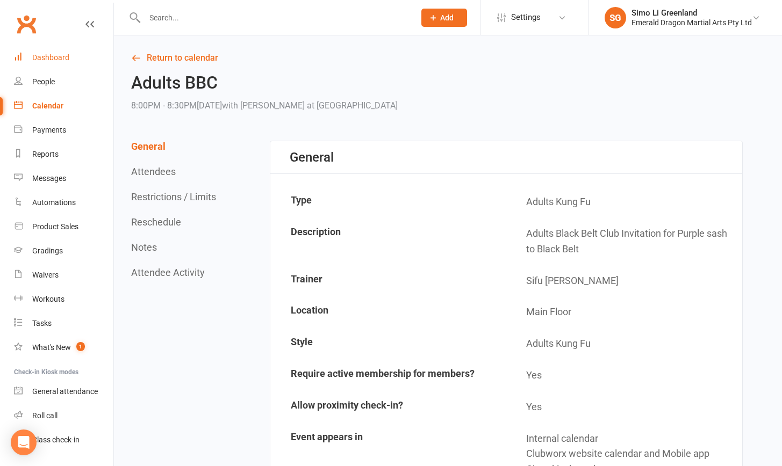
click at [42, 54] on div "Dashboard" at bounding box center [50, 57] width 37 height 9
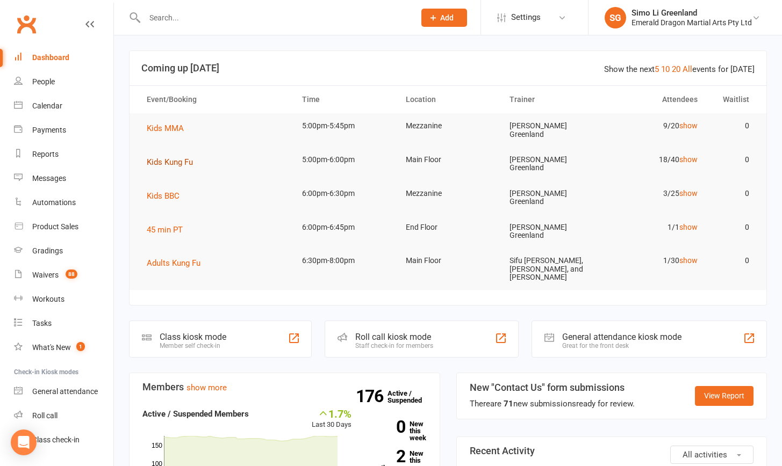
click at [171, 161] on span "Kids Kung Fu" at bounding box center [170, 162] width 46 height 10
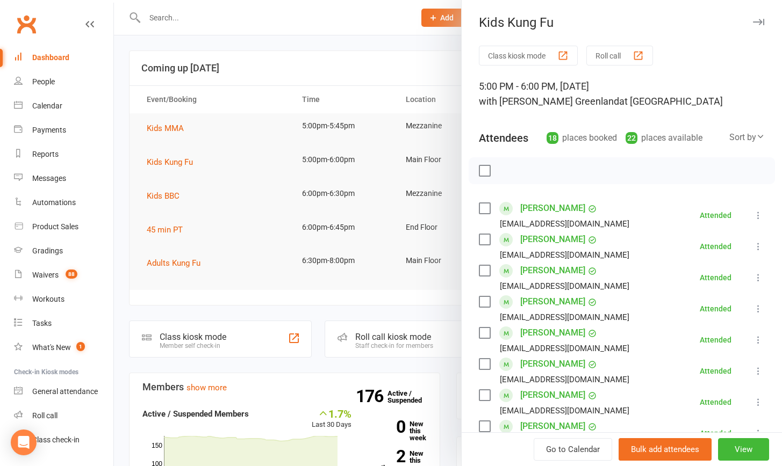
click at [43, 55] on div "Dashboard" at bounding box center [50, 57] width 37 height 9
click at [44, 248] on div "Gradings" at bounding box center [47, 251] width 31 height 9
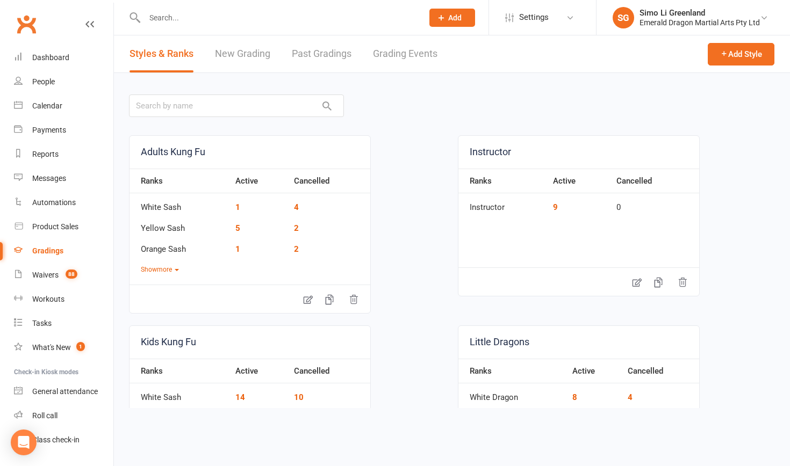
click at [400, 50] on link "Grading Events" at bounding box center [405, 53] width 64 height 37
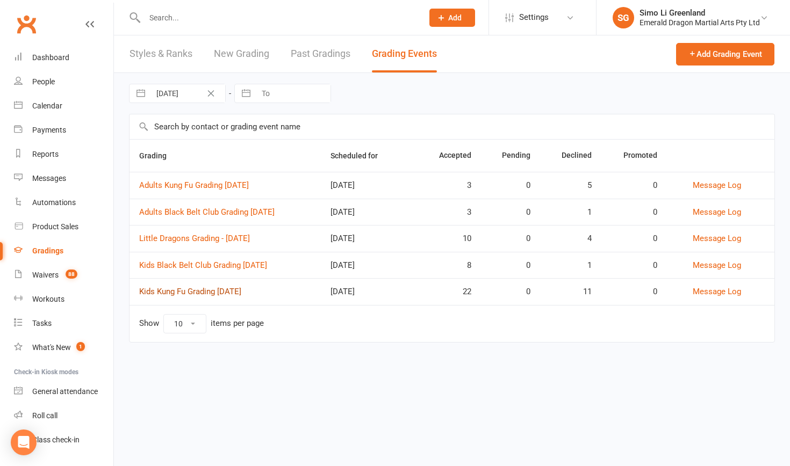
click at [228, 292] on link "Kids Kung Fu Grading [DATE]" at bounding box center [190, 292] width 102 height 10
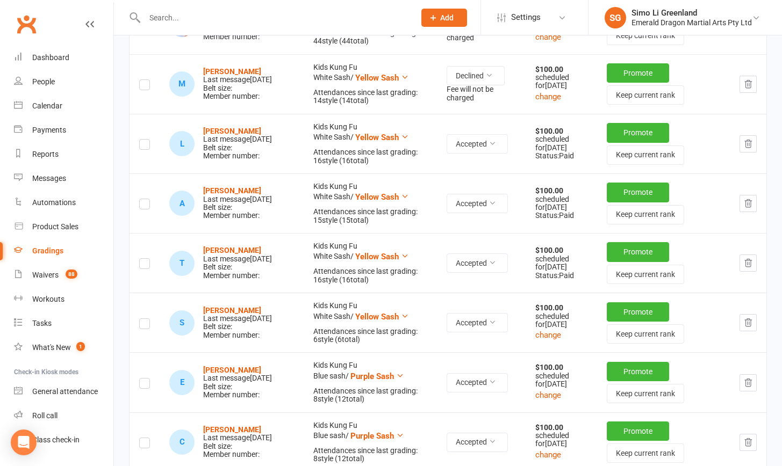
scroll to position [386, 0]
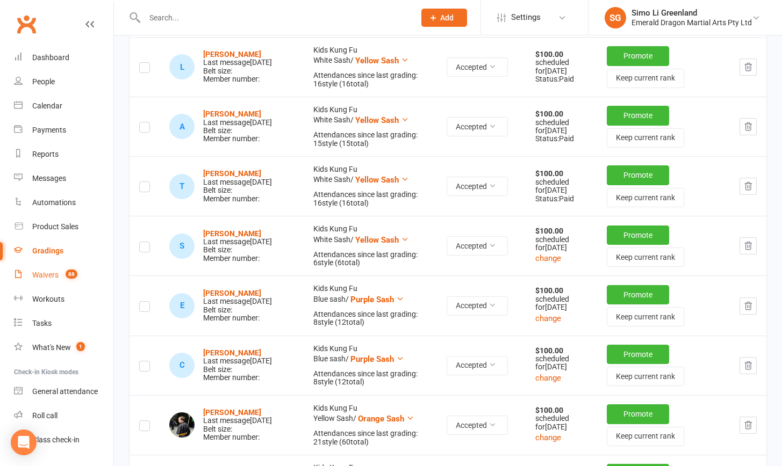
click at [42, 272] on div "Waivers" at bounding box center [45, 275] width 26 height 9
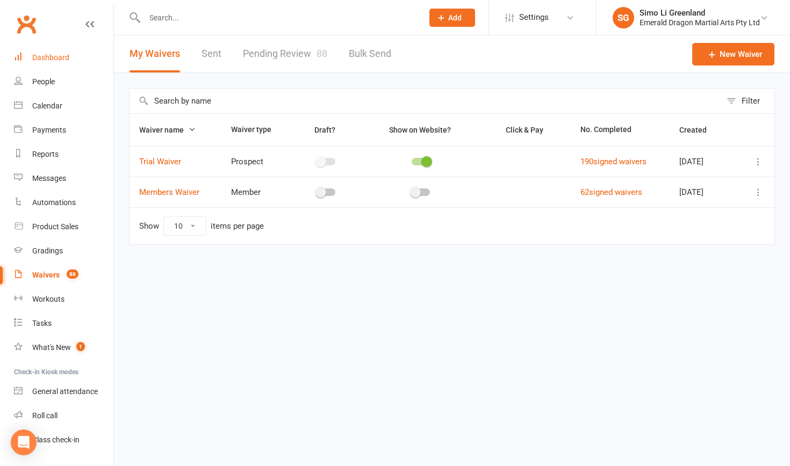
click at [34, 55] on div "Dashboard" at bounding box center [50, 57] width 37 height 9
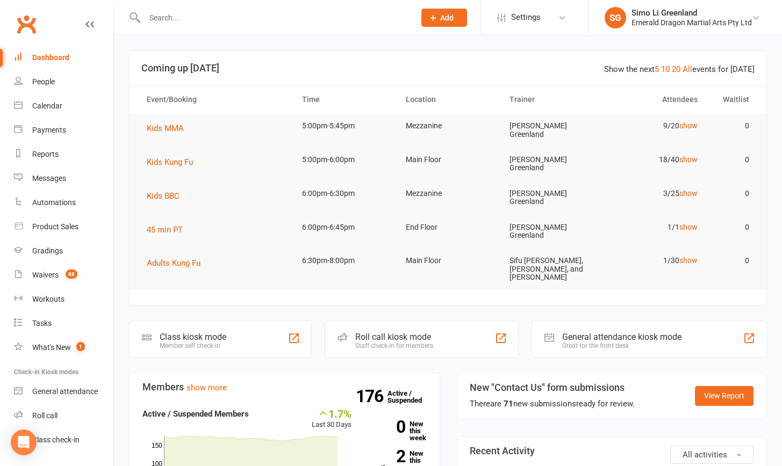
click at [167, 24] on input "text" at bounding box center [274, 17] width 266 height 15
click at [43, 80] on div "People" at bounding box center [43, 81] width 23 height 9
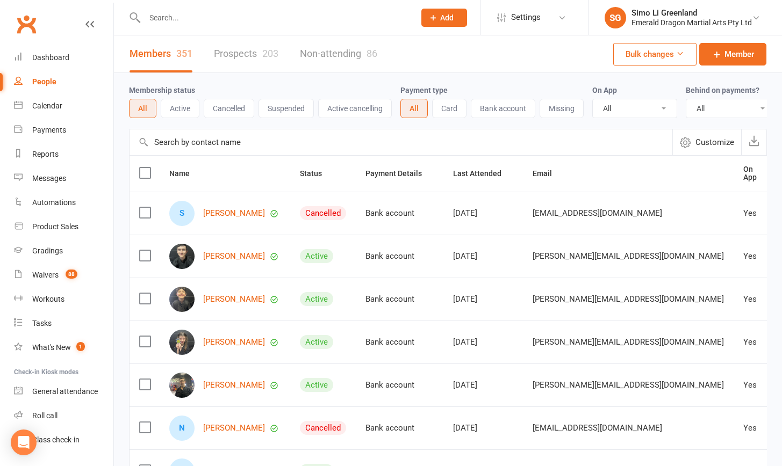
click at [50, 108] on div "Calendar" at bounding box center [47, 106] width 30 height 9
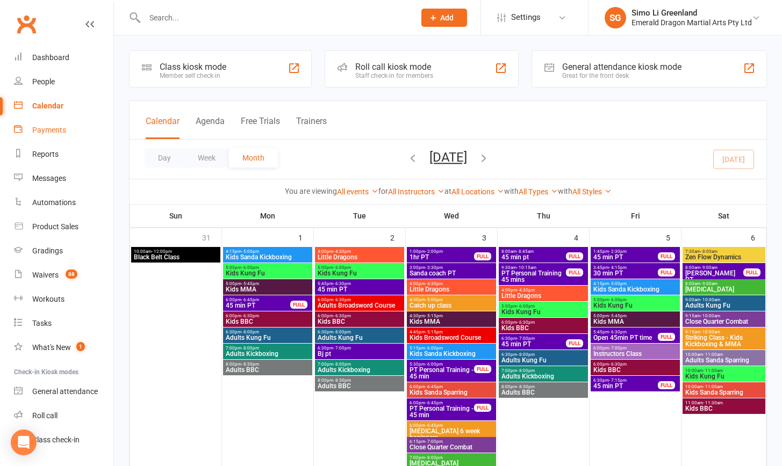
click at [54, 128] on div "Payments" at bounding box center [49, 130] width 34 height 9
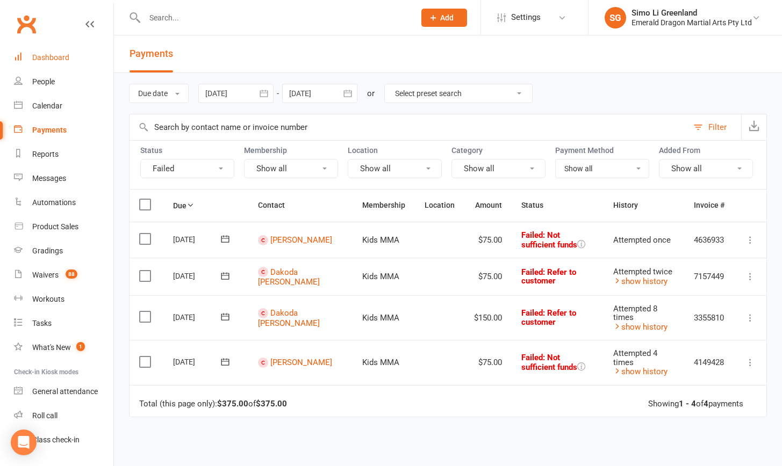
click at [54, 54] on div "Dashboard" at bounding box center [50, 57] width 37 height 9
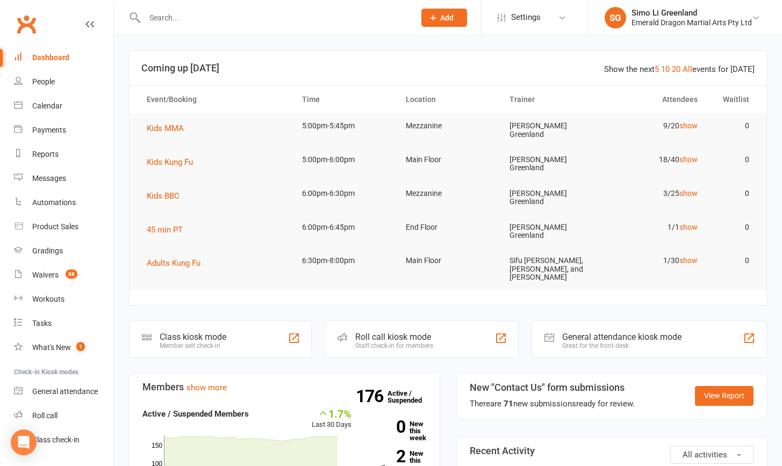
scroll to position [210, 0]
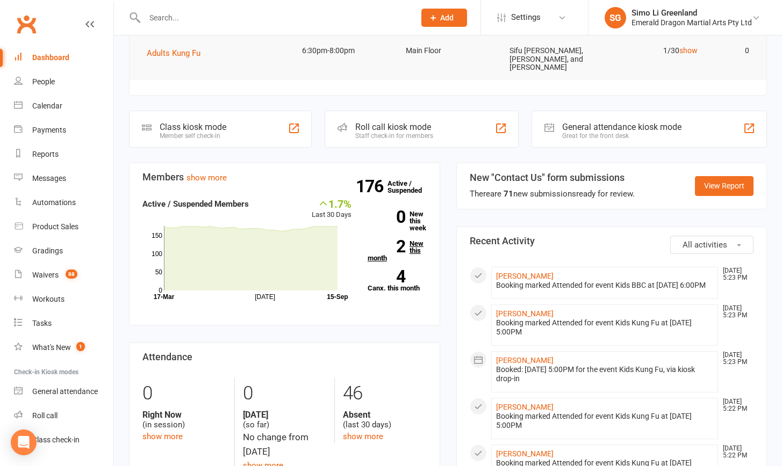
click at [419, 240] on link "2 New this month" at bounding box center [396, 250] width 59 height 21
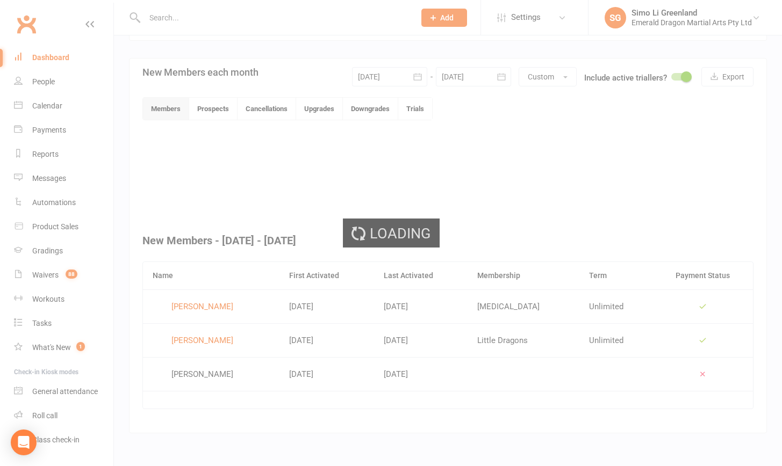
scroll to position [226, 0]
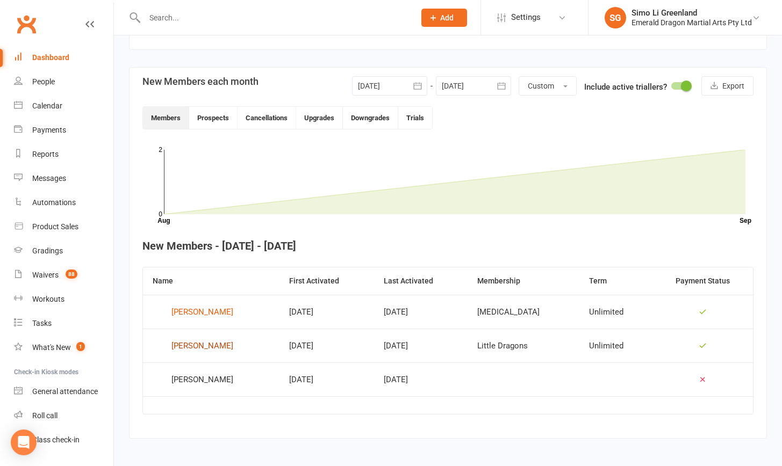
click at [201, 345] on div "Yurali Hollingworth" at bounding box center [202, 346] width 62 height 16
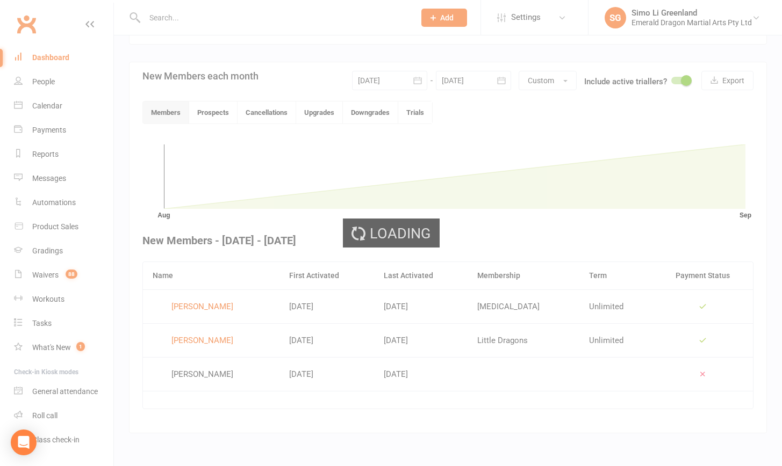
scroll to position [226, 0]
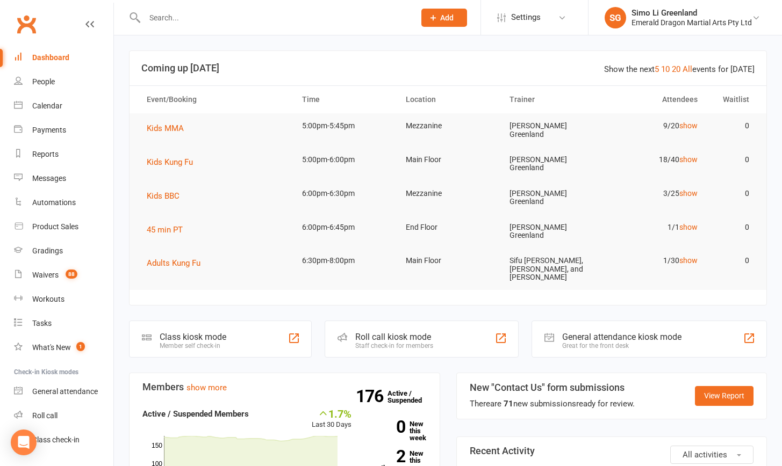
scroll to position [2, 0]
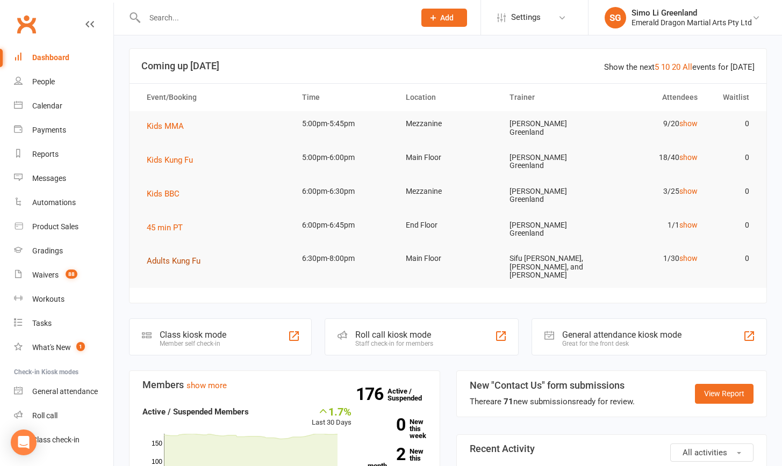
click at [171, 256] on span "Adults Kung Fu" at bounding box center [174, 261] width 54 height 10
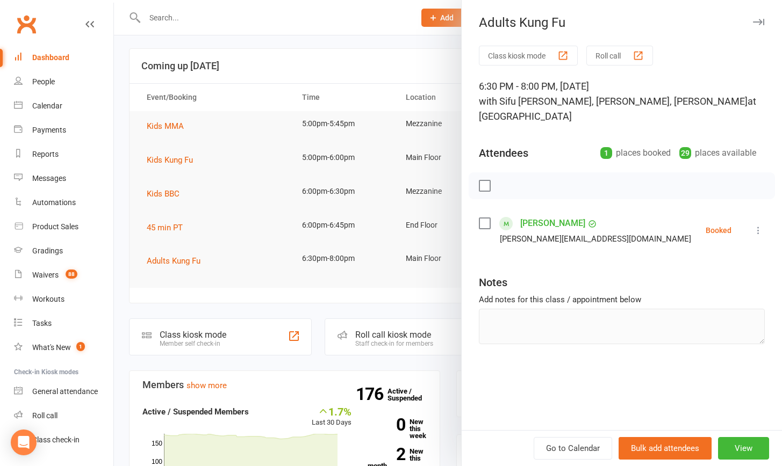
click at [525, 59] on button "Class kiosk mode" at bounding box center [528, 56] width 99 height 20
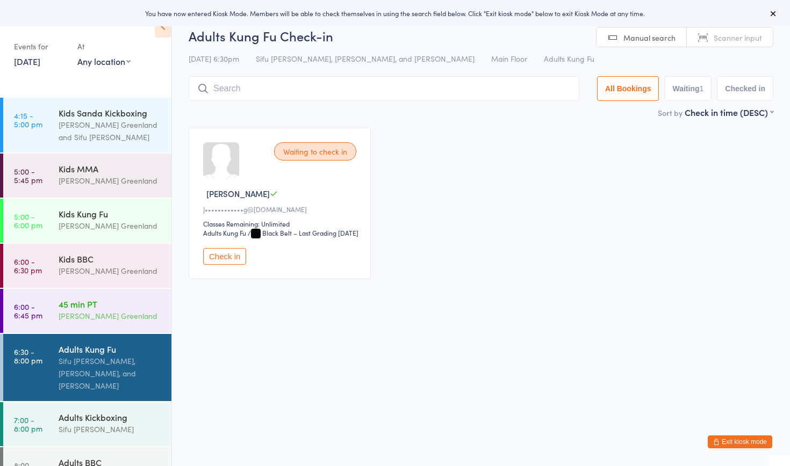
click at [77, 317] on div "[PERSON_NAME] Greenland" at bounding box center [111, 316] width 104 height 12
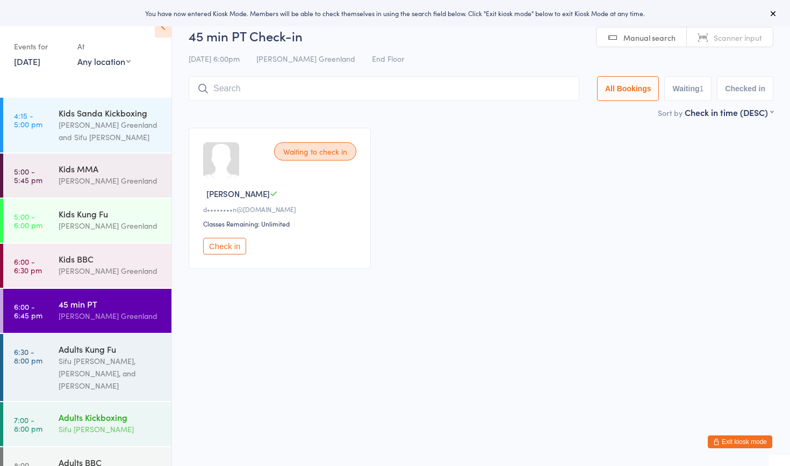
click at [77, 435] on div "Sifu David Greenland" at bounding box center [111, 429] width 104 height 12
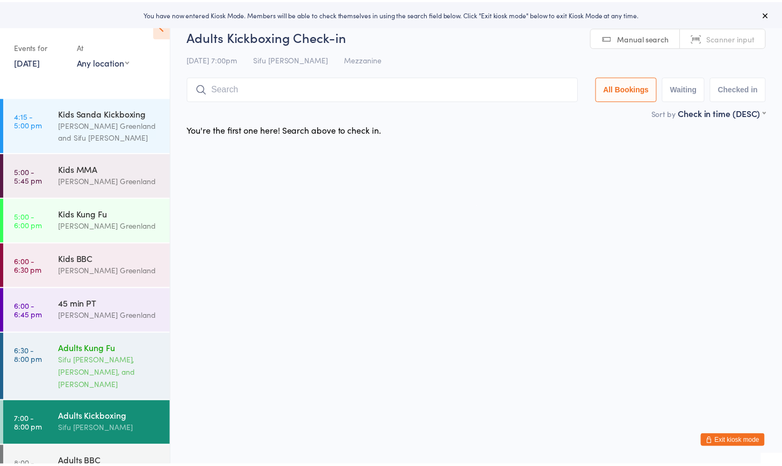
scroll to position [26, 0]
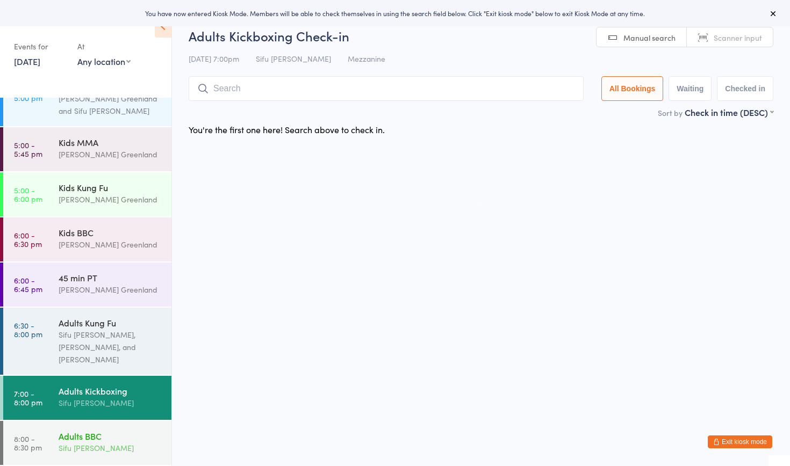
click at [73, 446] on div "Sifu David Greenland" at bounding box center [111, 448] width 104 height 12
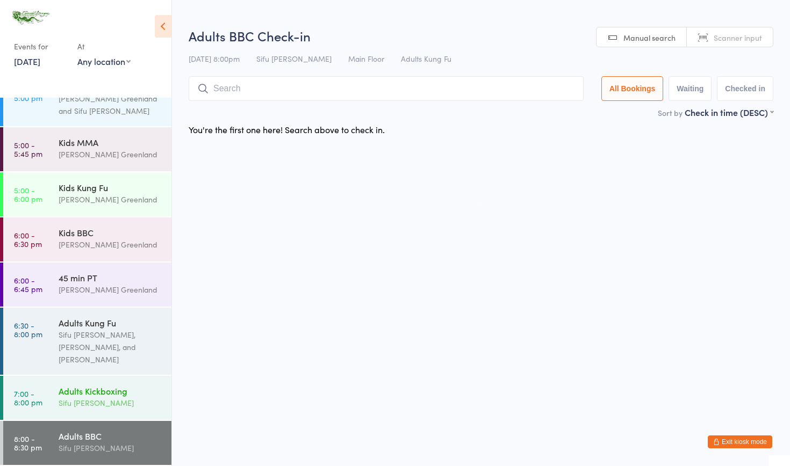
click at [33, 398] on time "7:00 - 8:00 pm" at bounding box center [28, 397] width 28 height 17
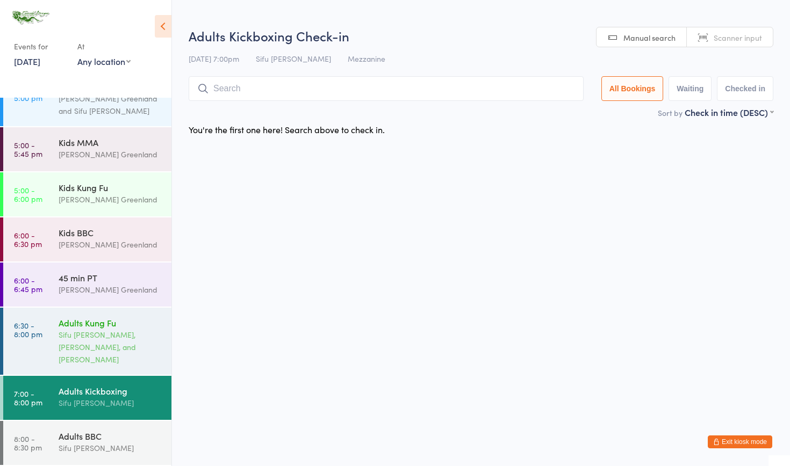
click at [46, 349] on link "6:30 - 8:00 pm Adults Kung Fu Sifu David Greenland, Sifu Josh Scott, and Sifu K…" at bounding box center [87, 341] width 168 height 67
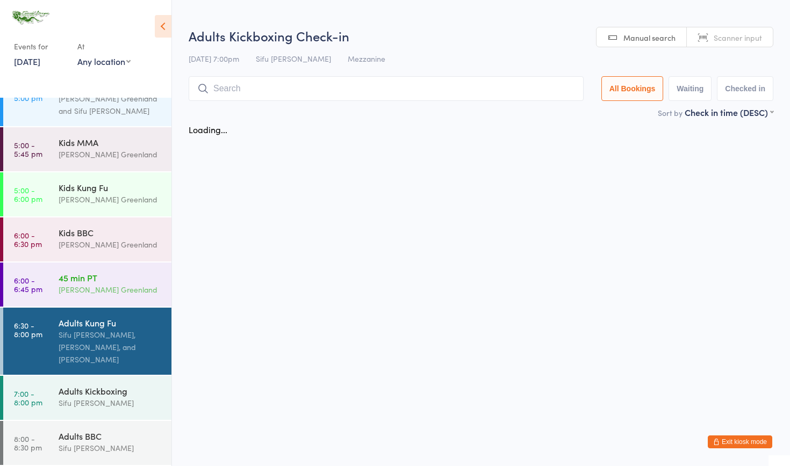
click at [65, 303] on div "45 min PT Sifu Riley Greenland" at bounding box center [115, 284] width 113 height 42
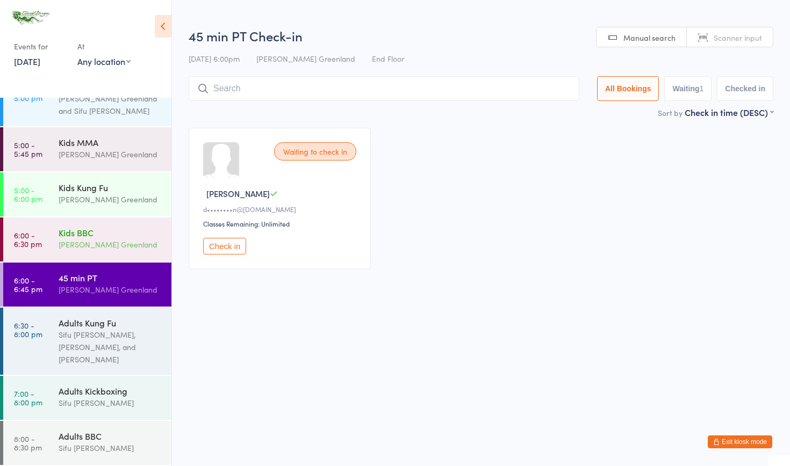
click at [30, 242] on time "6:00 - 6:30 pm" at bounding box center [28, 239] width 28 height 17
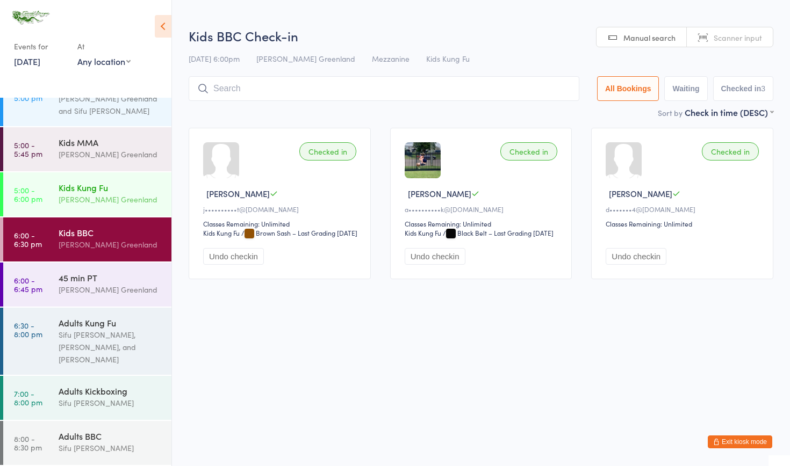
click at [50, 176] on link "5:00 - 6:00 pm Kids Kung Fu Sifu Riley Greenland" at bounding box center [87, 194] width 168 height 44
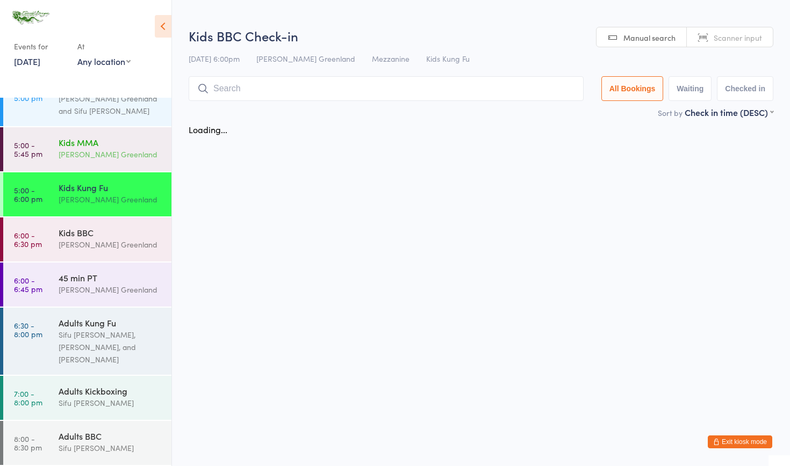
click at [71, 139] on div "Kids MMA" at bounding box center [111, 142] width 104 height 12
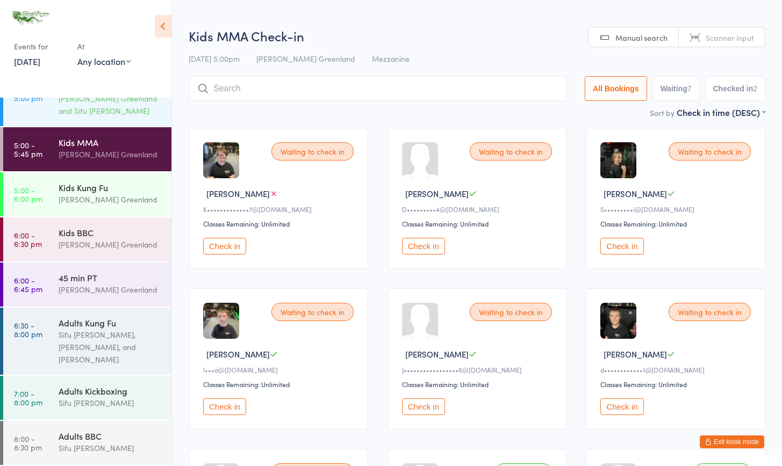
click at [63, 121] on div "Kids Sanda Kickboxing Sifu Riley Greenland and Sifu Jim Loo" at bounding box center [115, 98] width 113 height 55
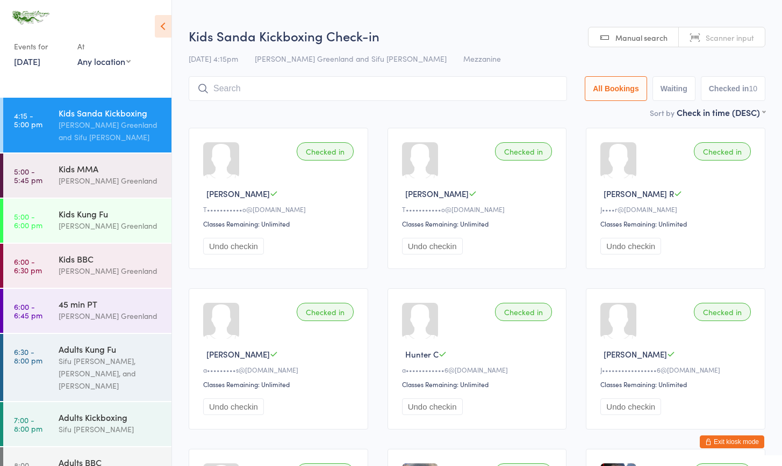
click at [103, 110] on div "Kids Sanda Kickboxing" at bounding box center [111, 113] width 104 height 12
click at [98, 174] on div "Kids MMA" at bounding box center [111, 169] width 104 height 12
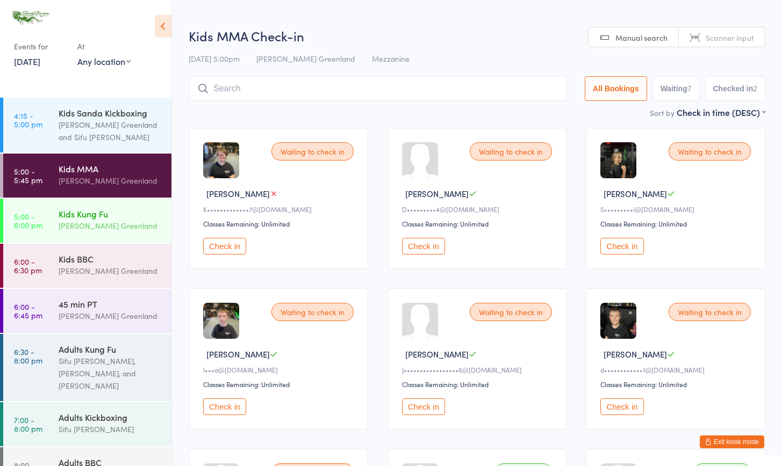
click at [84, 203] on div "Kids Kung Fu Sifu Riley Greenland" at bounding box center [115, 220] width 113 height 42
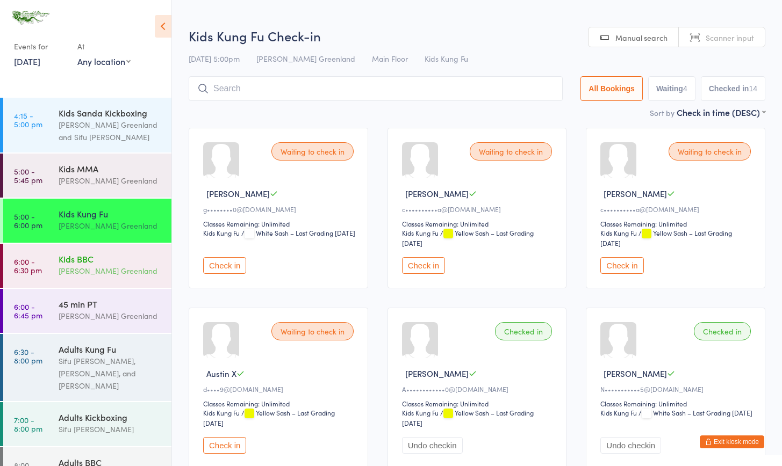
click at [113, 258] on div "Kids BBC" at bounding box center [111, 259] width 104 height 12
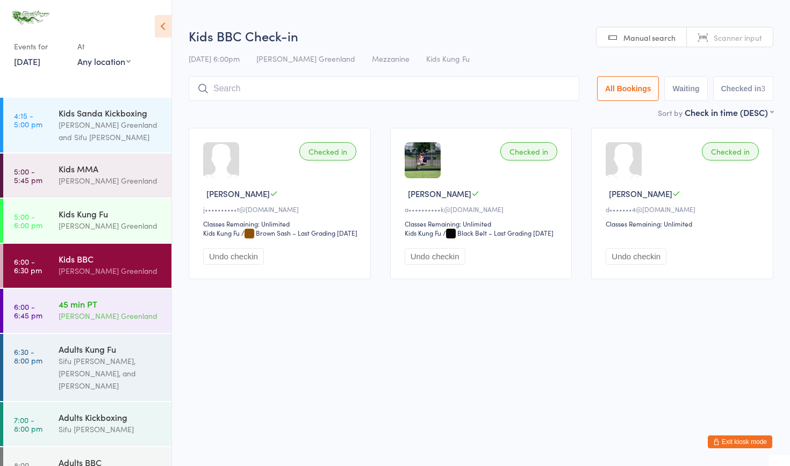
click at [122, 291] on div "45 min PT Sifu Riley Greenland" at bounding box center [115, 310] width 113 height 42
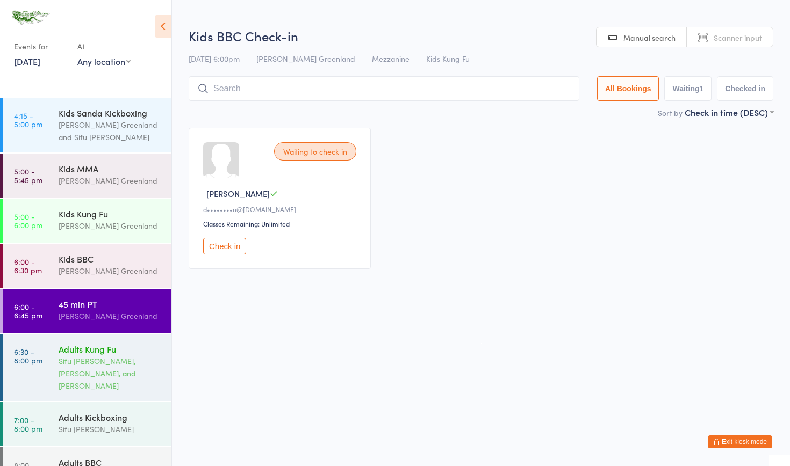
click at [99, 347] on div "Adults Kung Fu" at bounding box center [111, 349] width 104 height 12
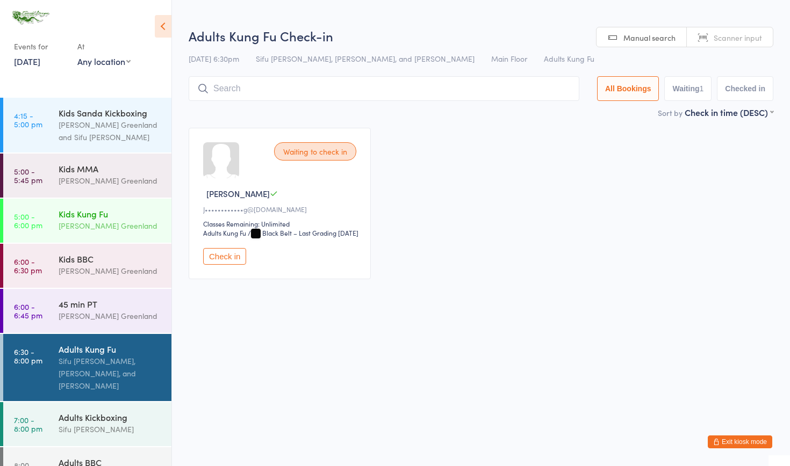
click at [97, 212] on div "Kids Kung Fu" at bounding box center [111, 214] width 104 height 12
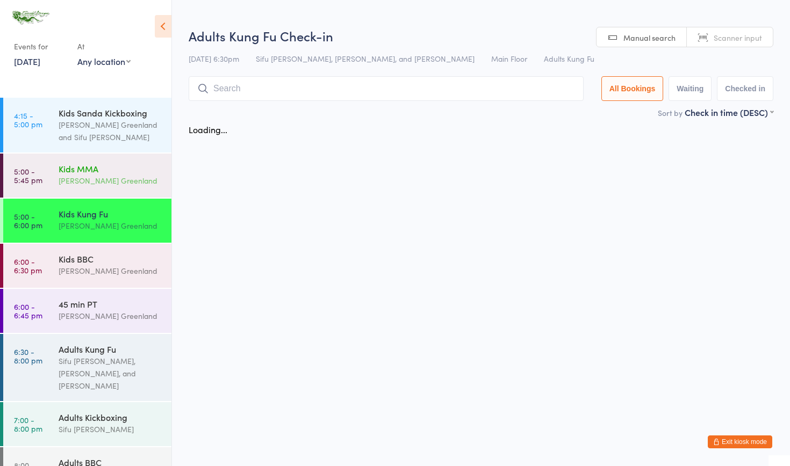
click at [109, 184] on div "[PERSON_NAME] Greenland" at bounding box center [111, 181] width 104 height 12
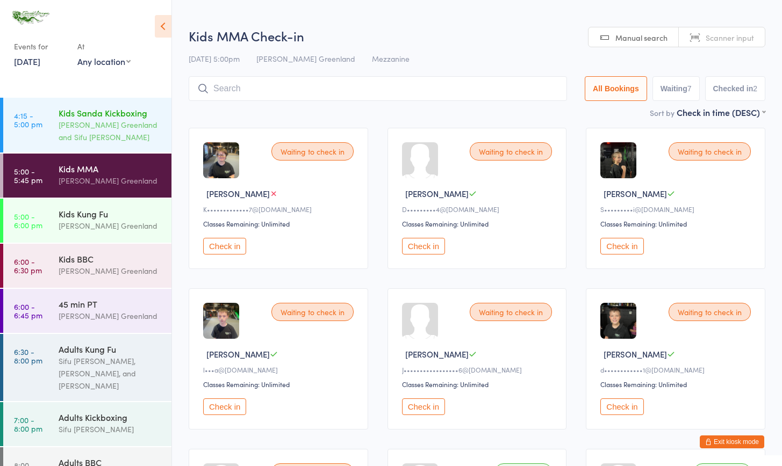
click at [85, 143] on div "[PERSON_NAME] Greenland and Sifu [PERSON_NAME]" at bounding box center [111, 131] width 104 height 25
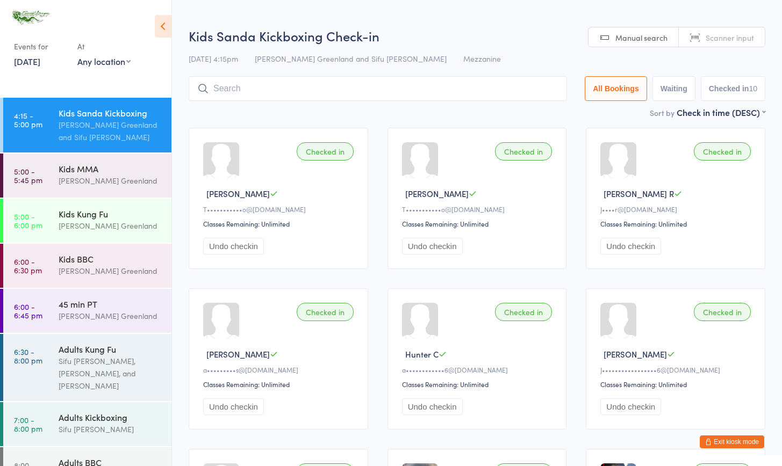
click at [718, 442] on button "Exit kiosk mode" at bounding box center [731, 442] width 64 height 13
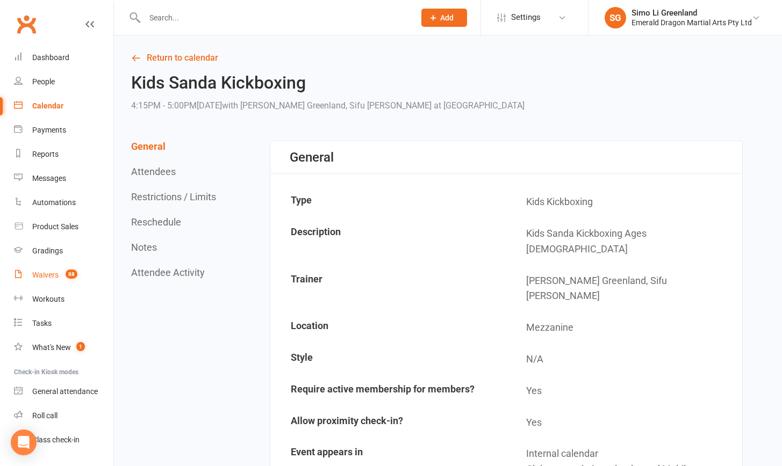
click at [37, 276] on div "Waivers" at bounding box center [45, 275] width 26 height 9
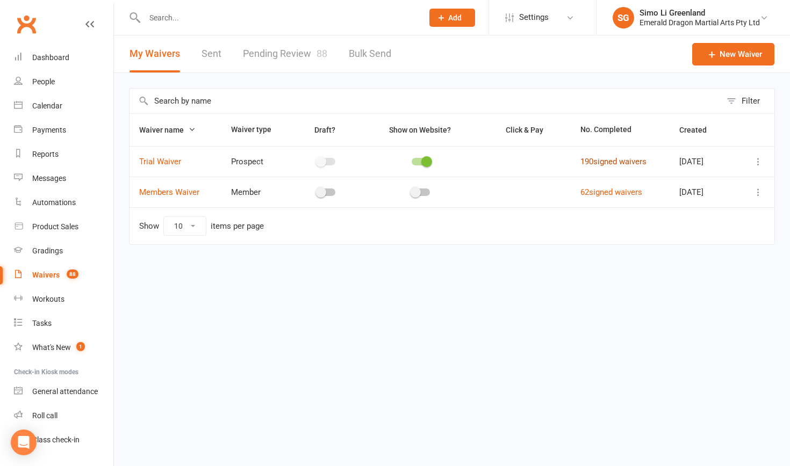
click at [614, 157] on link "190 signed waivers" at bounding box center [613, 162] width 66 height 10
click at [283, 55] on link "Pending Review 88" at bounding box center [285, 53] width 84 height 37
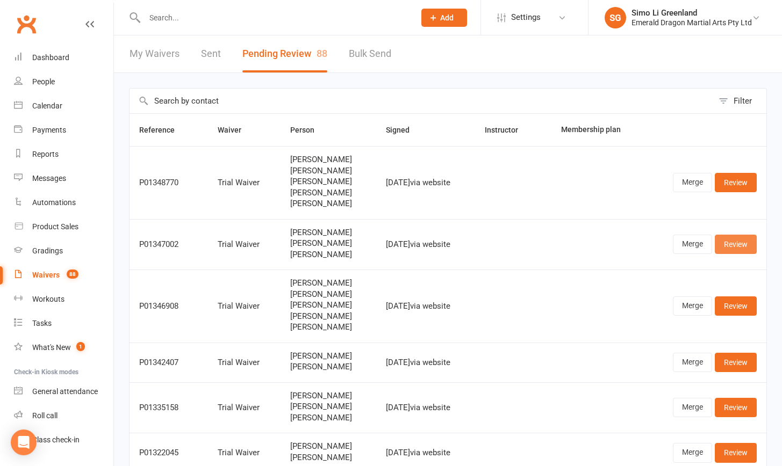
click at [727, 236] on link "Review" at bounding box center [736, 244] width 42 height 19
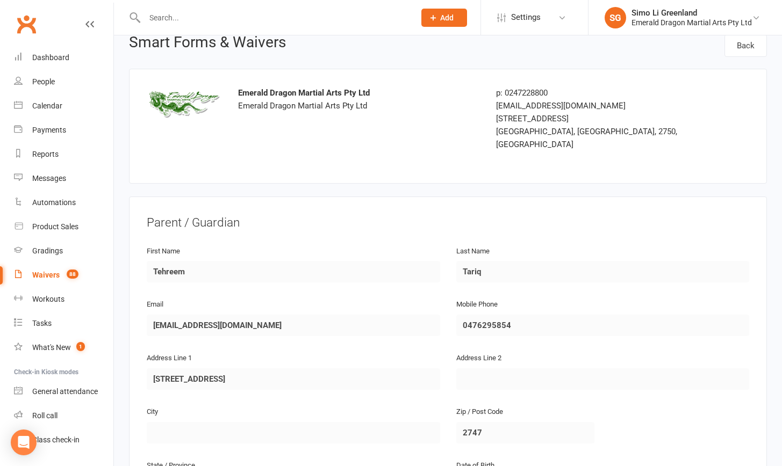
scroll to position [44, 0]
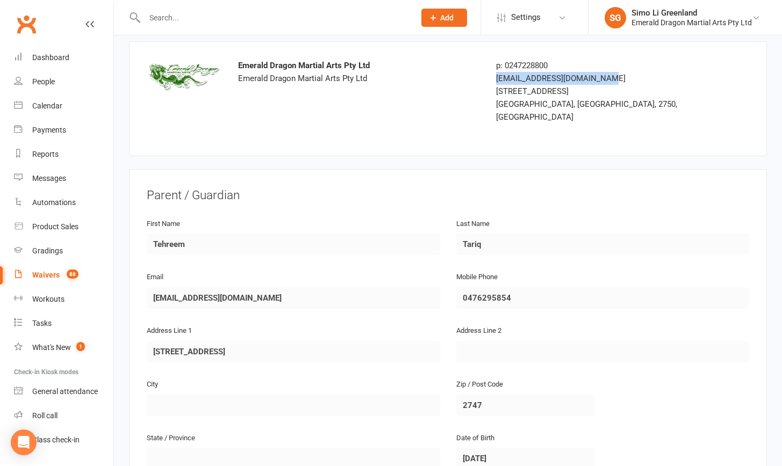
drag, startPoint x: 497, startPoint y: 76, endPoint x: 619, endPoint y: 75, distance: 121.9
click at [619, 75] on div "admin@emeralddragon.com.au" at bounding box center [591, 78] width 190 height 13
click at [525, 78] on div "admin@emeralddragon.com.au" at bounding box center [591, 78] width 190 height 13
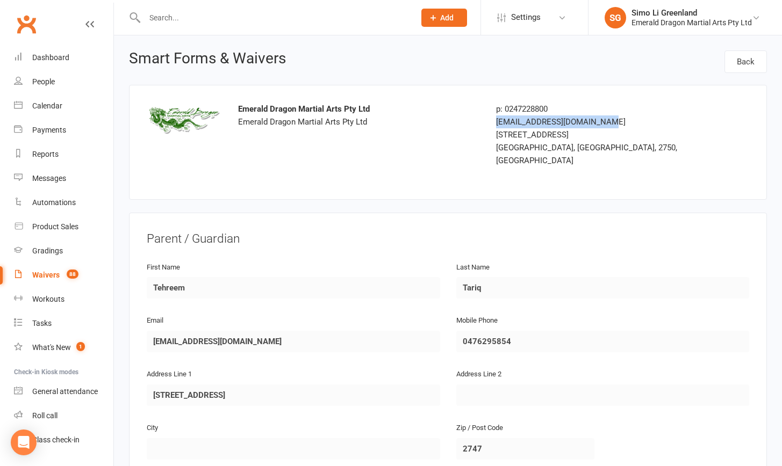
drag, startPoint x: 496, startPoint y: 119, endPoint x: 631, endPoint y: 121, distance: 135.4
click at [631, 121] on div "admin@emeralddragon.com.au" at bounding box center [591, 122] width 190 height 13
click at [34, 56] on div "Dashboard" at bounding box center [50, 57] width 37 height 9
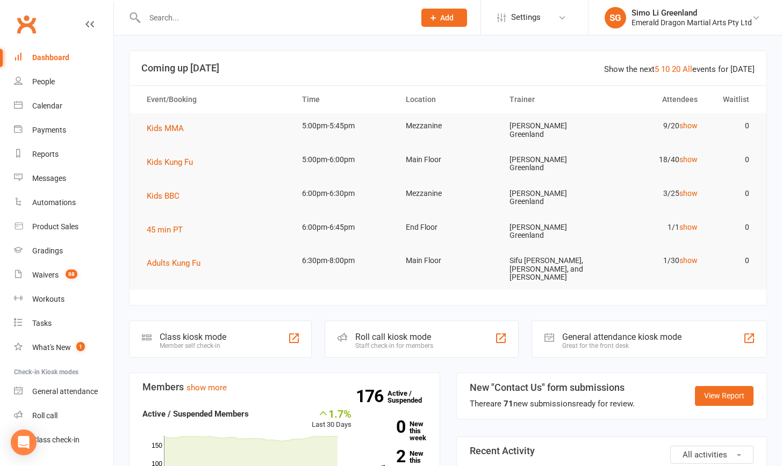
click at [160, 215] on td "45 min PT" at bounding box center [214, 230] width 155 height 30
click at [165, 225] on span "45 min PT" at bounding box center [165, 230] width 36 height 10
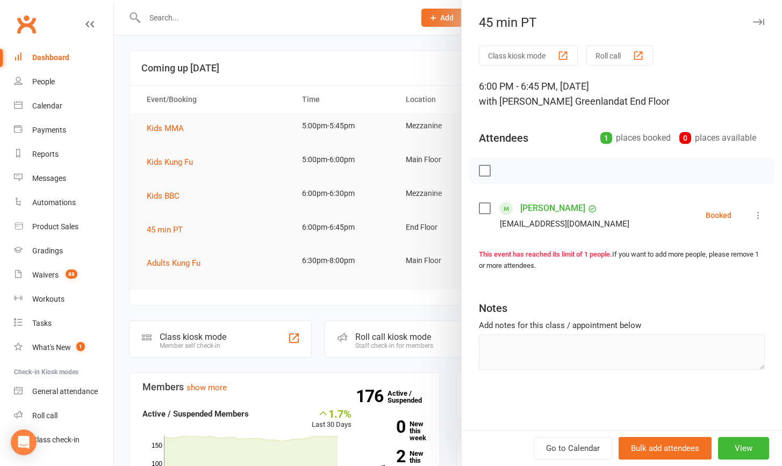
click at [521, 42] on div "45 min PT Class kiosk mode Roll call 6:00 PM - 6:45 PM, Monday, September, 15, …" at bounding box center [621, 233] width 321 height 466
click at [525, 53] on button "Class kiosk mode" at bounding box center [528, 56] width 99 height 20
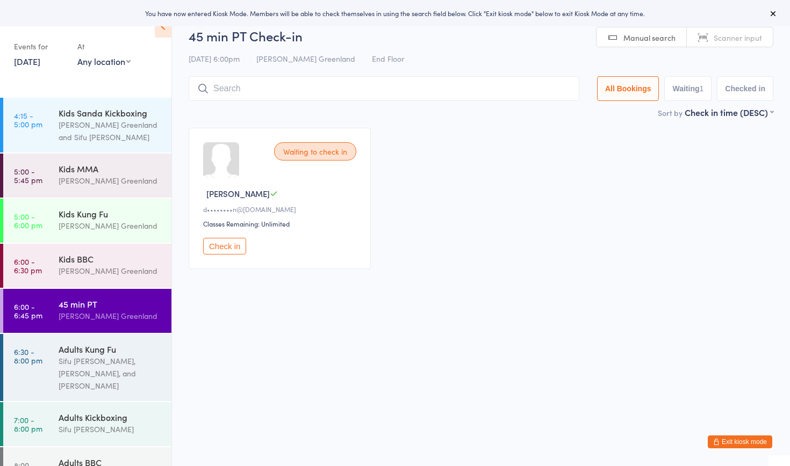
click at [222, 248] on button "Check in" at bounding box center [224, 246] width 43 height 17
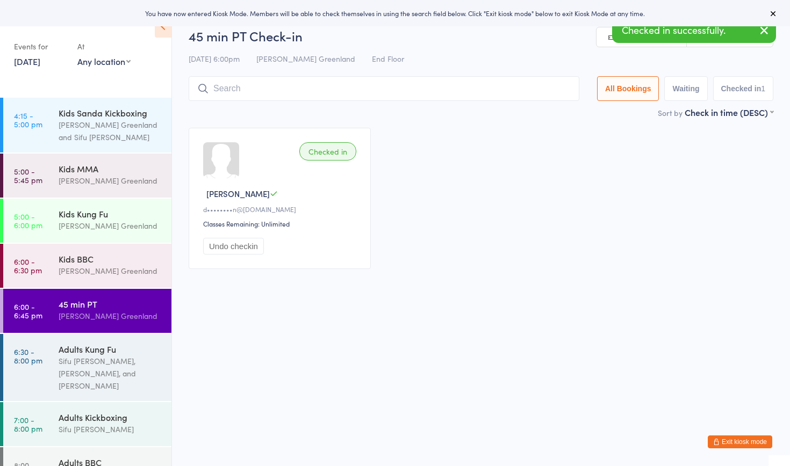
click at [741, 444] on button "Exit kiosk mode" at bounding box center [740, 442] width 64 height 13
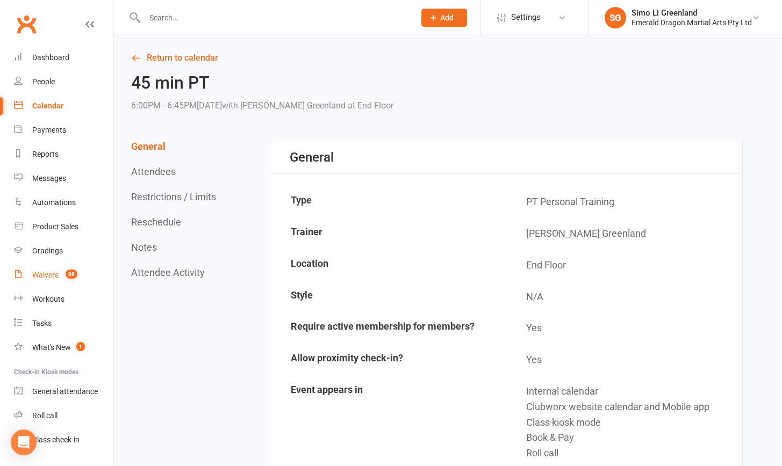
click at [42, 279] on link "Waivers 88" at bounding box center [63, 275] width 99 height 24
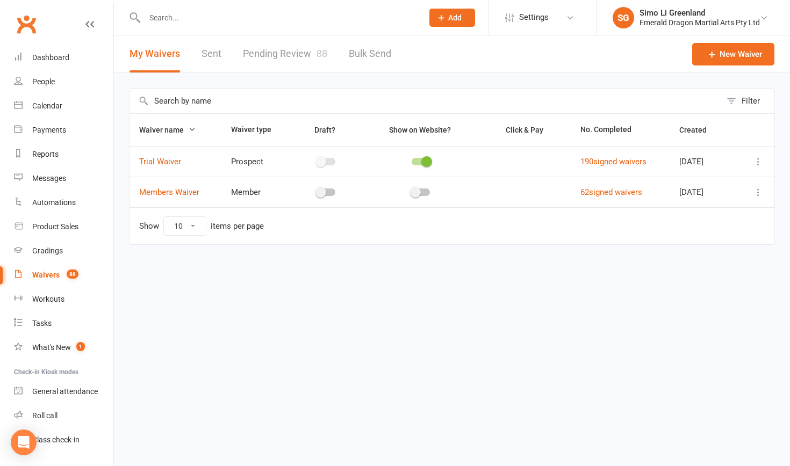
click at [286, 54] on link "Pending Review 88" at bounding box center [285, 53] width 84 height 37
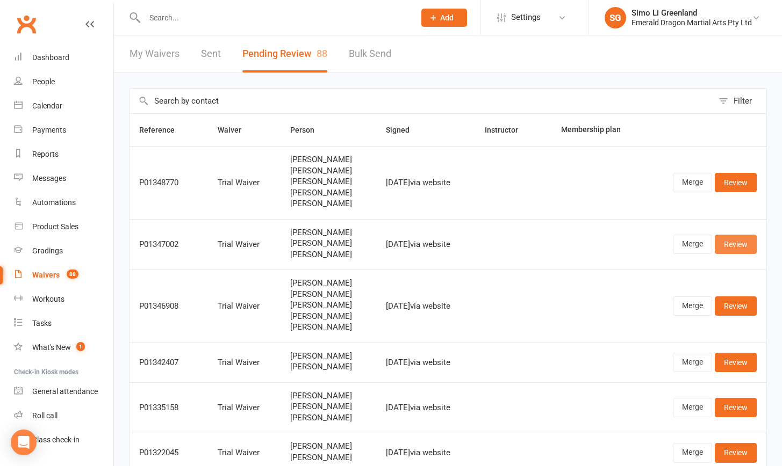
click at [733, 242] on link "Review" at bounding box center [736, 244] width 42 height 19
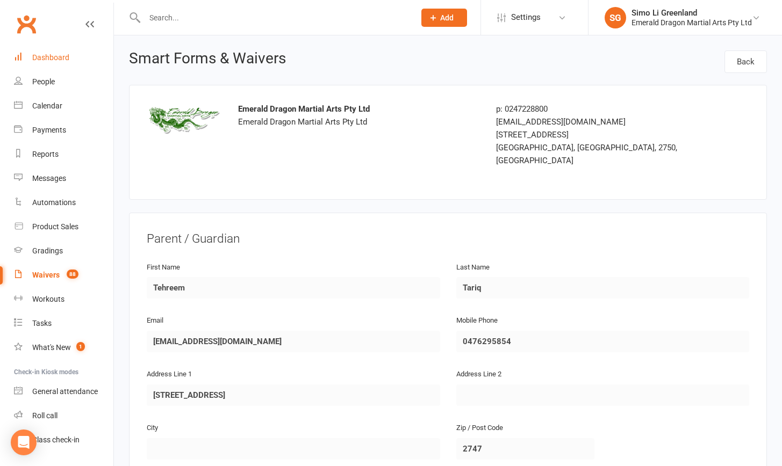
click at [56, 55] on div "Dashboard" at bounding box center [50, 57] width 37 height 9
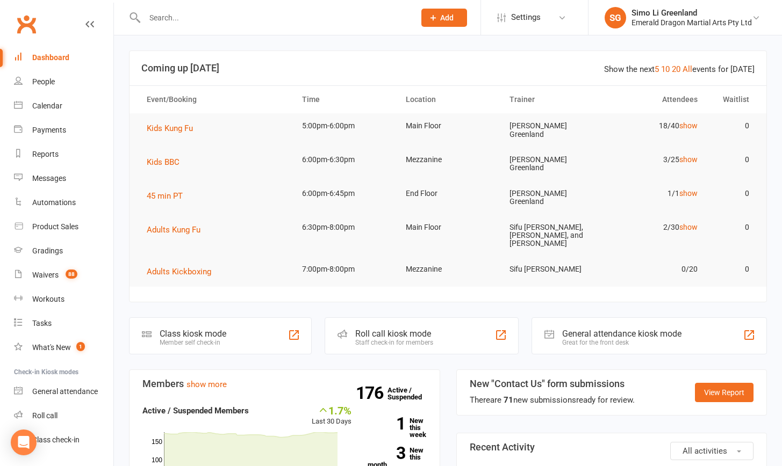
scroll to position [88, 0]
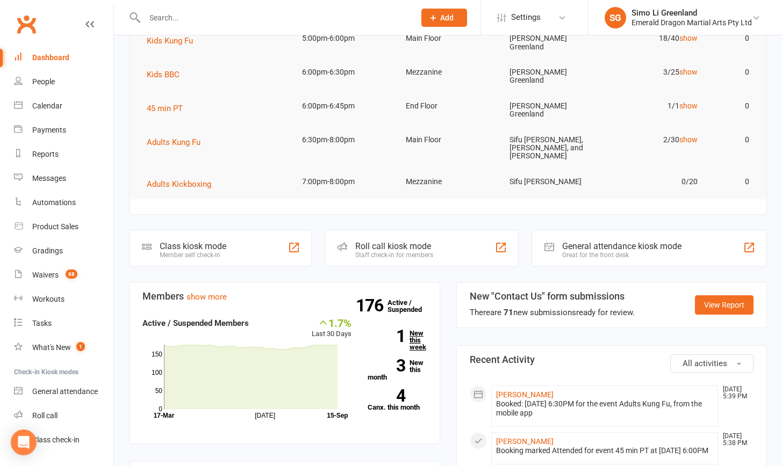
click at [420, 330] on link "1 New this week" at bounding box center [396, 340] width 59 height 21
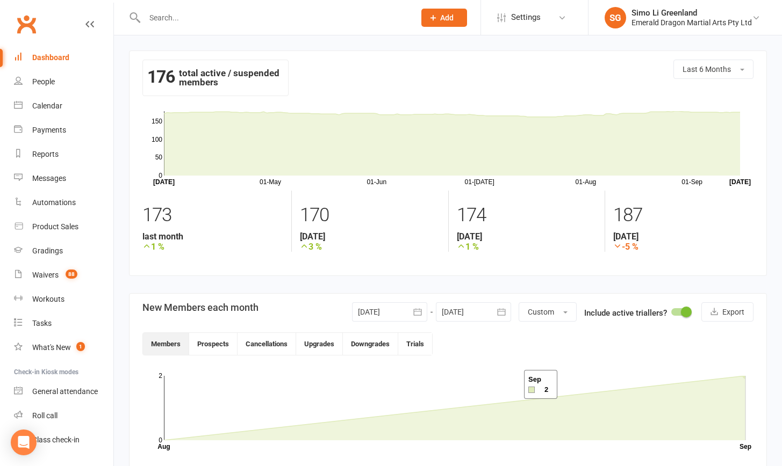
scroll to position [173, 0]
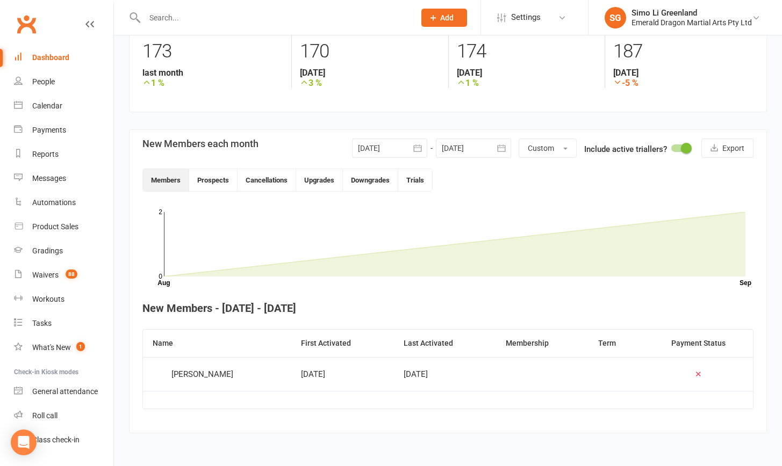
click at [204, 367] on div "Guy Wallace" at bounding box center [202, 374] width 62 height 16
click at [696, 370] on icon at bounding box center [698, 374] width 8 height 8
click at [206, 368] on div "Guy Wallace" at bounding box center [202, 374] width 62 height 16
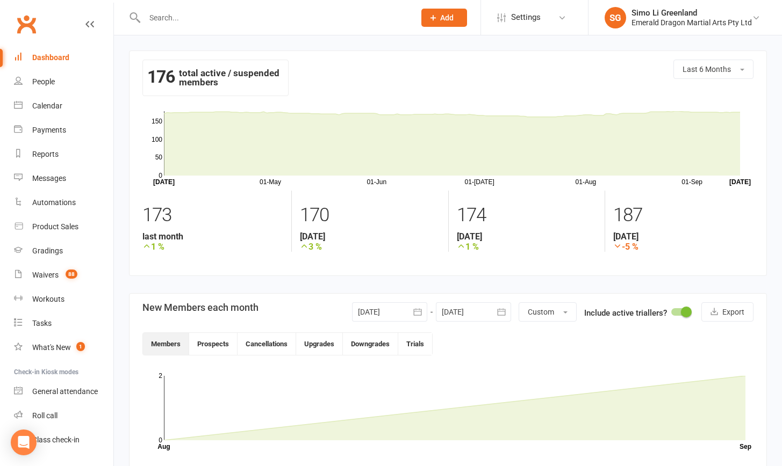
click at [185, 12] on input "text" at bounding box center [274, 17] width 266 height 15
type input "g"
click at [53, 278] on div "Waivers" at bounding box center [45, 275] width 26 height 9
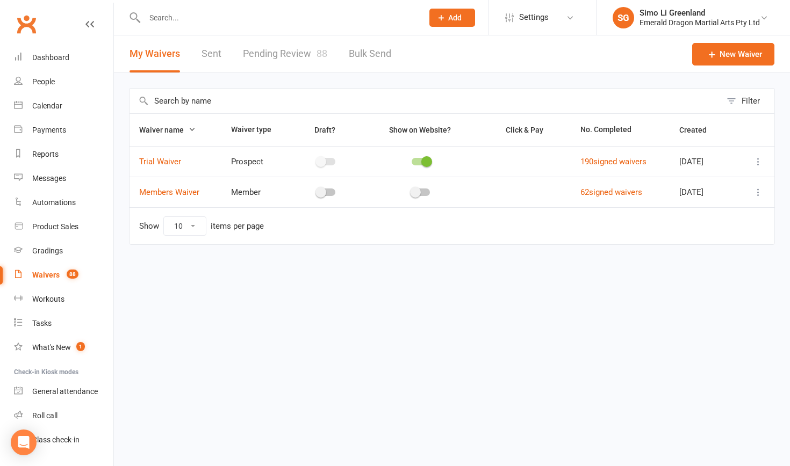
click at [174, 18] on input "text" at bounding box center [278, 17] width 274 height 15
click at [62, 63] on link "Dashboard" at bounding box center [63, 58] width 99 height 24
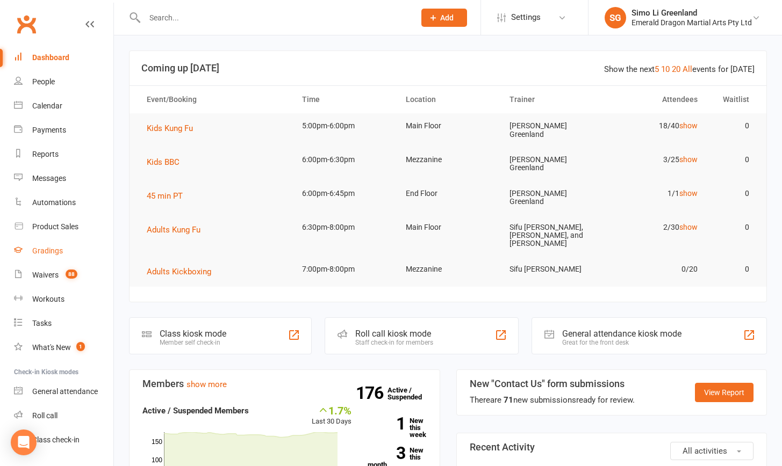
click at [51, 247] on div "Gradings" at bounding box center [47, 251] width 31 height 9
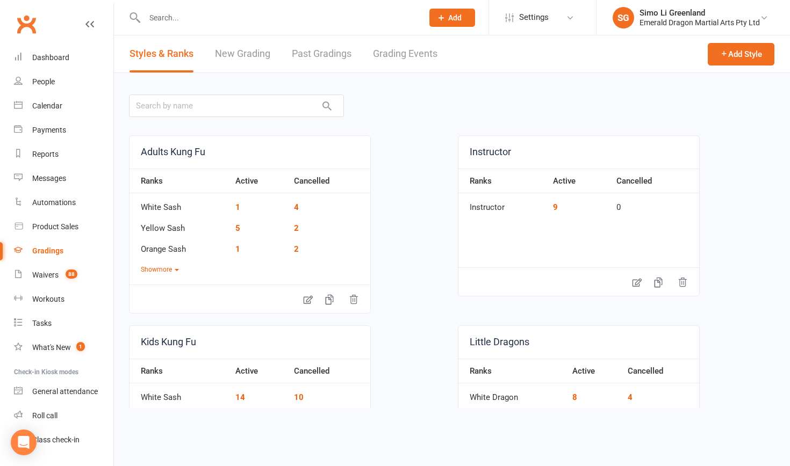
click at [395, 60] on link "Grading Events" at bounding box center [405, 53] width 64 height 37
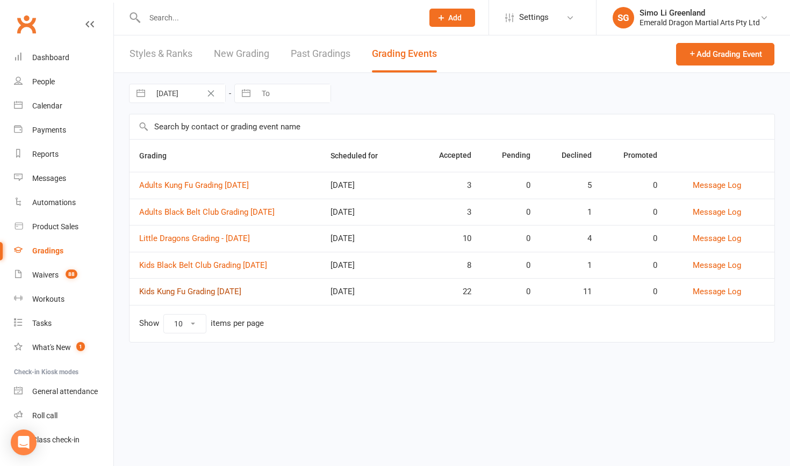
click at [215, 291] on link "Kids Kung Fu Grading September 2025" at bounding box center [190, 292] width 102 height 10
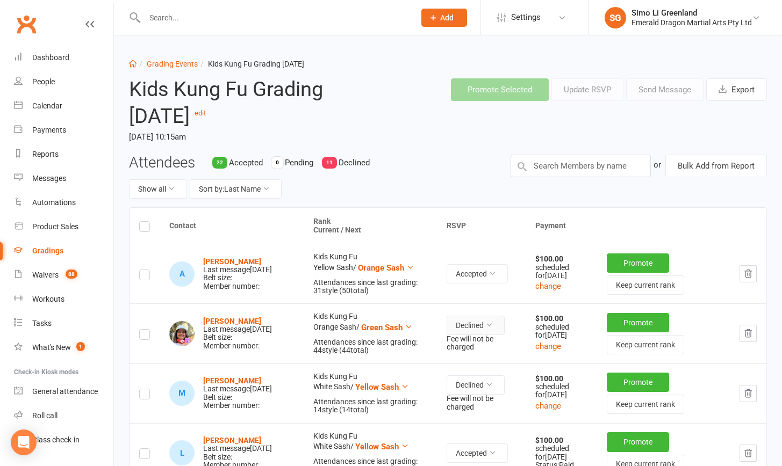
click at [486, 327] on button "Declined" at bounding box center [475, 325] width 58 height 19
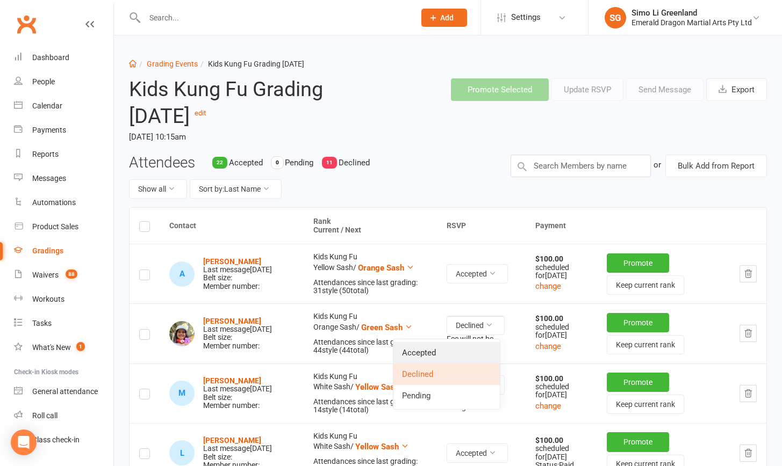
click at [416, 355] on link "Accepted" at bounding box center [446, 352] width 106 height 21
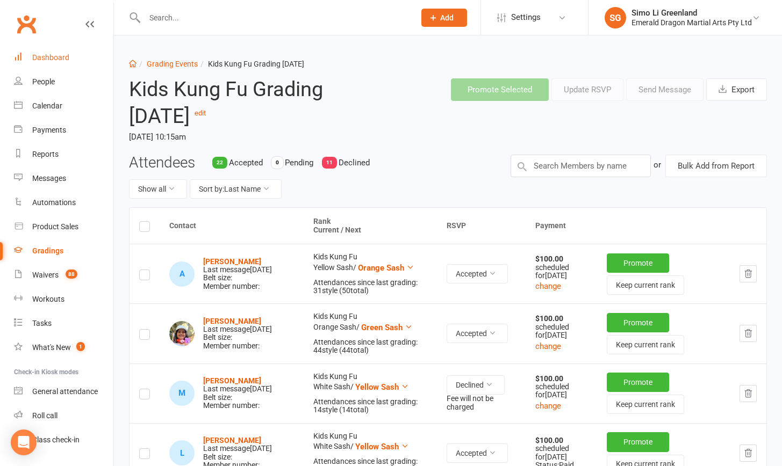
click at [39, 51] on link "Dashboard" at bounding box center [63, 58] width 99 height 24
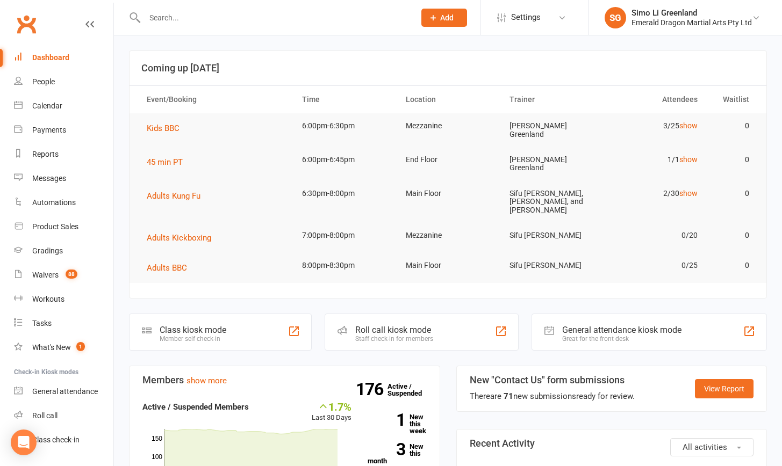
click at [233, 16] on input "text" at bounding box center [274, 17] width 266 height 15
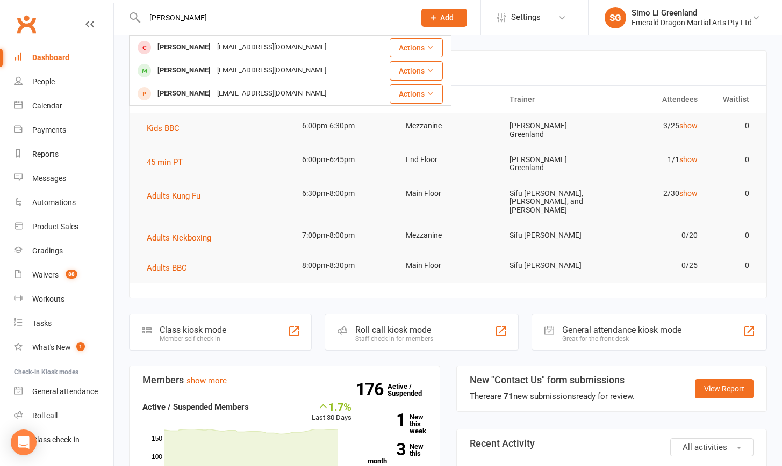
type input "Chloe"
drag, startPoint x: 233, startPoint y: 16, endPoint x: 189, endPoint y: 69, distance: 68.7
click at [189, 69] on div "Chloe Allen" at bounding box center [184, 71] width 60 height 16
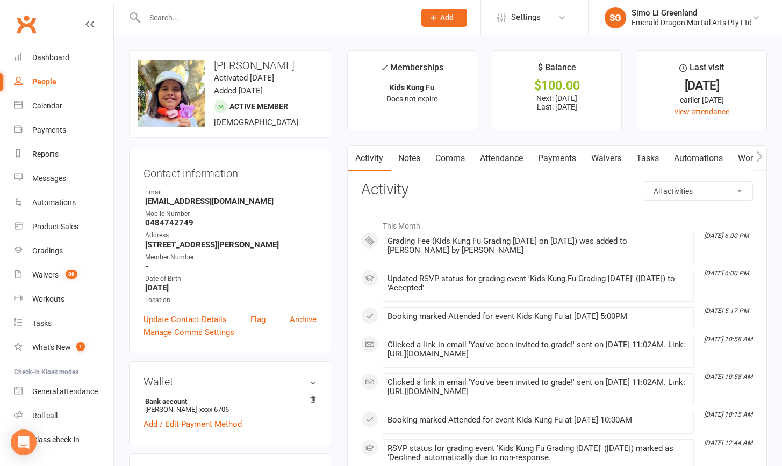
click at [501, 156] on link "Attendance" at bounding box center [501, 158] width 58 height 25
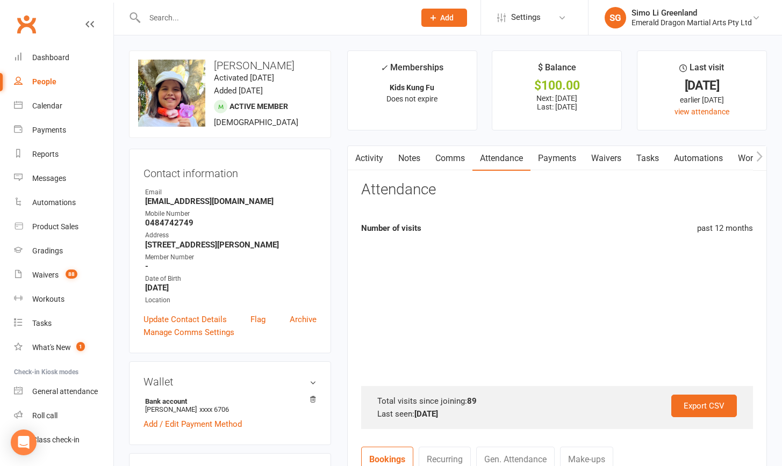
click at [552, 155] on link "Payments" at bounding box center [556, 158] width 53 height 25
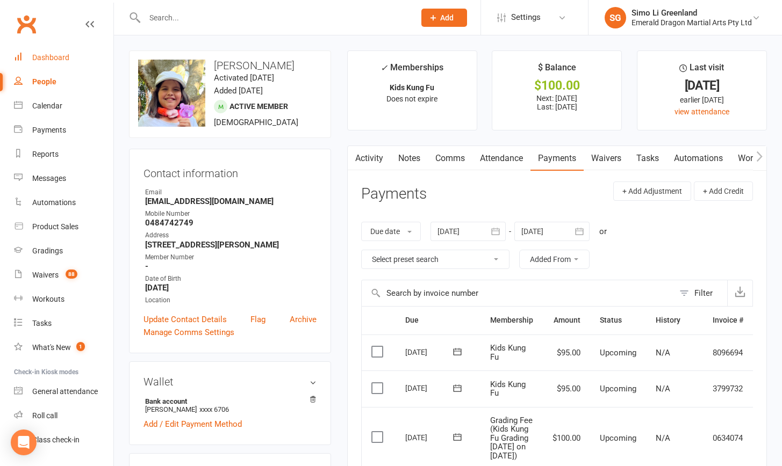
click at [35, 58] on div "Dashboard" at bounding box center [50, 57] width 37 height 9
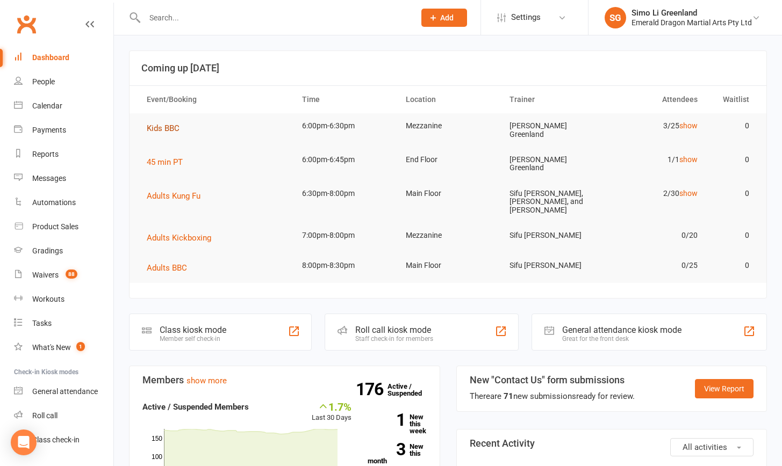
click at [160, 126] on span "Kids BBC" at bounding box center [163, 129] width 33 height 10
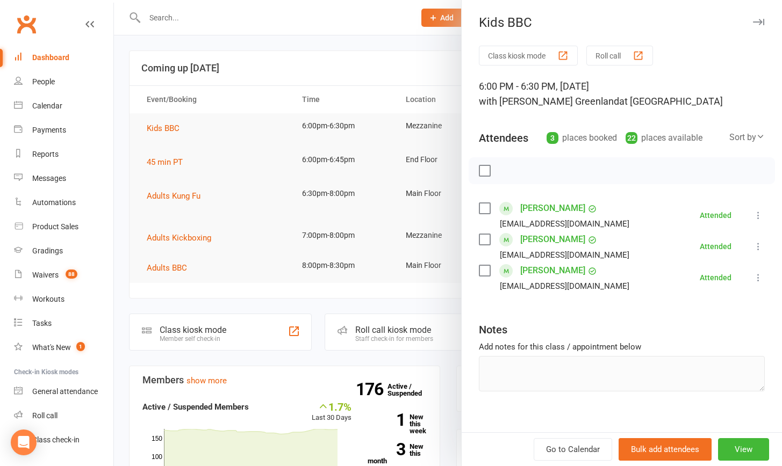
click at [506, 54] on button "Class kiosk mode" at bounding box center [528, 56] width 99 height 20
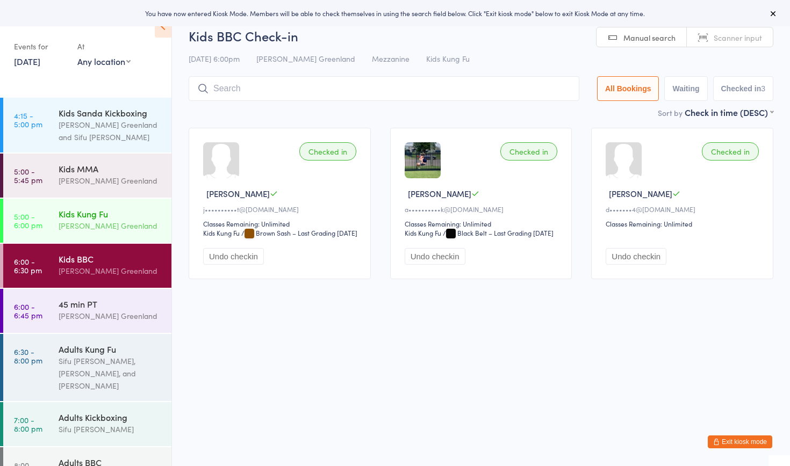
click at [88, 215] on div "Kids Kung Fu" at bounding box center [111, 214] width 104 height 12
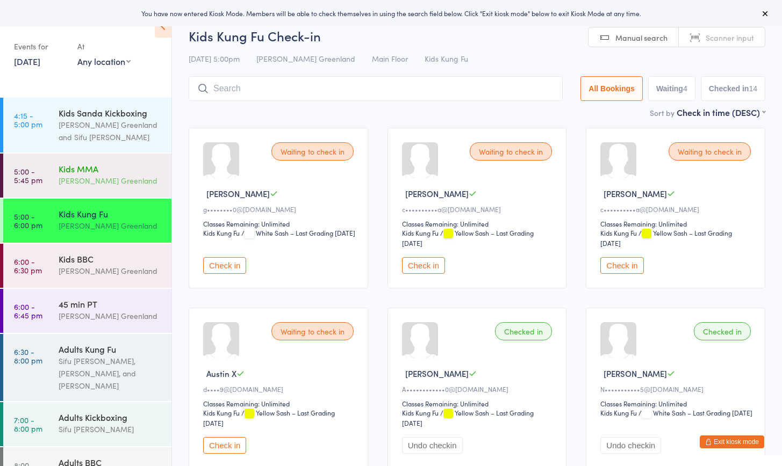
click at [92, 173] on div "Kids MMA" at bounding box center [111, 169] width 104 height 12
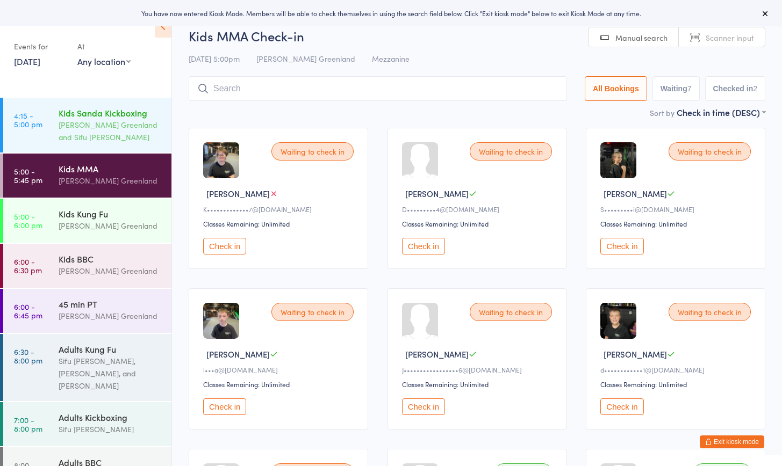
click at [102, 134] on div "Sifu Riley Greenland and Sifu Jim Loo" at bounding box center [111, 131] width 104 height 25
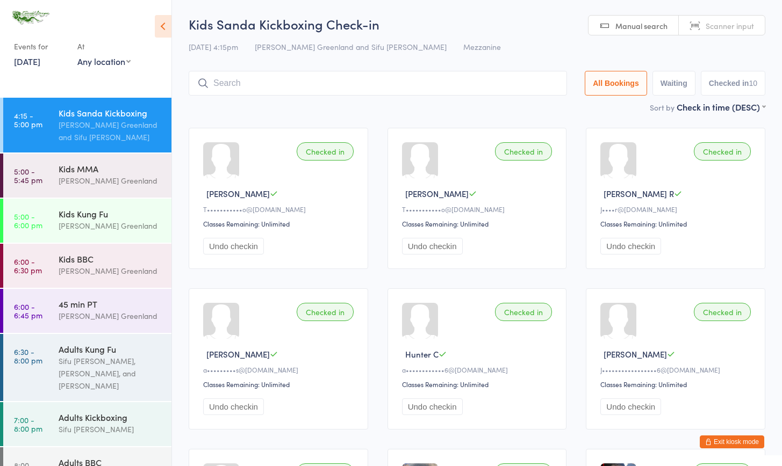
click at [719, 442] on button "Exit kiosk mode" at bounding box center [731, 442] width 64 height 13
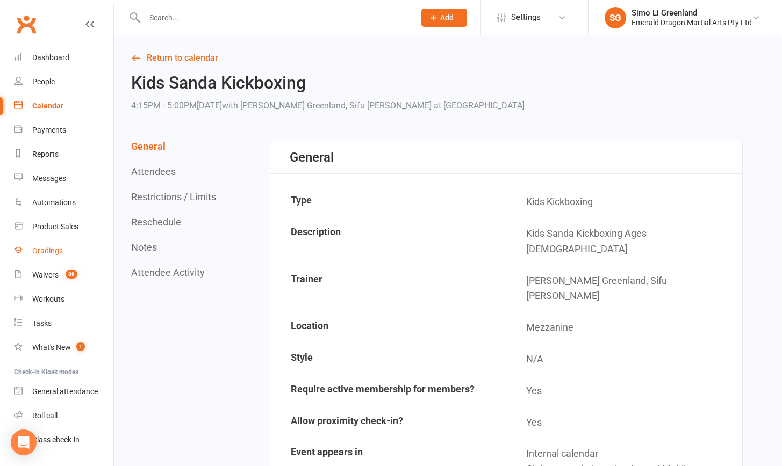
click at [52, 253] on div "Gradings" at bounding box center [47, 251] width 31 height 9
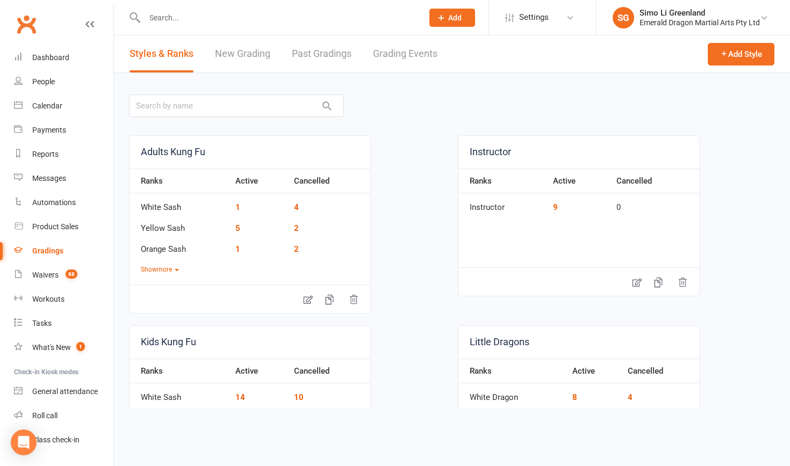
click at [399, 53] on link "Grading Events" at bounding box center [405, 53] width 64 height 37
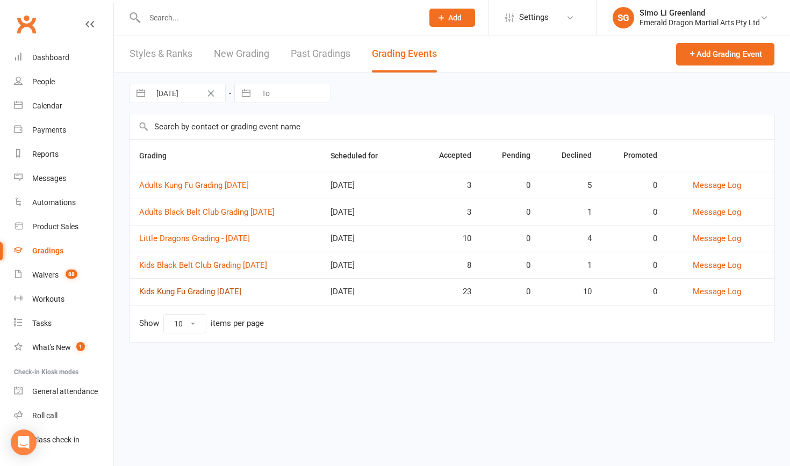
click at [241, 288] on link "Kids Kung Fu Grading [DATE]" at bounding box center [190, 292] width 102 height 10
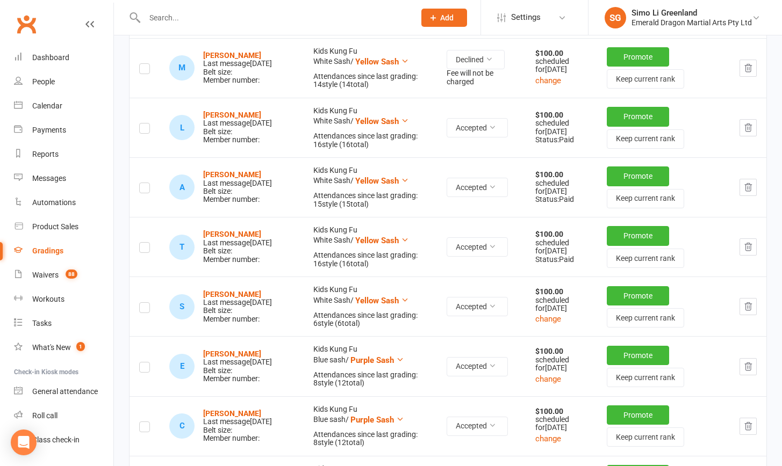
scroll to position [251, 0]
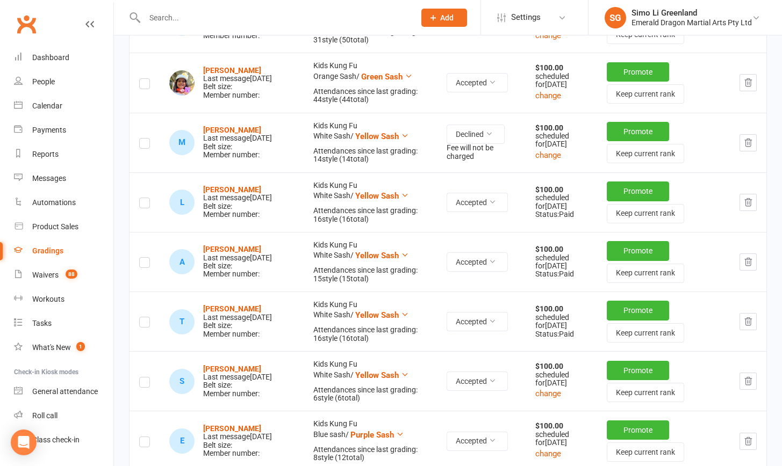
click at [373, 164] on div "Attendances since last grading: 14 style ( 14 total)" at bounding box center [370, 155] width 114 height 17
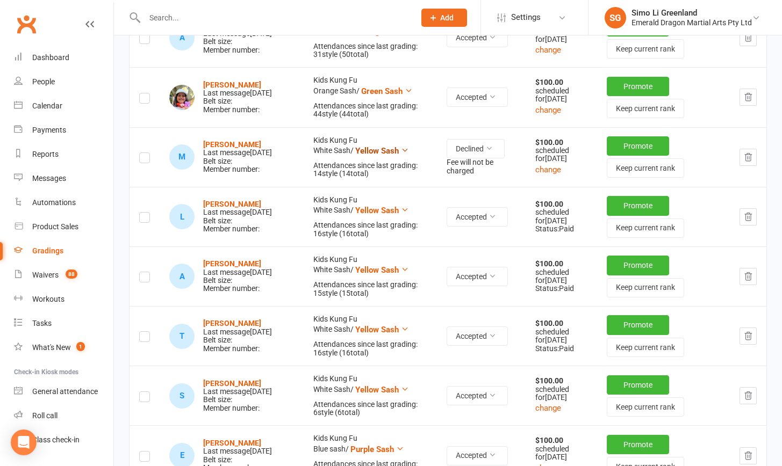
scroll to position [227, 0]
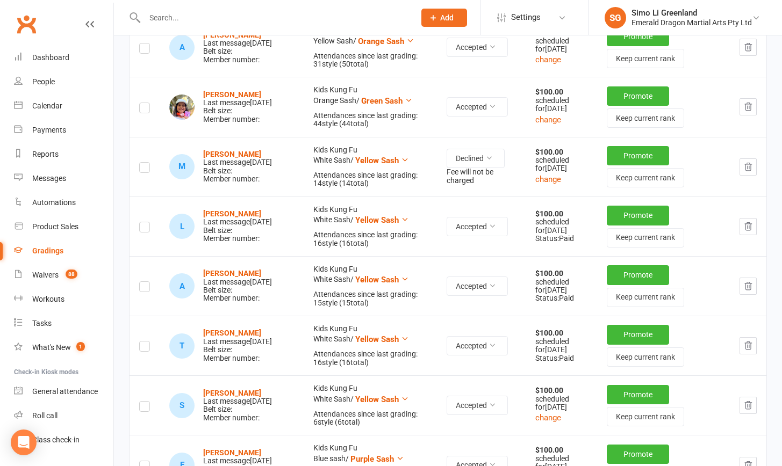
click at [360, 188] on div "Attendances since last grading: 14 style ( 14 total)" at bounding box center [370, 179] width 114 height 17
click at [351, 188] on div "Attendances since last grading: 14 style ( 14 total)" at bounding box center [370, 179] width 114 height 17
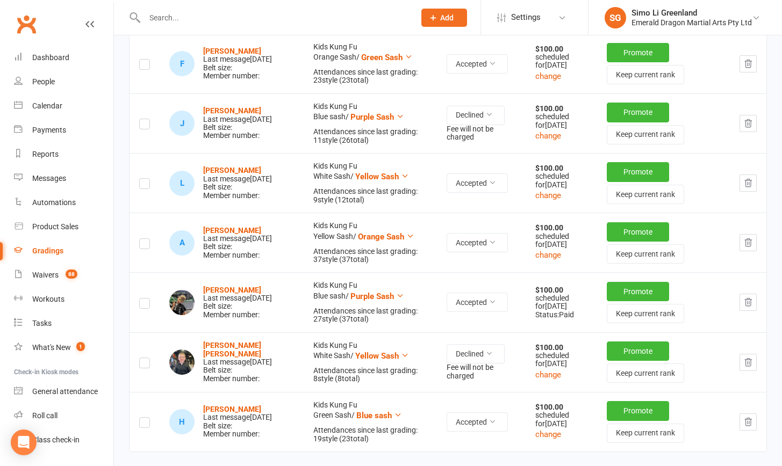
scroll to position [1765, 0]
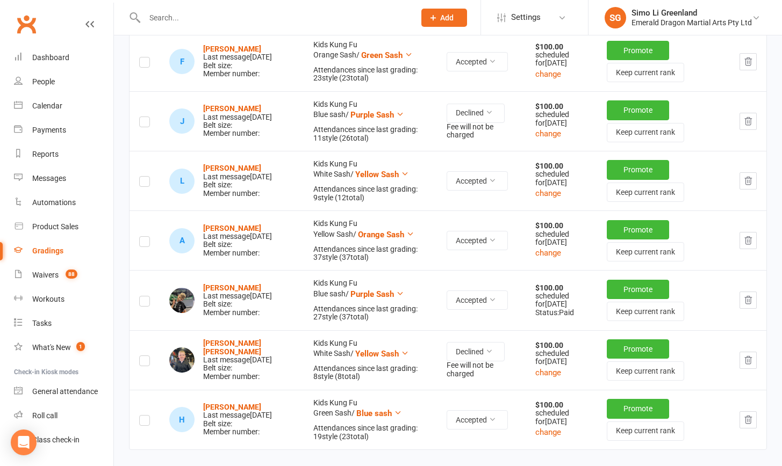
click at [338, 151] on td "Kids Kung Fu Blue sash / Purple Sash Attendances since last grading: 11 style (…" at bounding box center [370, 121] width 133 height 60
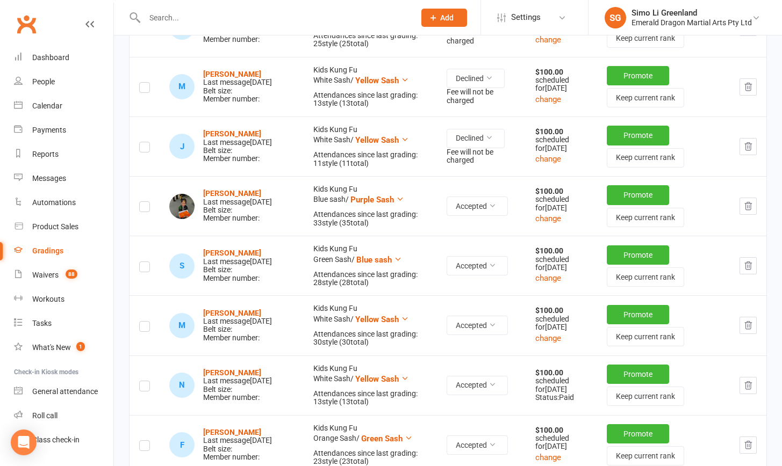
scroll to position [1360, 0]
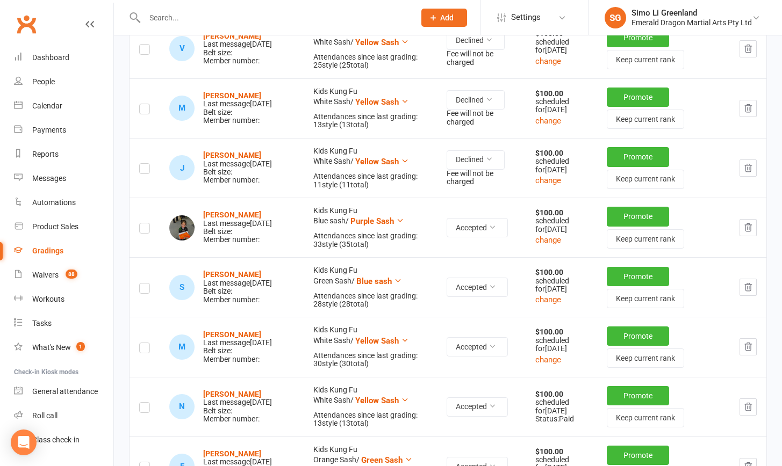
click at [239, 100] on strong "Matthew Morrison" at bounding box center [232, 95] width 58 height 9
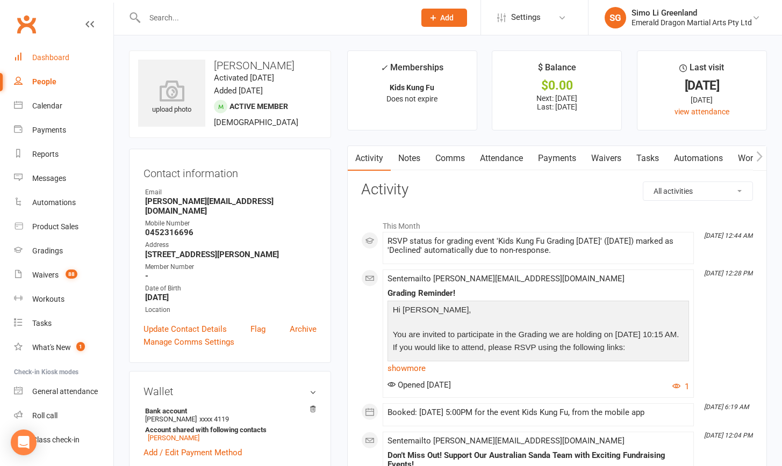
click at [47, 57] on div "Dashboard" at bounding box center [50, 57] width 37 height 9
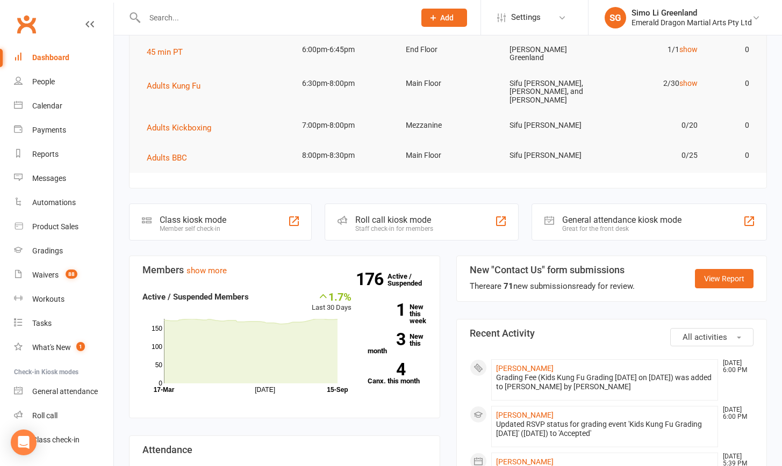
scroll to position [151, 0]
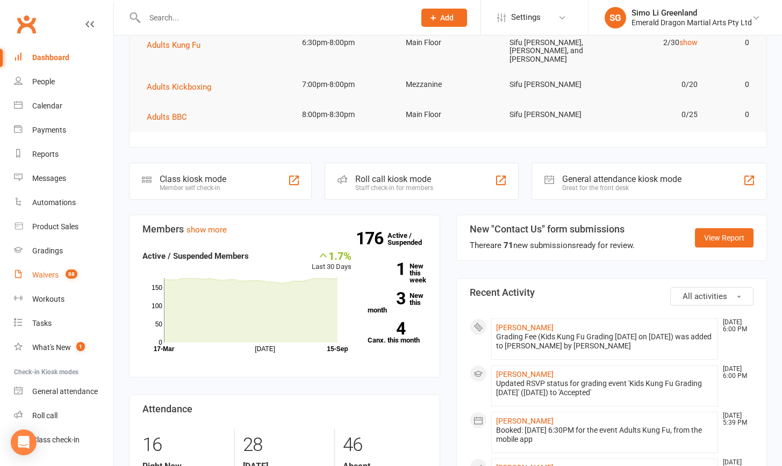
click at [31, 282] on link "Waivers 88" at bounding box center [63, 275] width 99 height 24
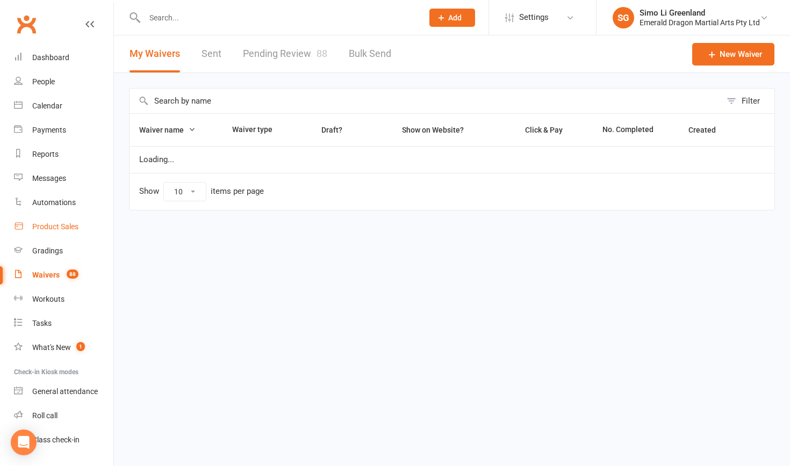
click at [48, 223] on div "Product Sales" at bounding box center [55, 226] width 46 height 9
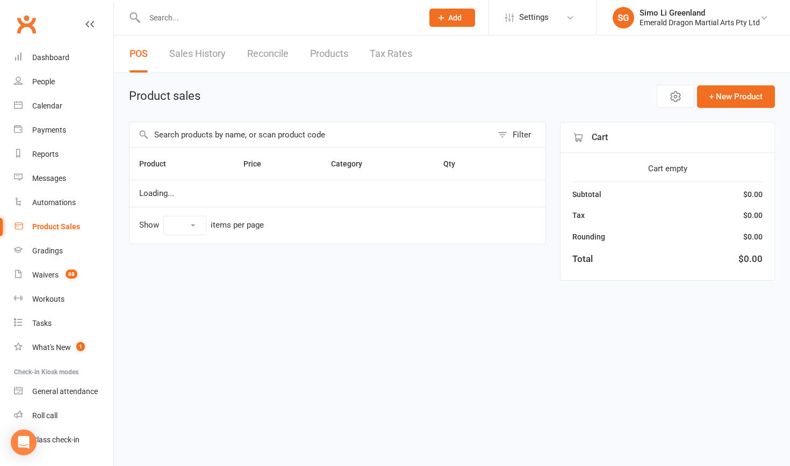
select select "10"
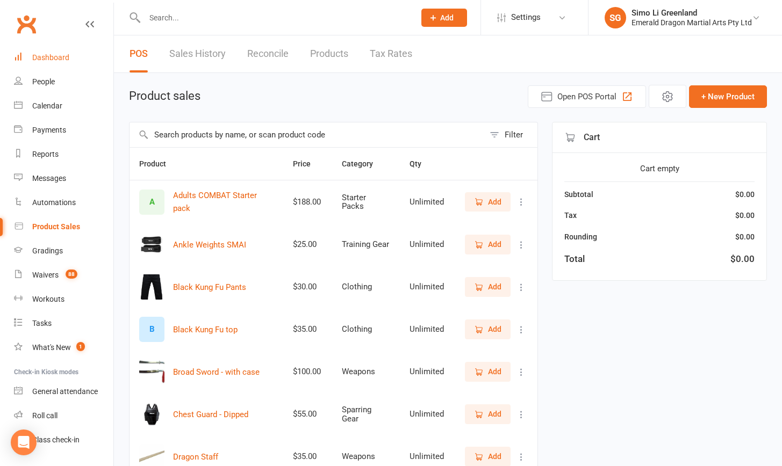
click at [48, 55] on div "Dashboard" at bounding box center [50, 57] width 37 height 9
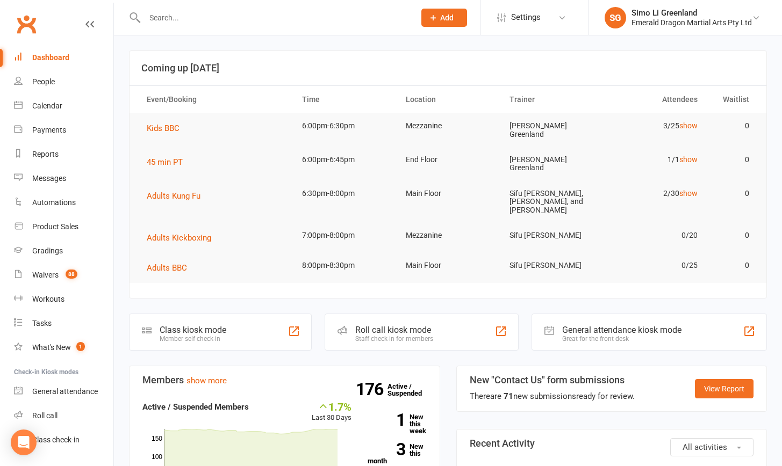
click at [182, 18] on input "text" at bounding box center [274, 17] width 266 height 15
click at [59, 227] on div "Product Sales" at bounding box center [55, 226] width 46 height 9
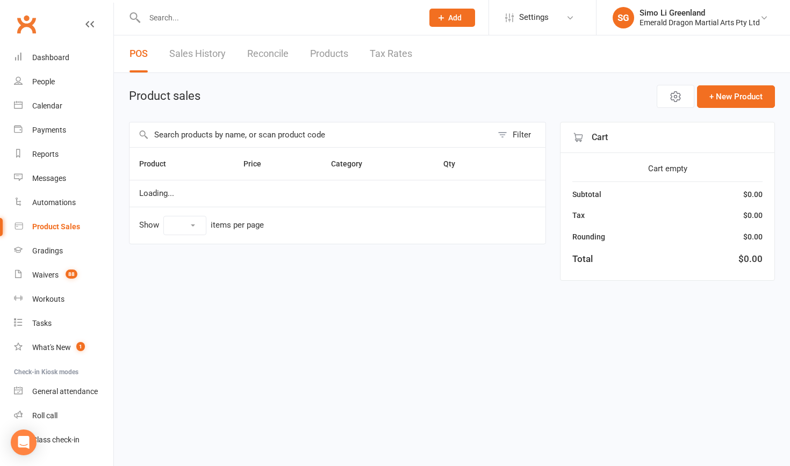
select select "10"
click at [201, 17] on input "text" at bounding box center [278, 17] width 274 height 15
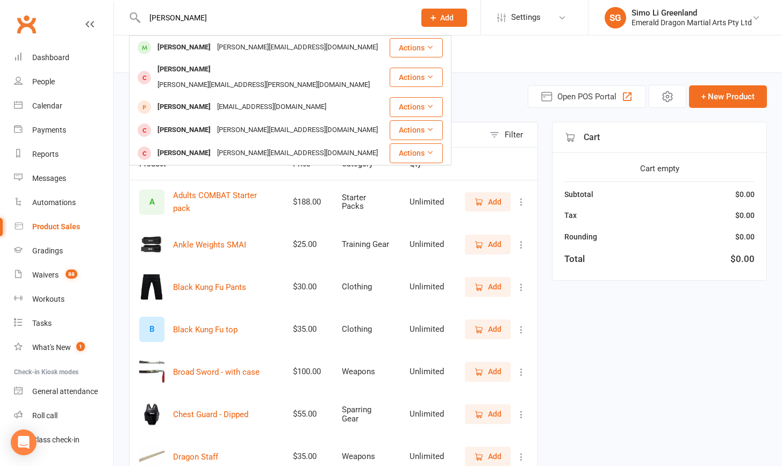
scroll to position [10, 0]
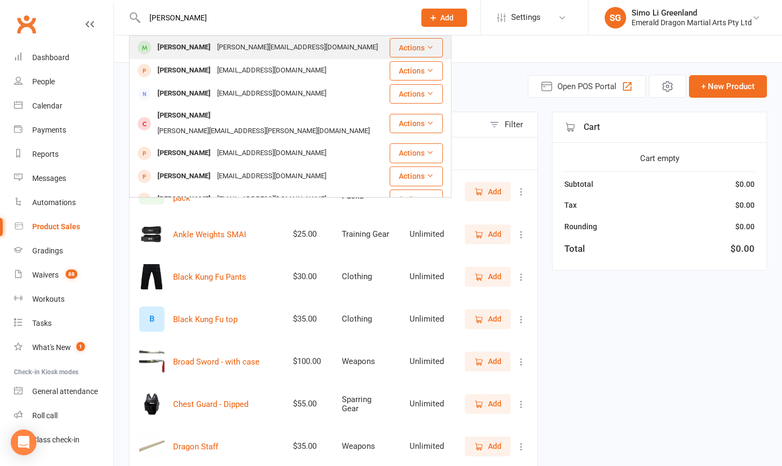
type input "Natasha"
click at [176, 54] on div "Natasha O'Rourke" at bounding box center [184, 48] width 60 height 16
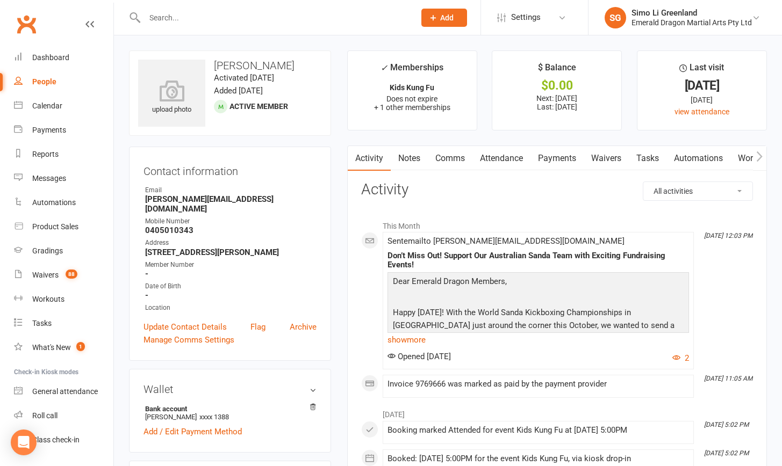
click at [567, 157] on link "Payments" at bounding box center [556, 158] width 53 height 25
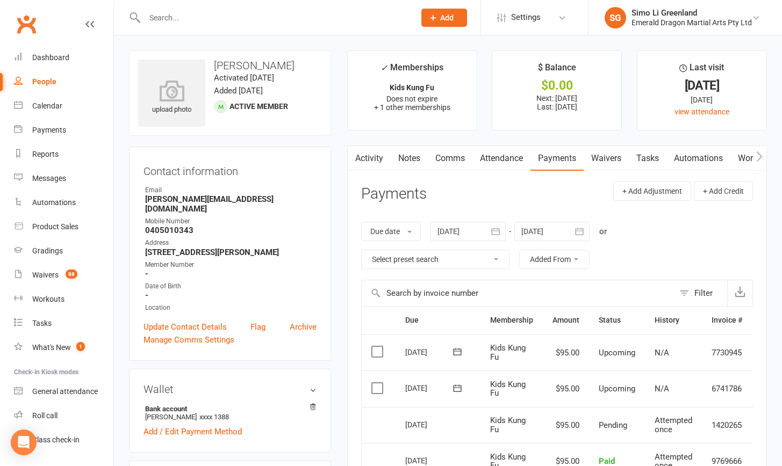
click at [357, 151] on icon "button" at bounding box center [354, 156] width 6 height 11
click at [359, 157] on button "button" at bounding box center [354, 158] width 13 height 24
click at [364, 156] on link "Activity" at bounding box center [369, 158] width 43 height 25
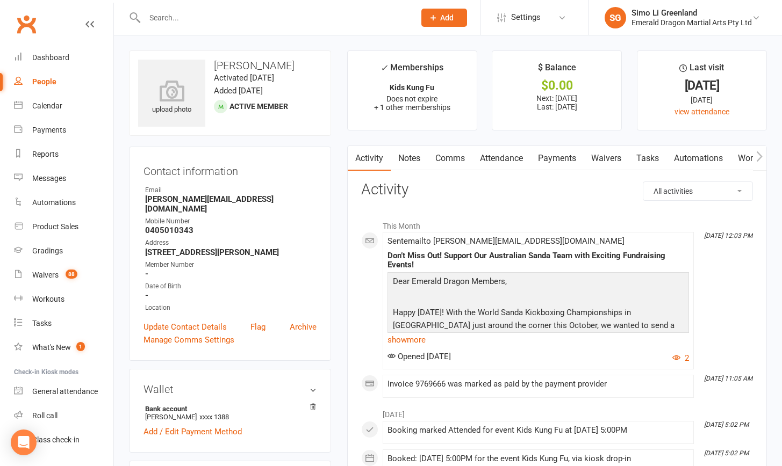
click at [239, 10] on input "text" at bounding box center [274, 17] width 266 height 15
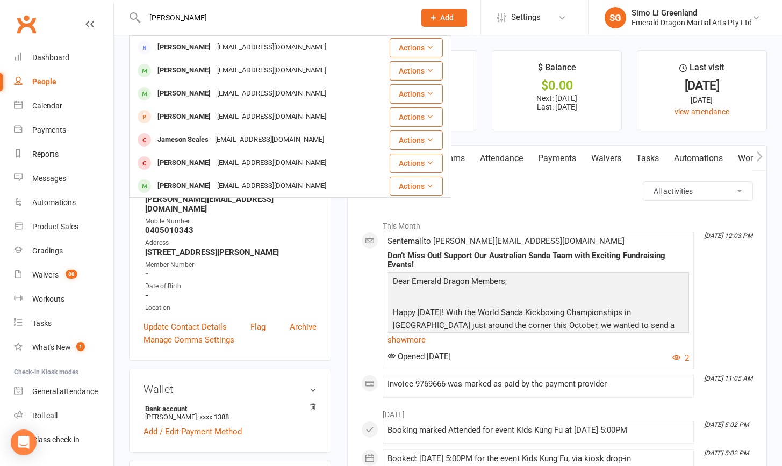
type input "Samantha"
drag, startPoint x: 217, startPoint y: 29, endPoint x: 193, endPoint y: 96, distance: 70.7
click at [193, 96] on div "Samantha Brown" at bounding box center [184, 94] width 60 height 16
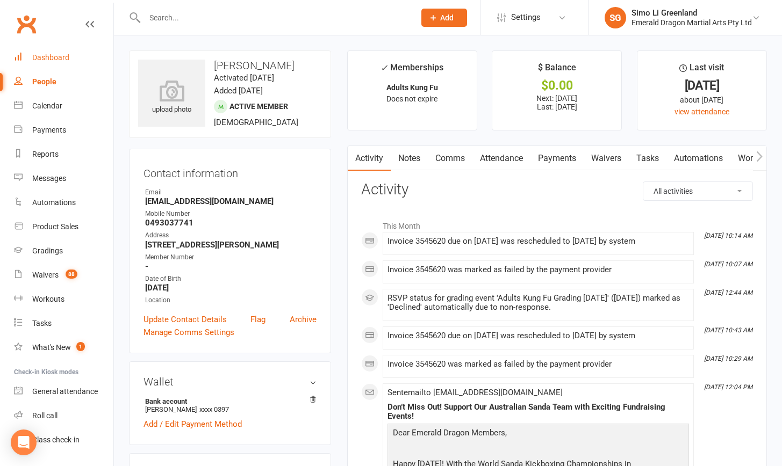
click at [48, 62] on link "Dashboard" at bounding box center [63, 58] width 99 height 24
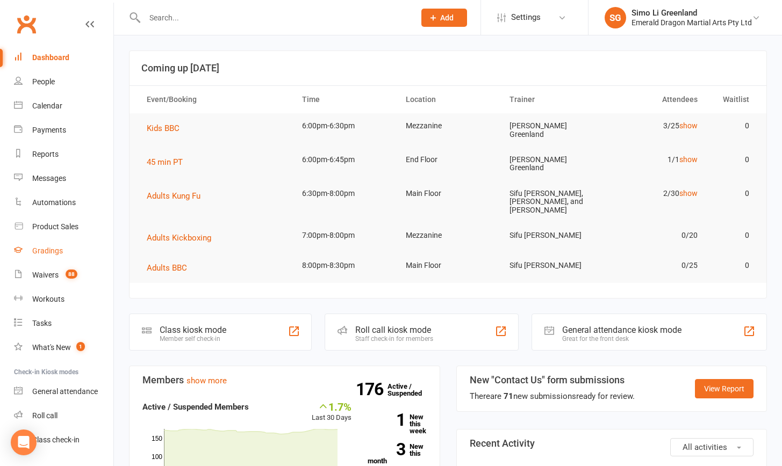
click at [41, 255] on link "Gradings" at bounding box center [63, 251] width 99 height 24
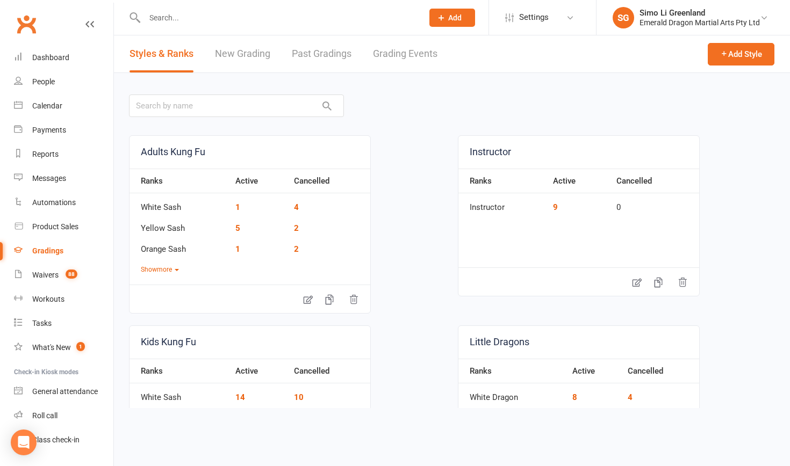
click at [392, 52] on link "Grading Events" at bounding box center [405, 53] width 64 height 37
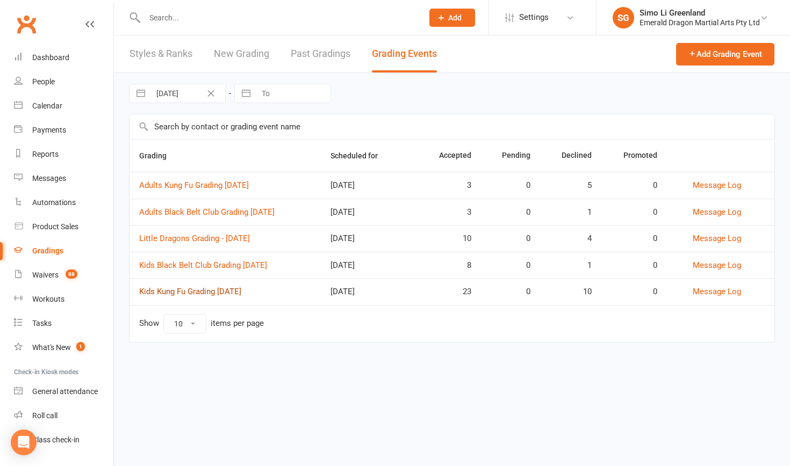
click at [241, 287] on link "Kids Kung Fu Grading September 2025" at bounding box center [190, 292] width 102 height 10
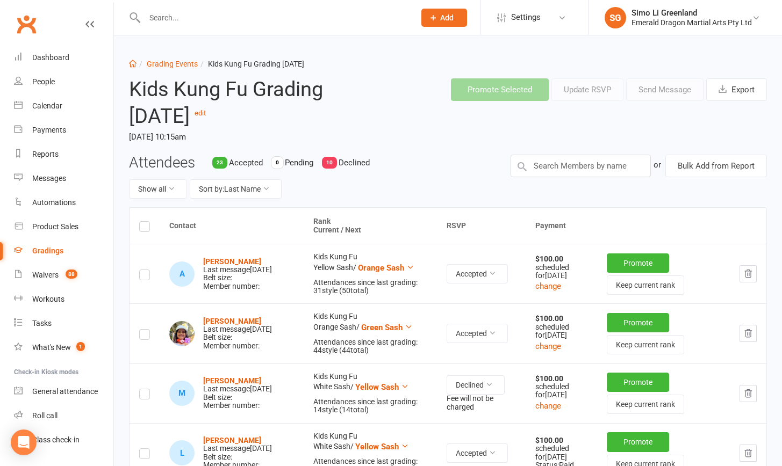
click at [54, 249] on div "Gradings" at bounding box center [47, 251] width 31 height 9
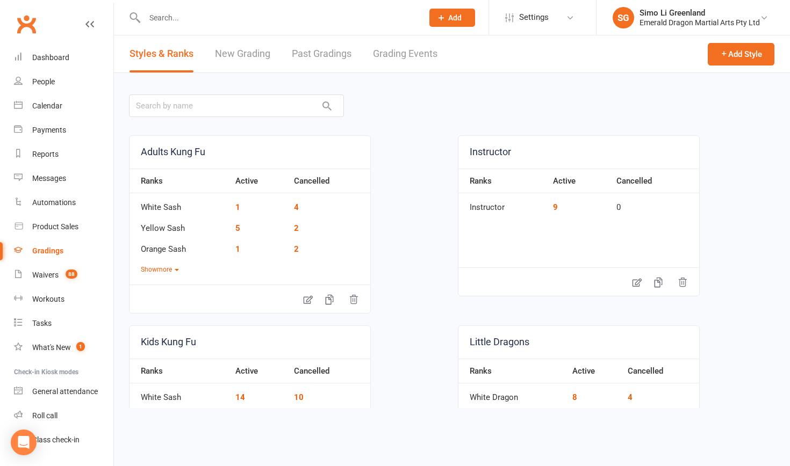
click at [416, 49] on link "Grading Events" at bounding box center [405, 53] width 64 height 37
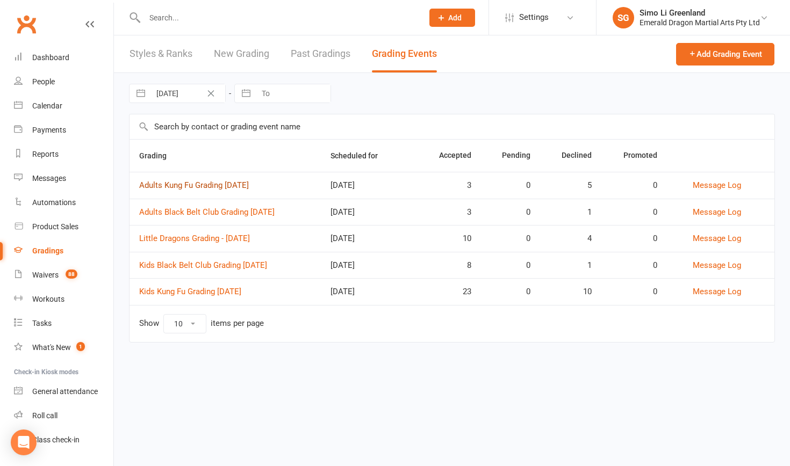
click at [196, 182] on link "Adults Kung Fu Grading September 2025" at bounding box center [194, 186] width 110 height 10
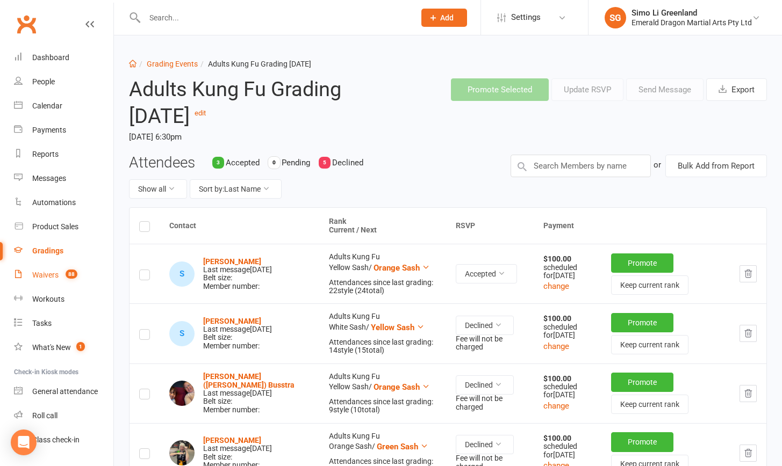
click at [31, 273] on link "Waivers 88" at bounding box center [63, 275] width 99 height 24
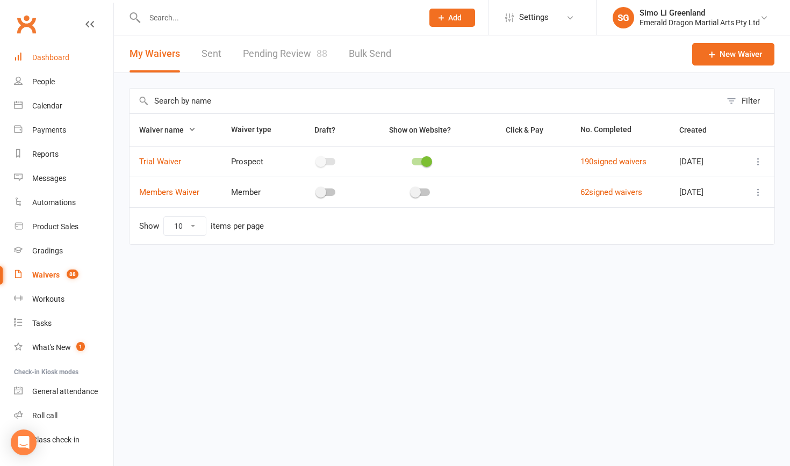
click at [46, 54] on div "Dashboard" at bounding box center [50, 57] width 37 height 9
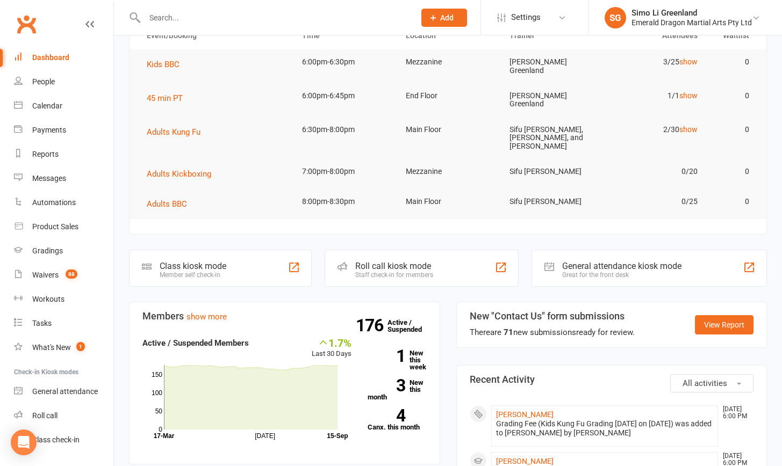
scroll to position [66, 0]
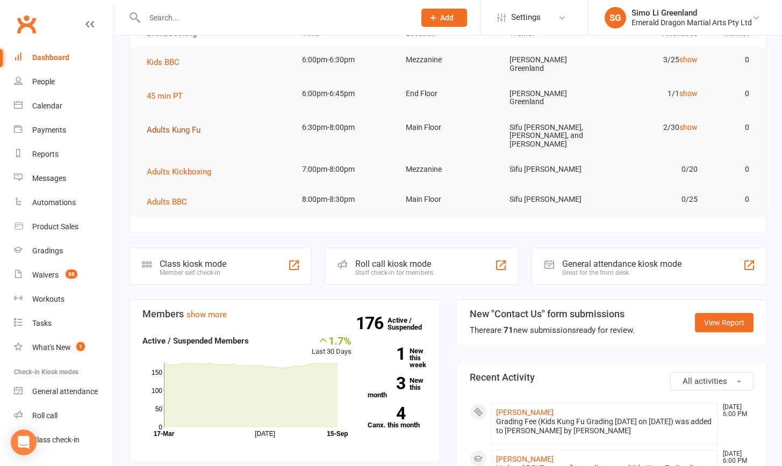
click at [183, 125] on span "Adults Kung Fu" at bounding box center [174, 130] width 54 height 10
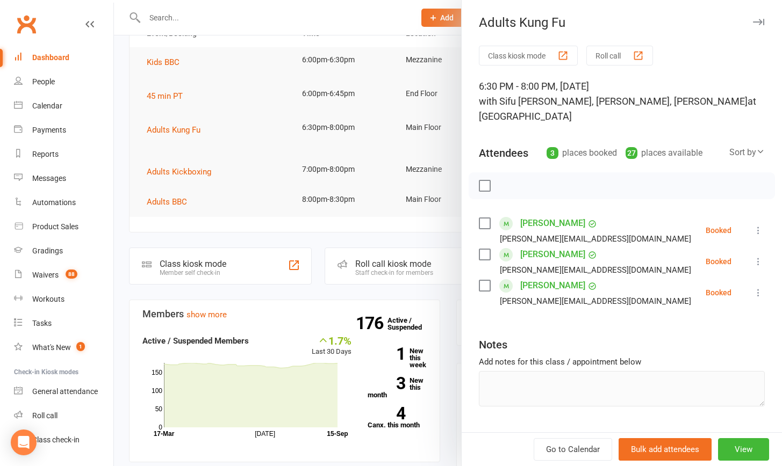
click at [513, 52] on button "Class kiosk mode" at bounding box center [528, 56] width 99 height 20
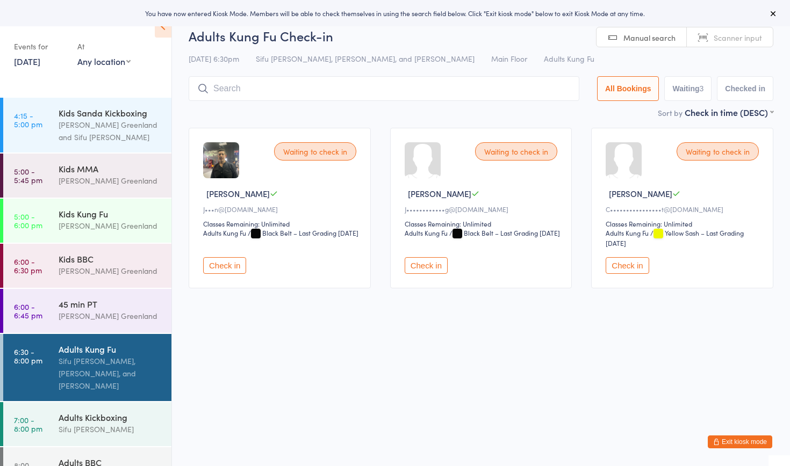
click at [233, 266] on button "Check in" at bounding box center [224, 265] width 43 height 17
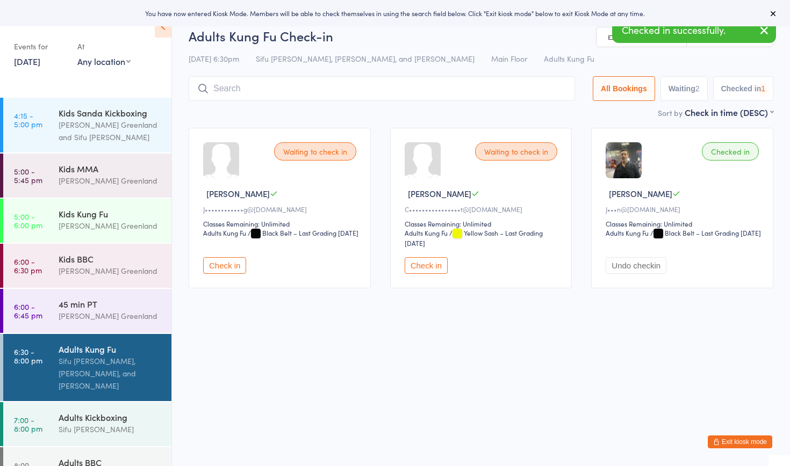
click at [233, 266] on button "Check in" at bounding box center [224, 265] width 43 height 17
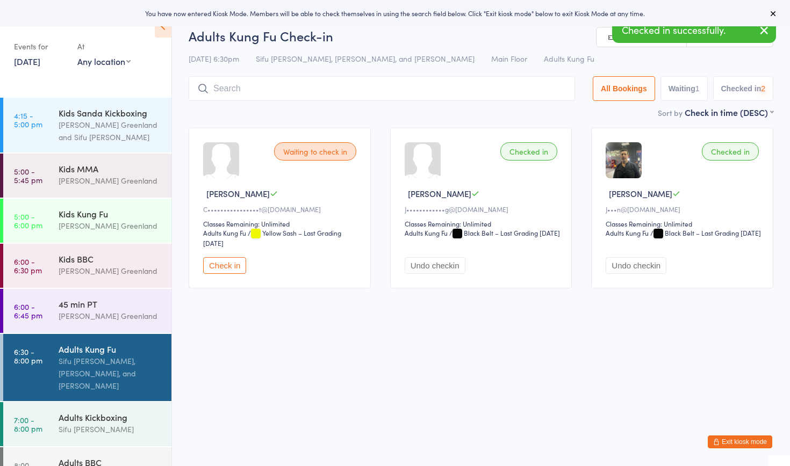
click at [234, 269] on button "Check in" at bounding box center [224, 265] width 43 height 17
click at [231, 89] on input "search" at bounding box center [384, 88] width 391 height 25
